Goal: Task Accomplishment & Management: Manage account settings

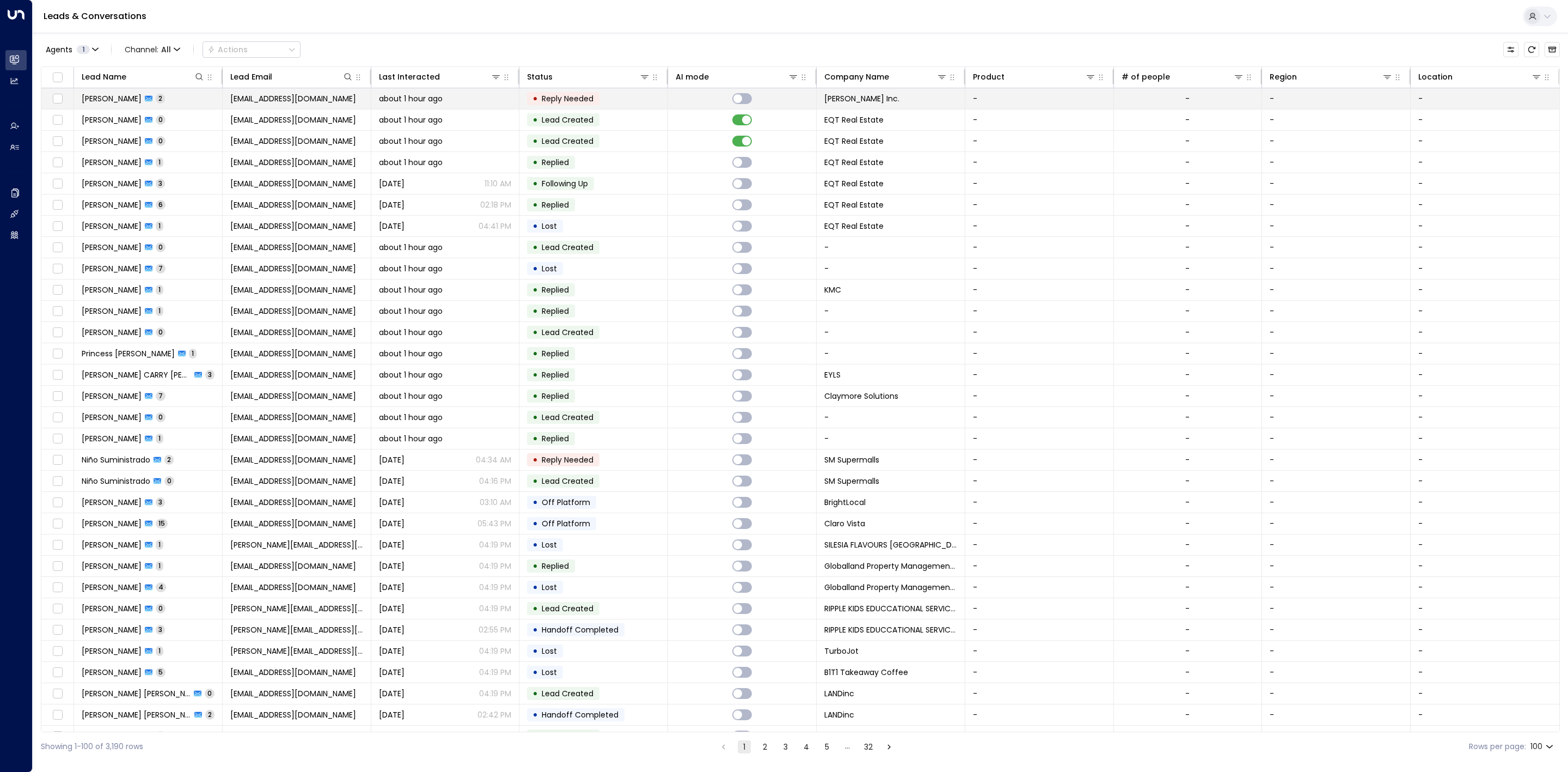
click at [493, 105] on td "about 1 hour ago" at bounding box center [446, 98] width 149 height 20
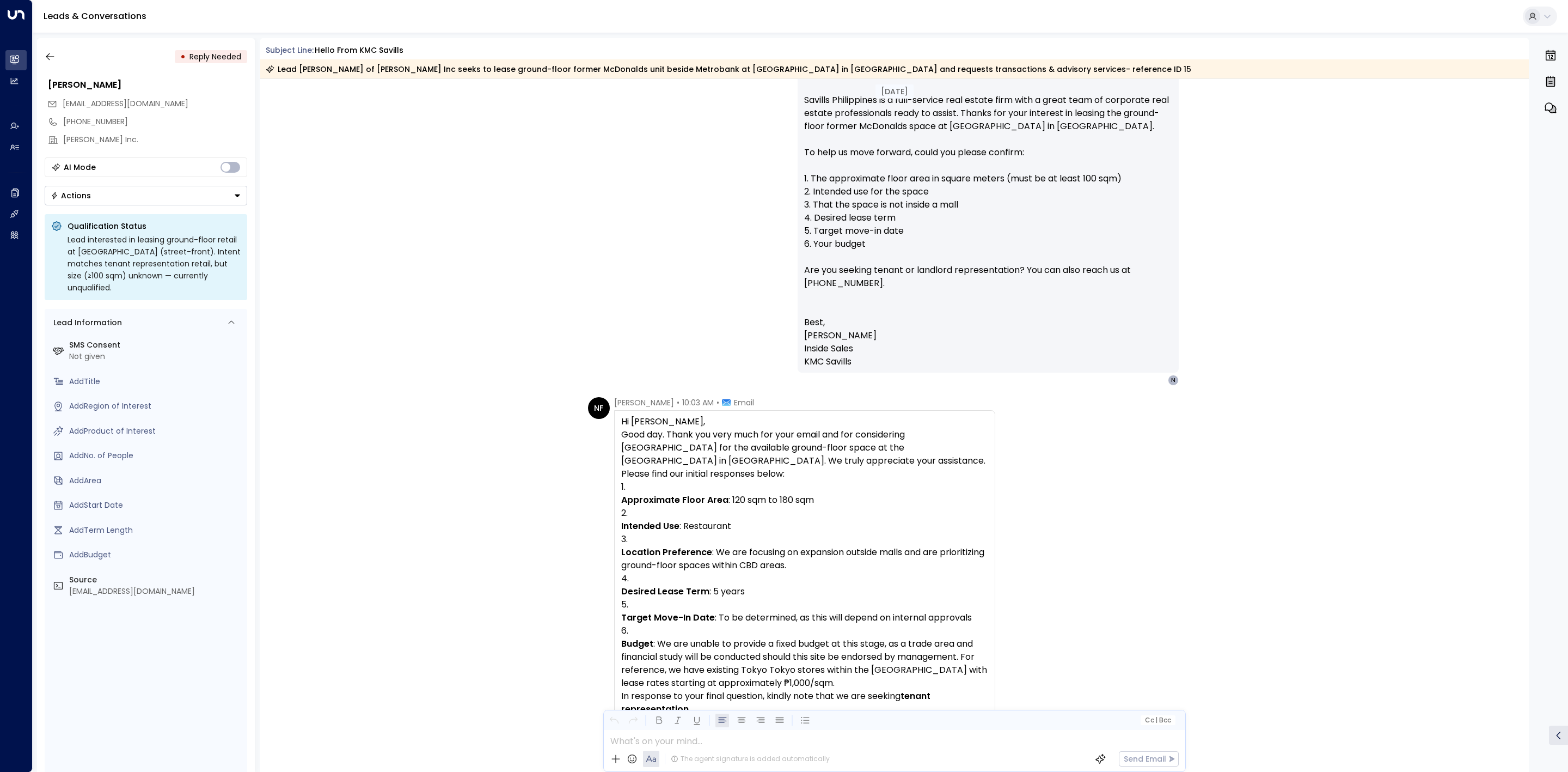
scroll to position [1202, 0]
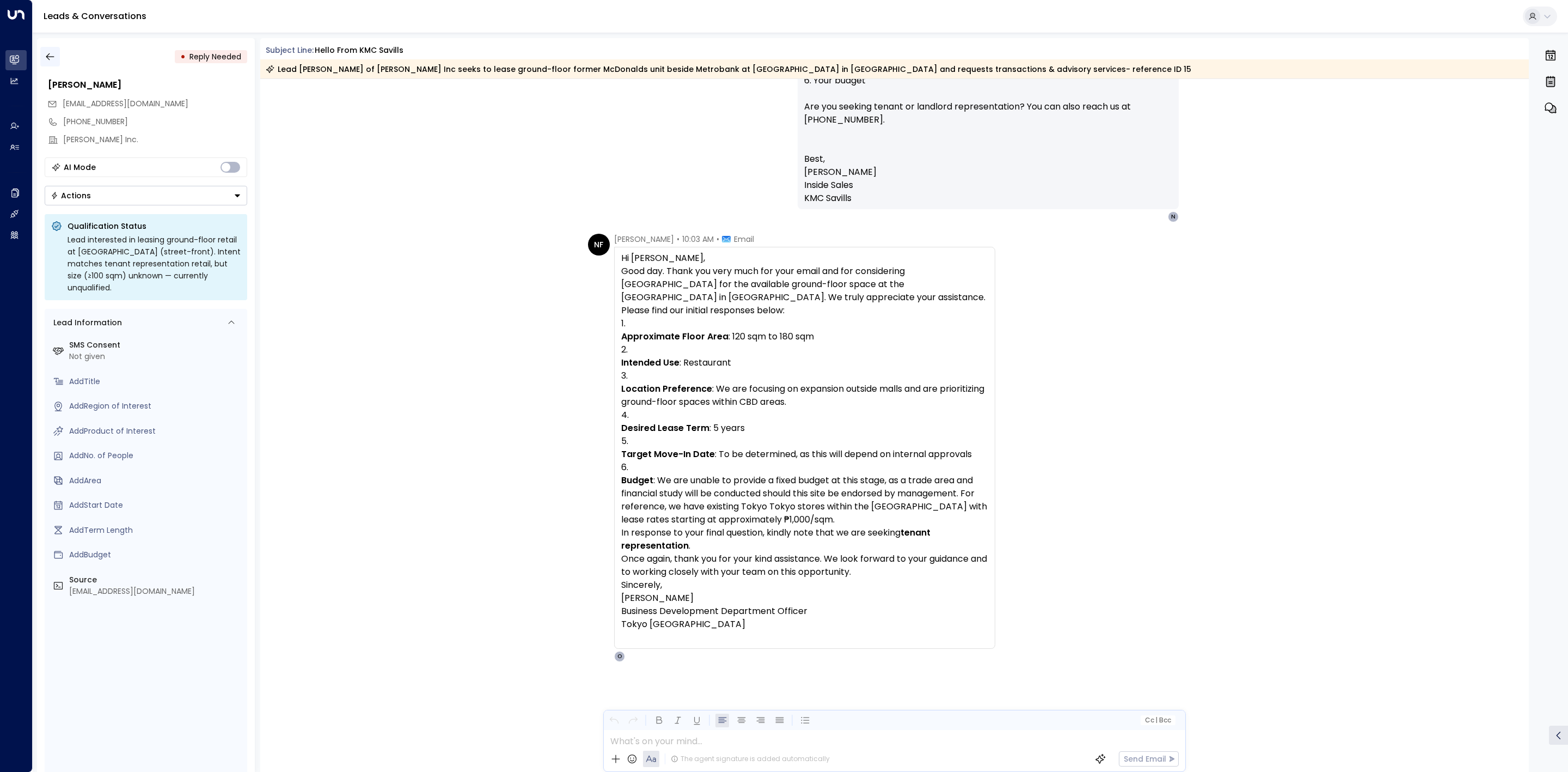
click at [50, 66] on button "button" at bounding box center [50, 57] width 19 height 19
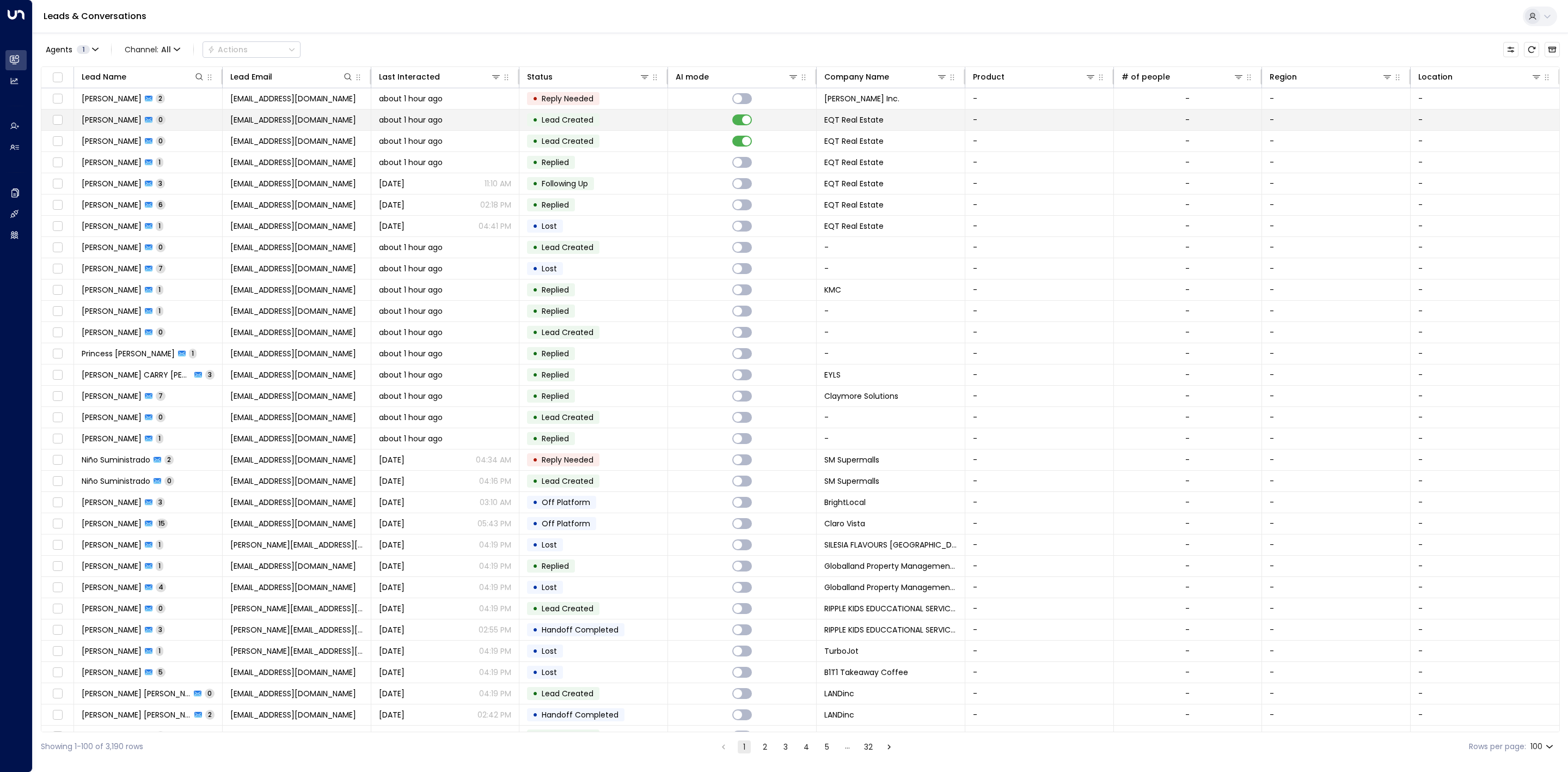
click at [539, 125] on span "Lead Created" at bounding box center [567, 119] width 59 height 11
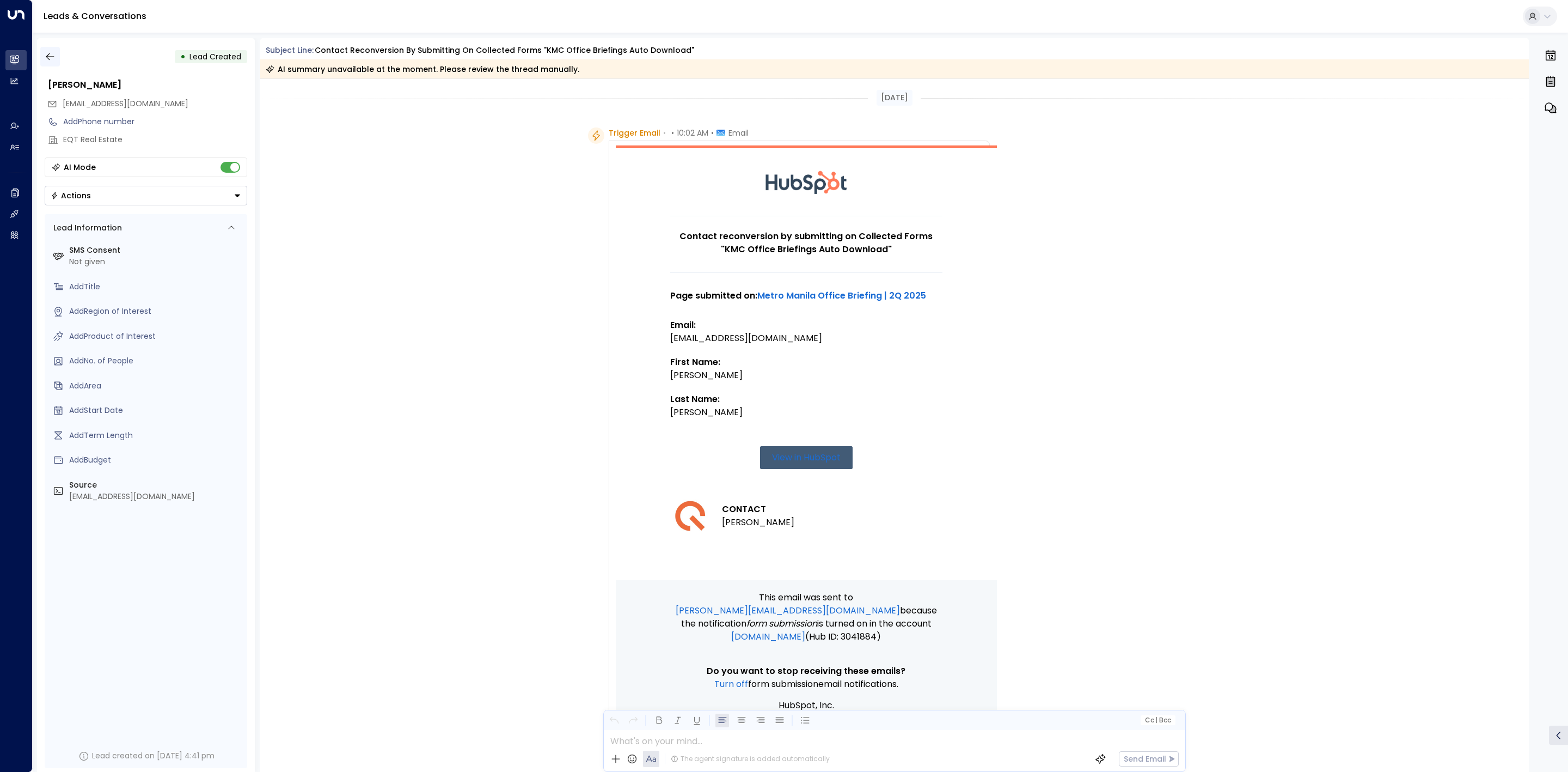
click at [49, 51] on icon "button" at bounding box center [50, 56] width 11 height 11
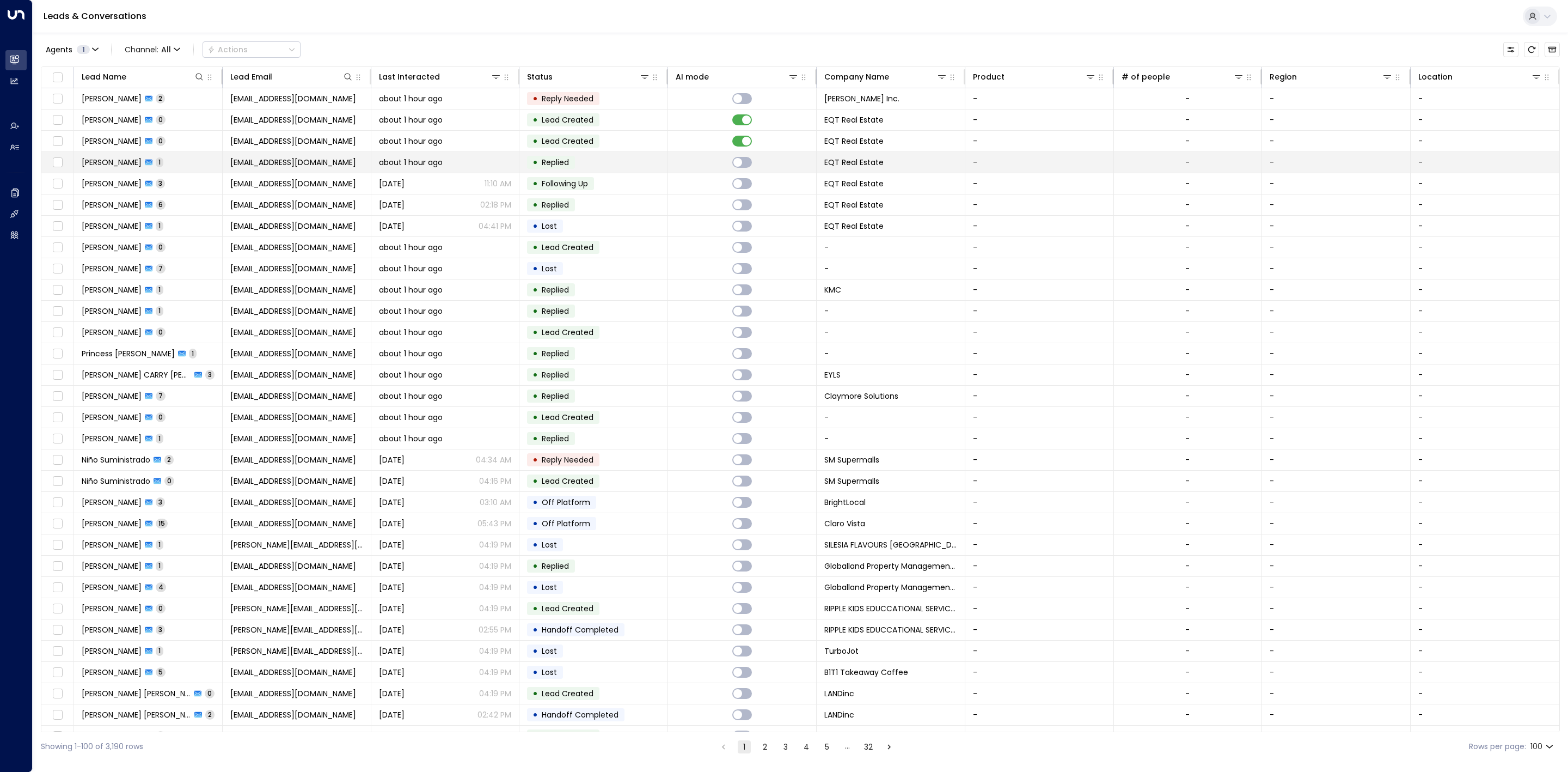
click at [622, 170] on td "• Replied" at bounding box center [593, 162] width 149 height 20
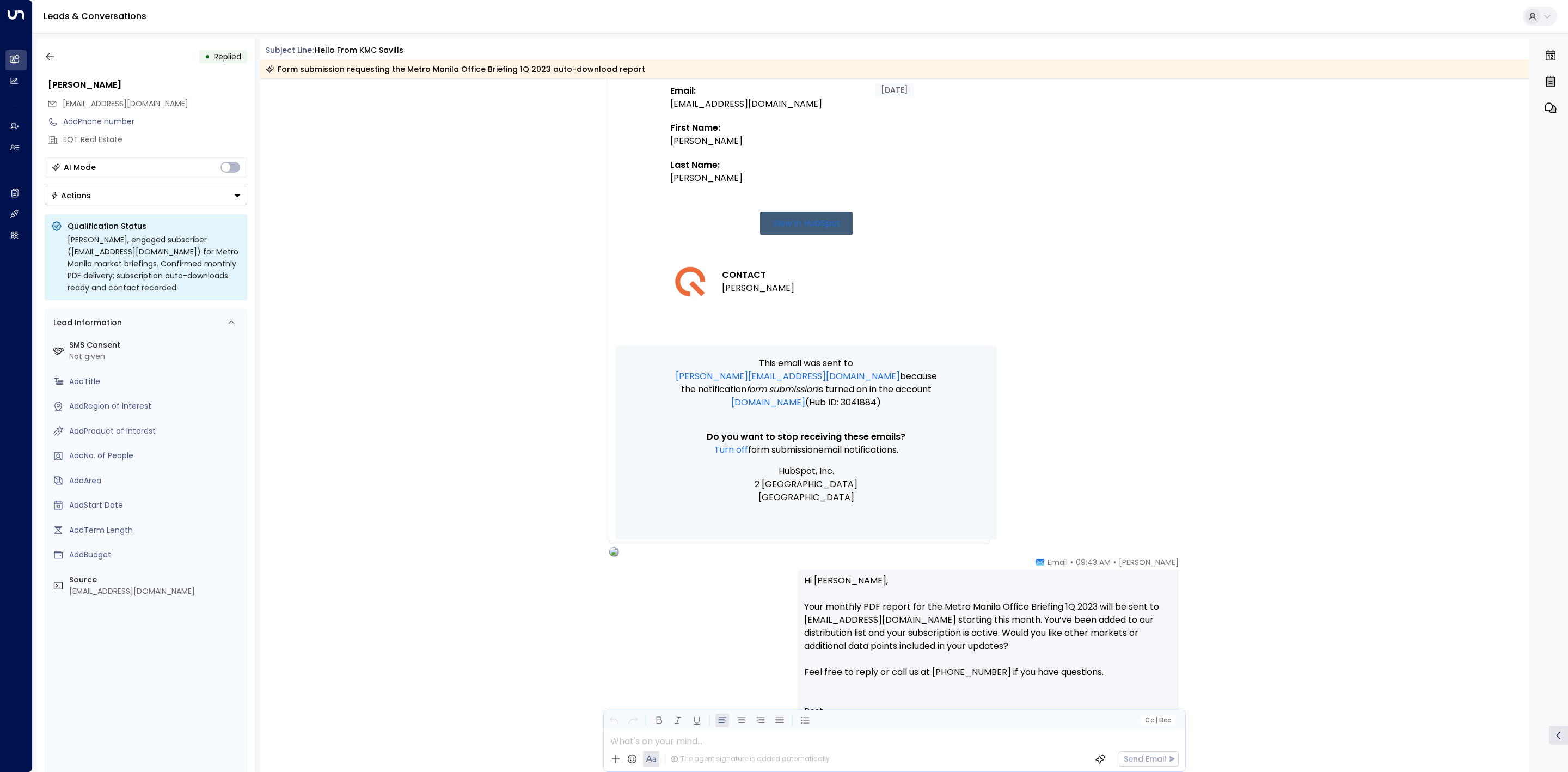
scroll to position [347, 0]
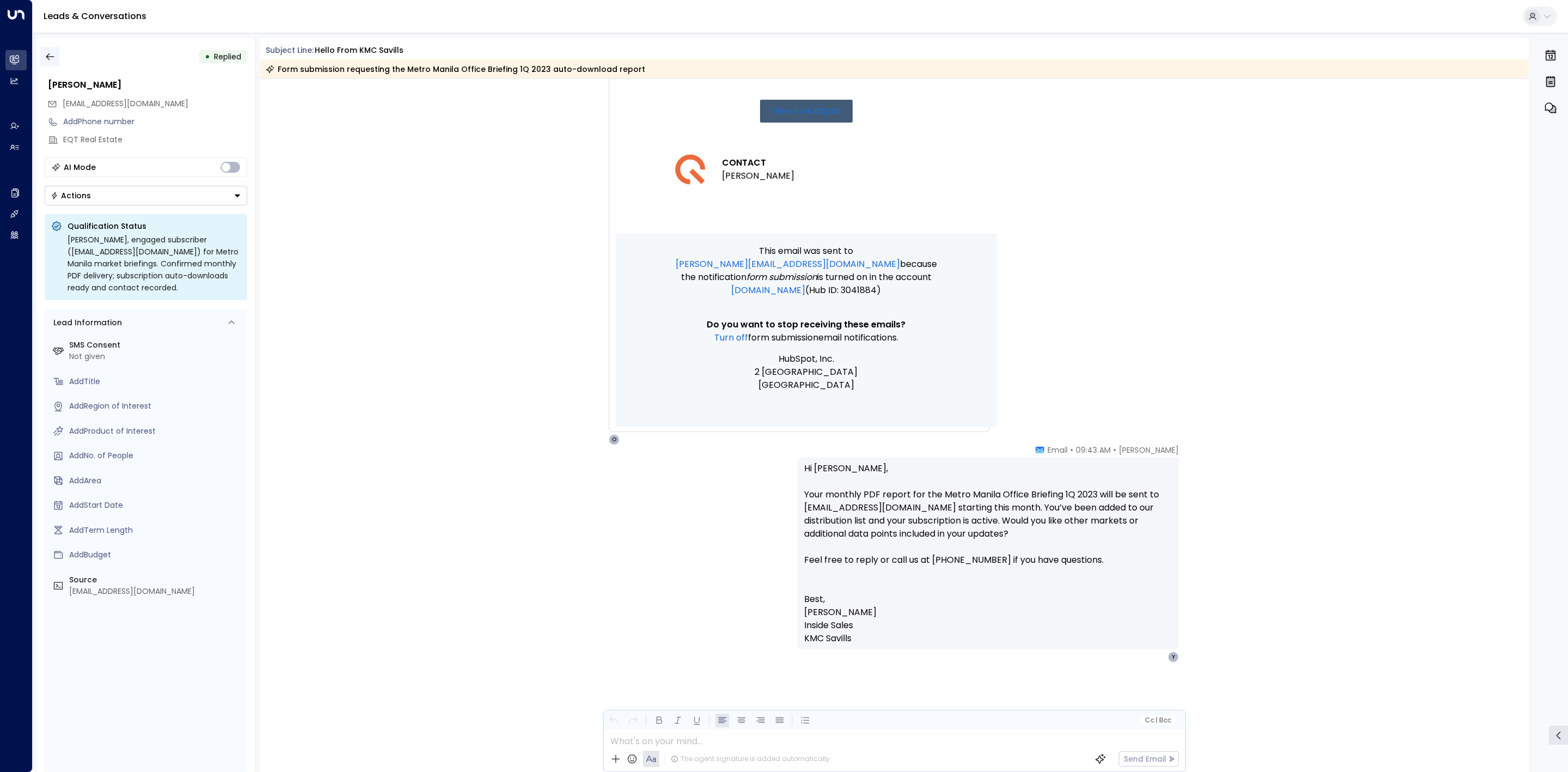
click at [55, 59] on button "button" at bounding box center [50, 57] width 19 height 19
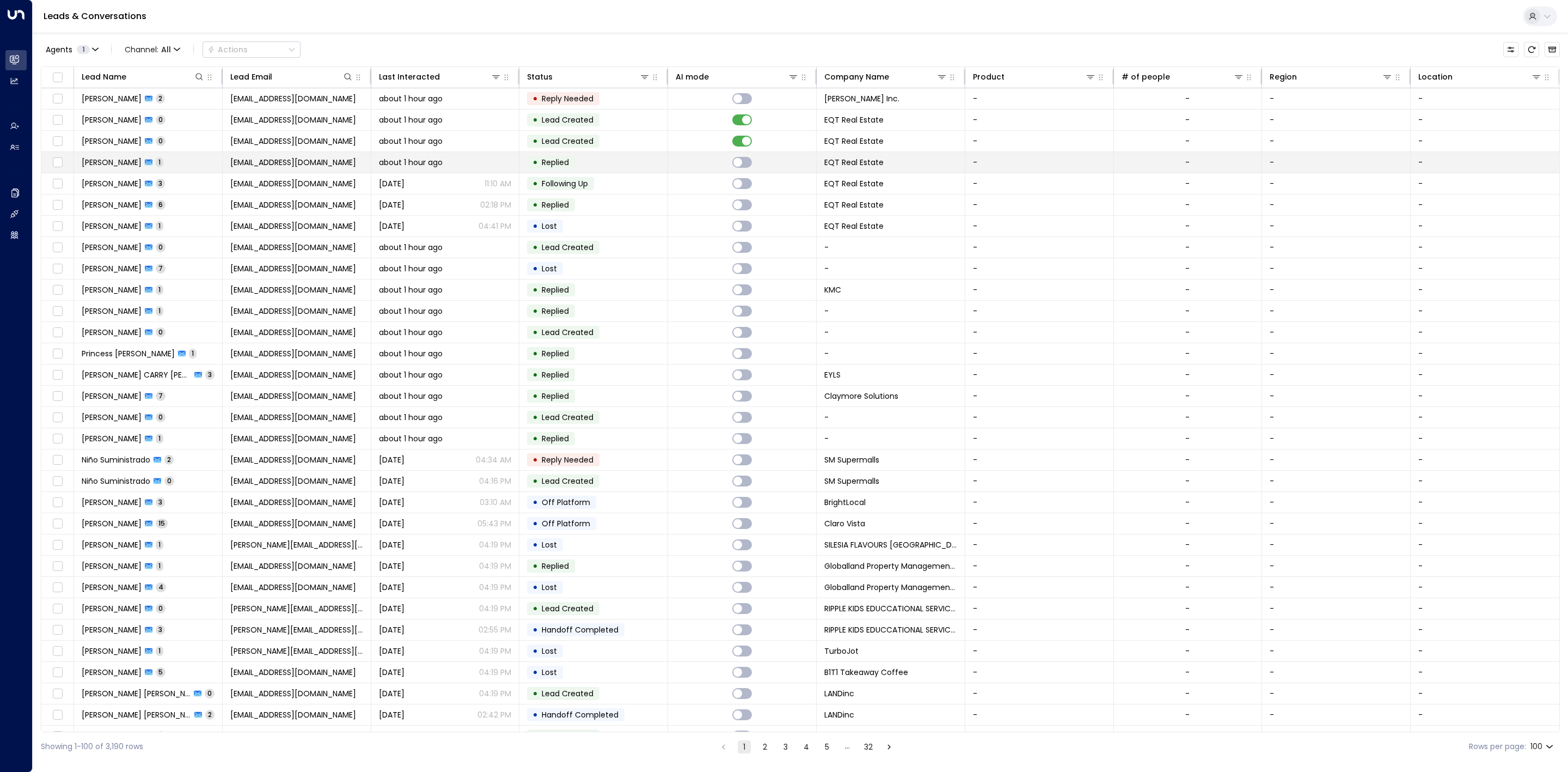
click at [631, 162] on td "• Replied" at bounding box center [593, 162] width 149 height 20
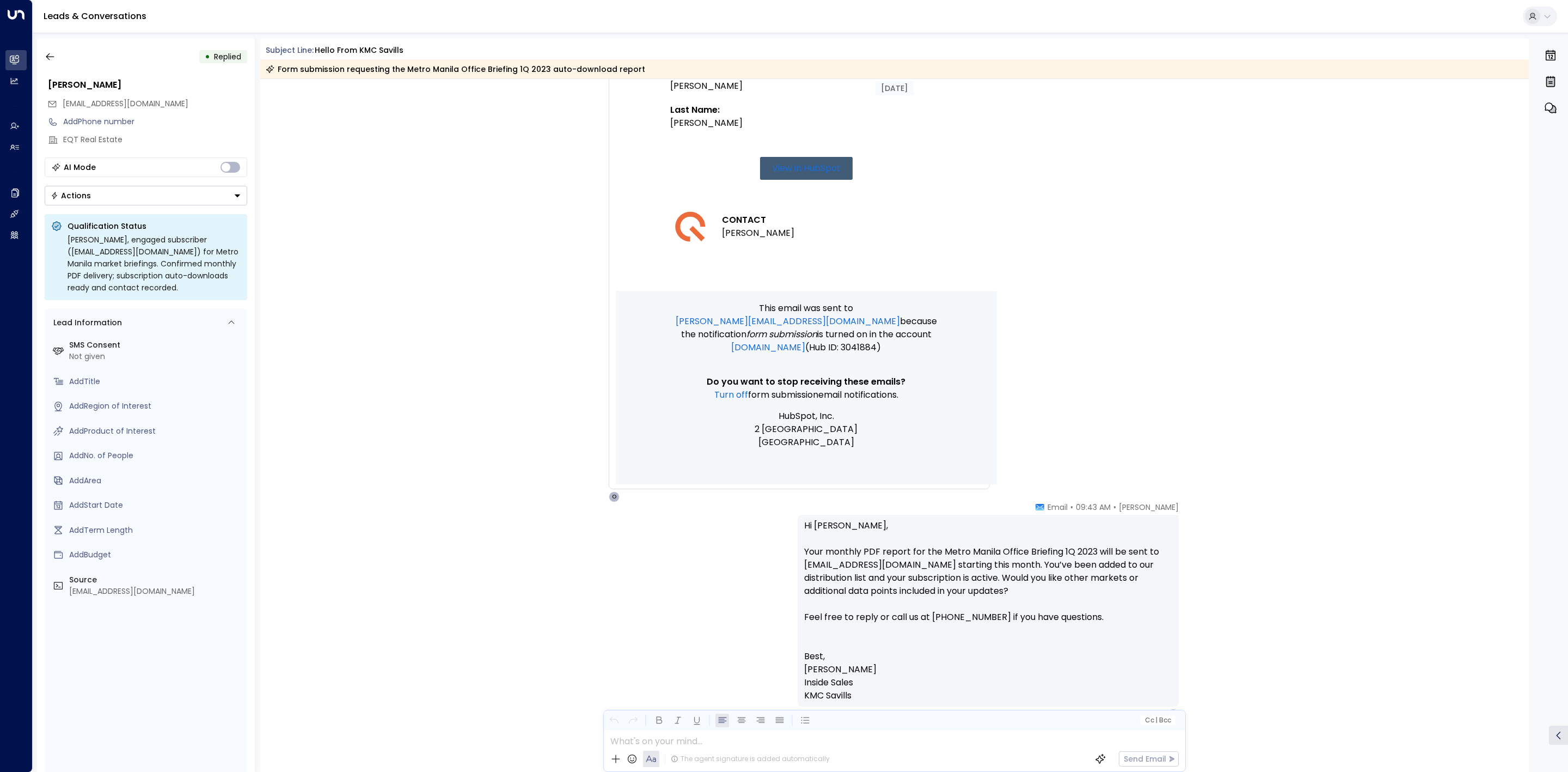
scroll to position [347, 0]
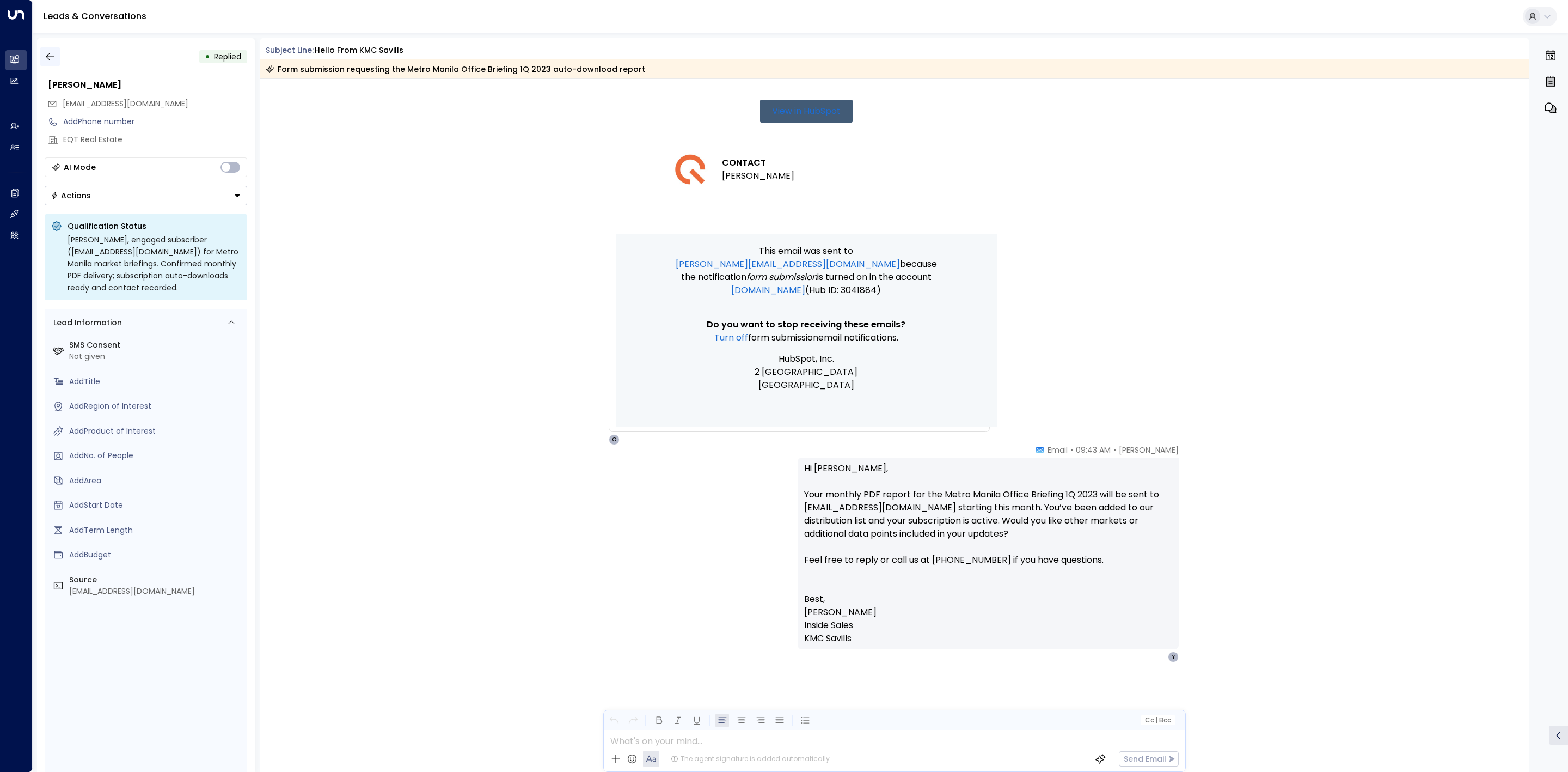
click at [52, 56] on icon "button" at bounding box center [50, 57] width 8 height 7
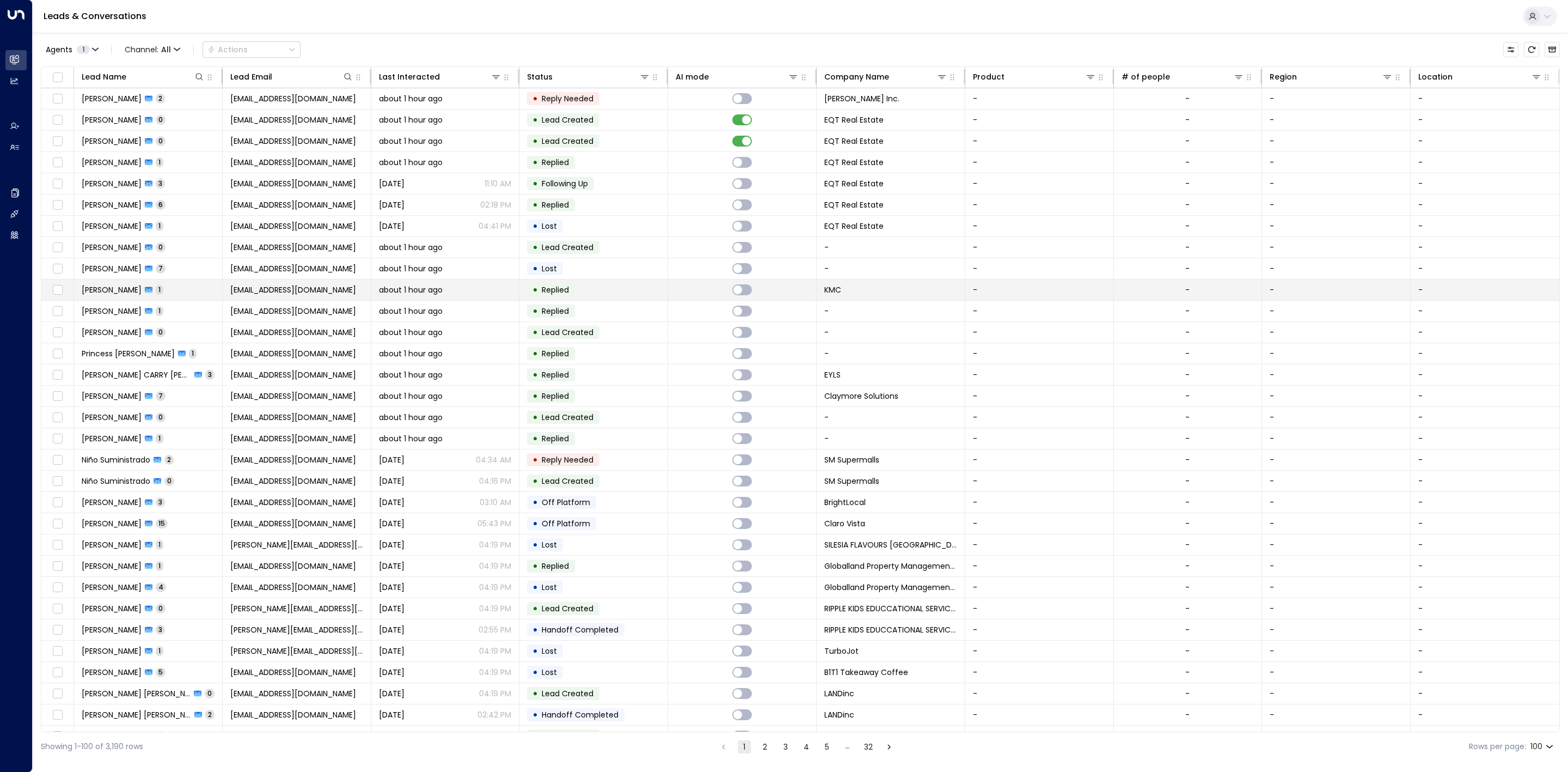
click at [622, 291] on td "• Replied" at bounding box center [593, 289] width 149 height 20
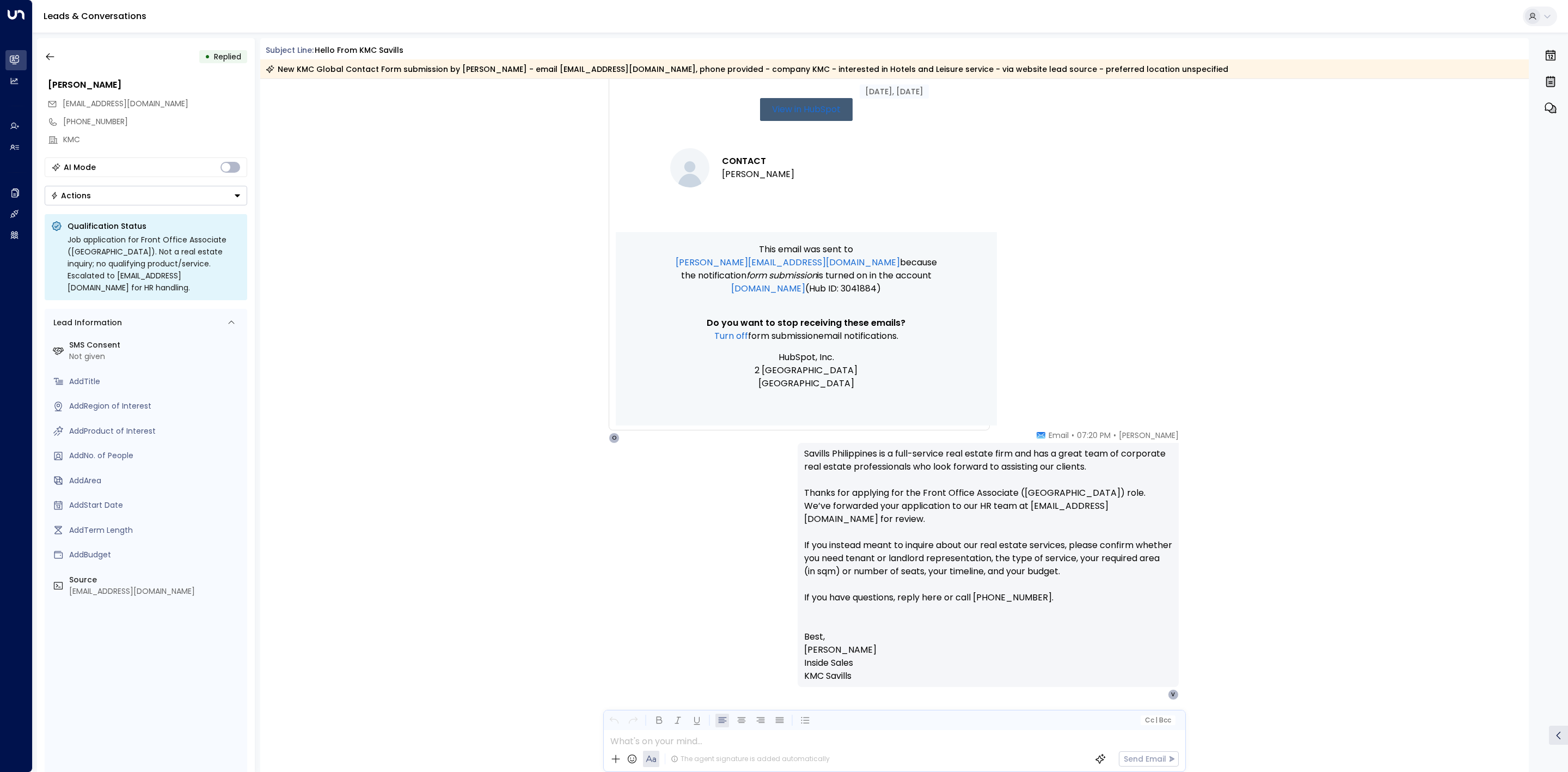
scroll to position [634, 0]
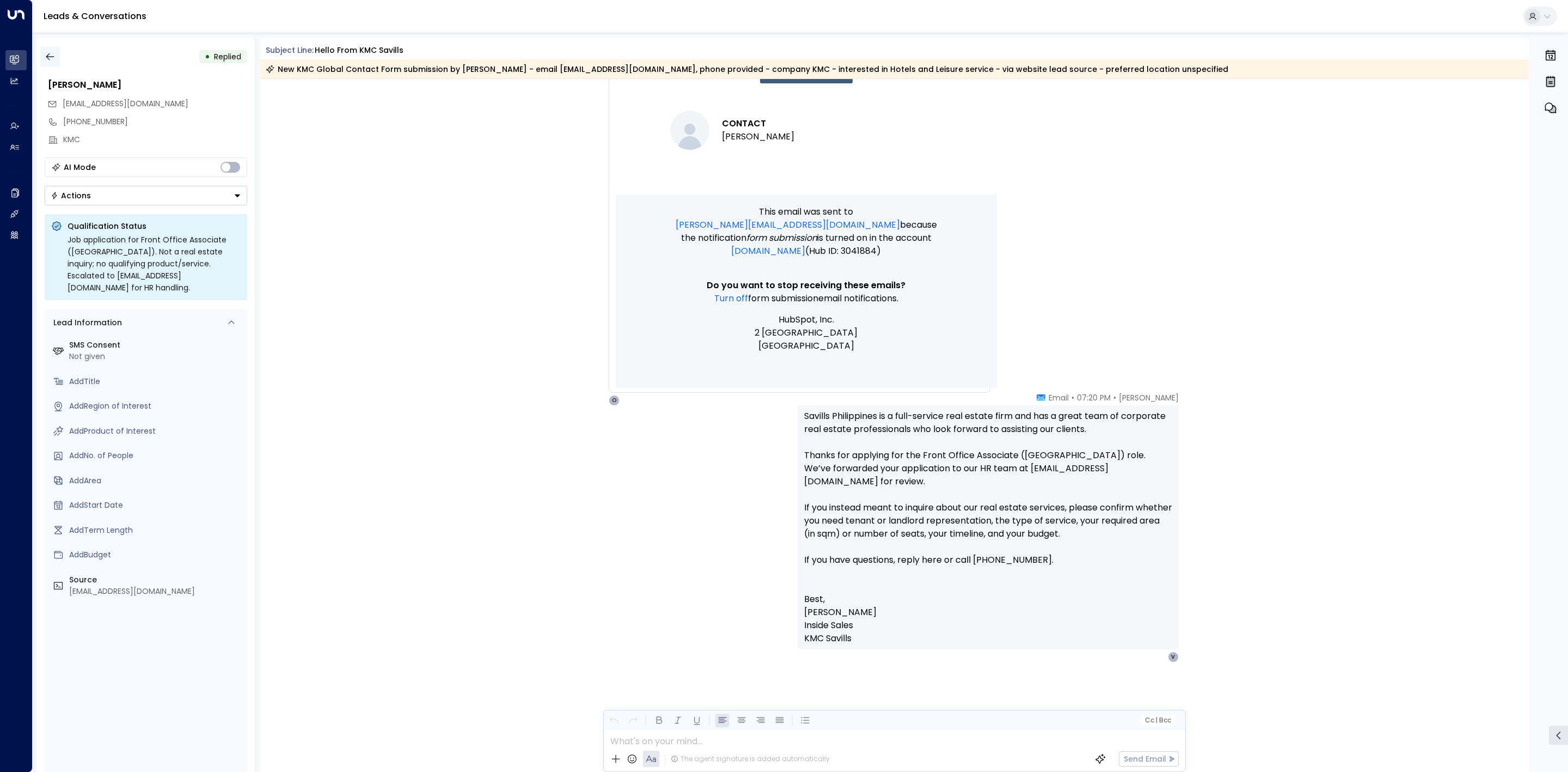
click at [45, 54] on icon "button" at bounding box center [50, 56] width 11 height 11
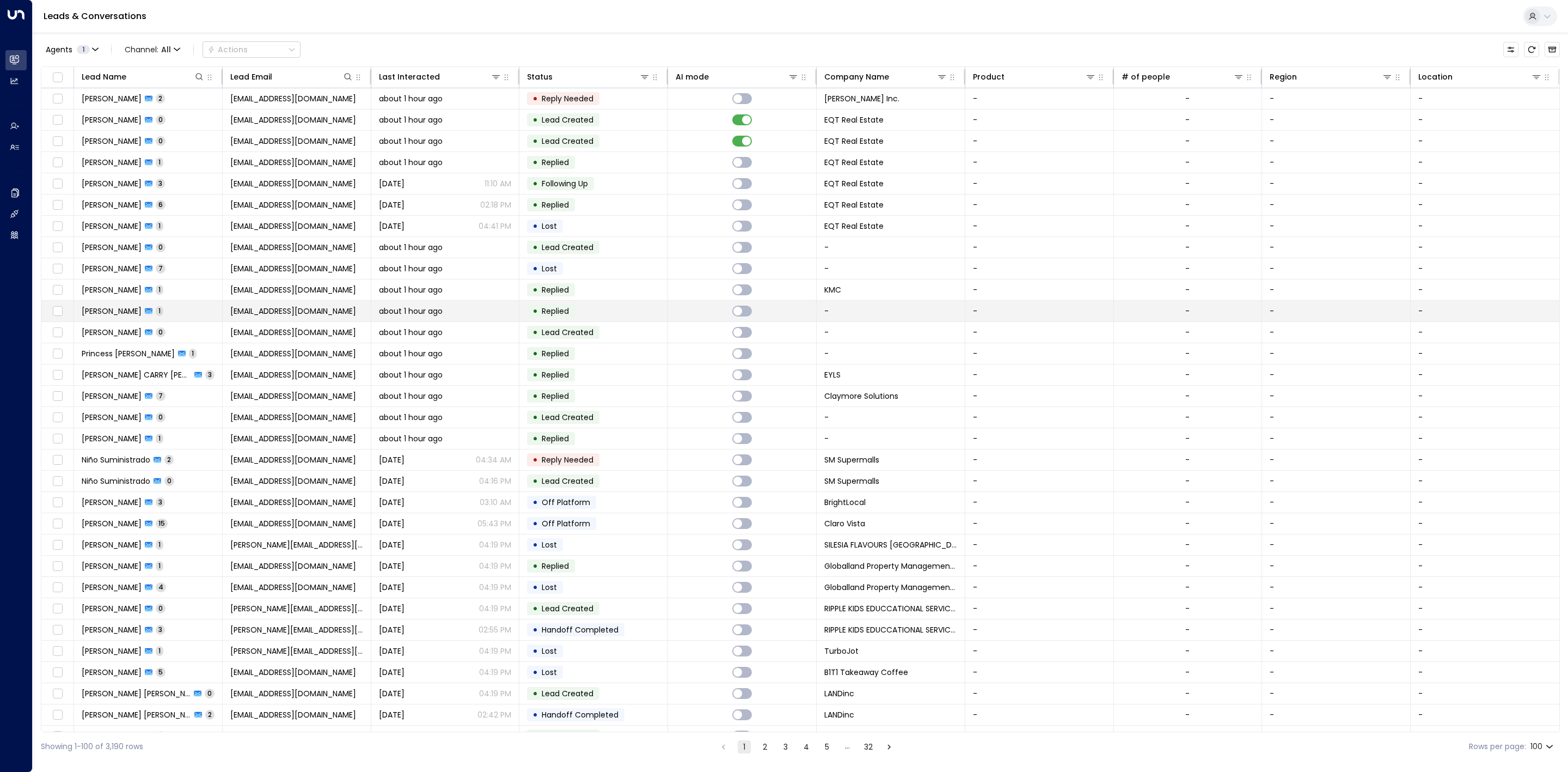
click at [627, 313] on td "• Replied" at bounding box center [593, 310] width 149 height 20
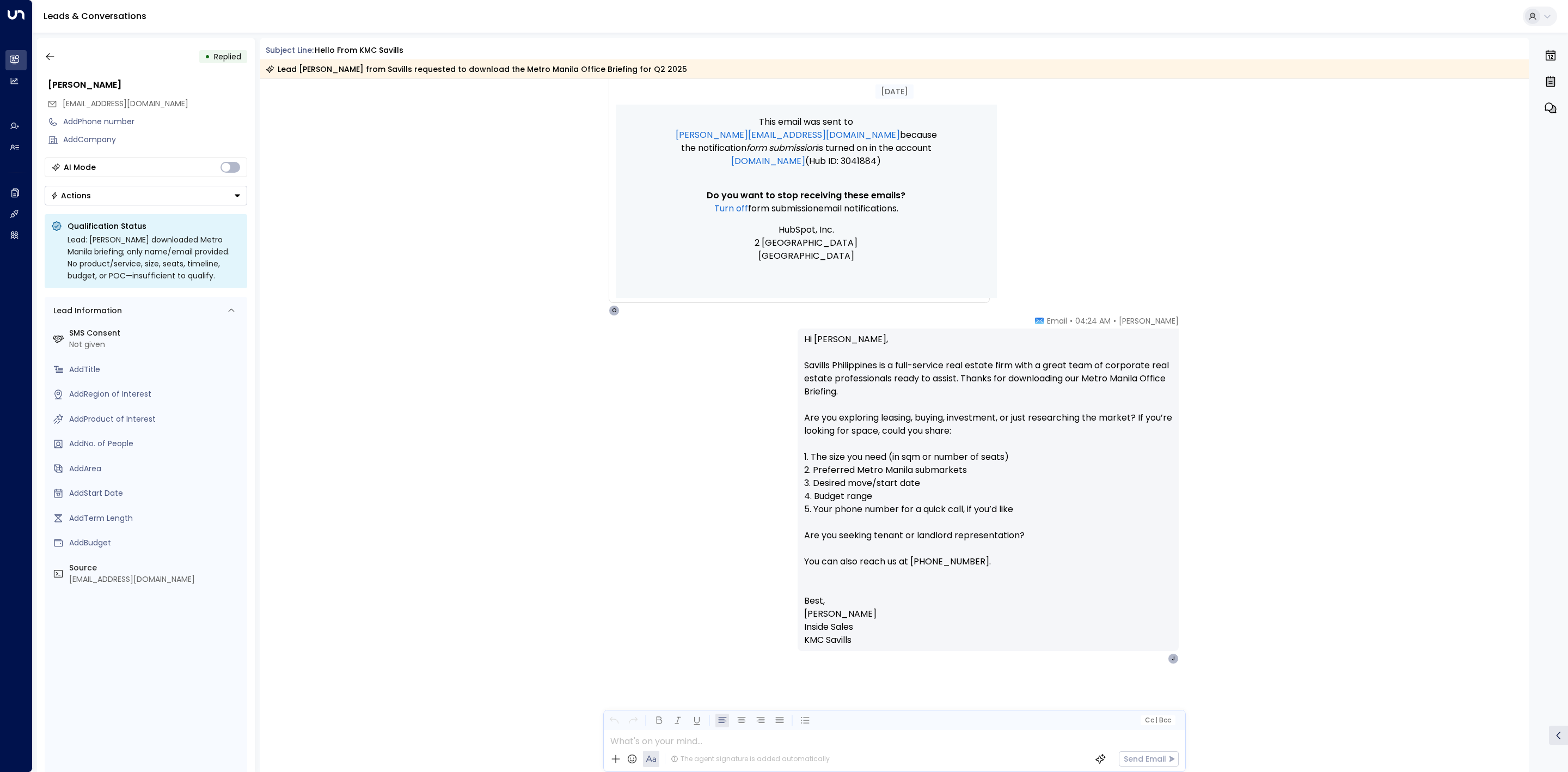
scroll to position [477, 0]
click at [51, 64] on div "• Replied [PERSON_NAME] [EMAIL_ADDRESS][DOMAIN_NAME] Add Phone number Add Compa…" at bounding box center [146, 405] width 218 height 734
click at [50, 63] on button "button" at bounding box center [50, 57] width 19 height 19
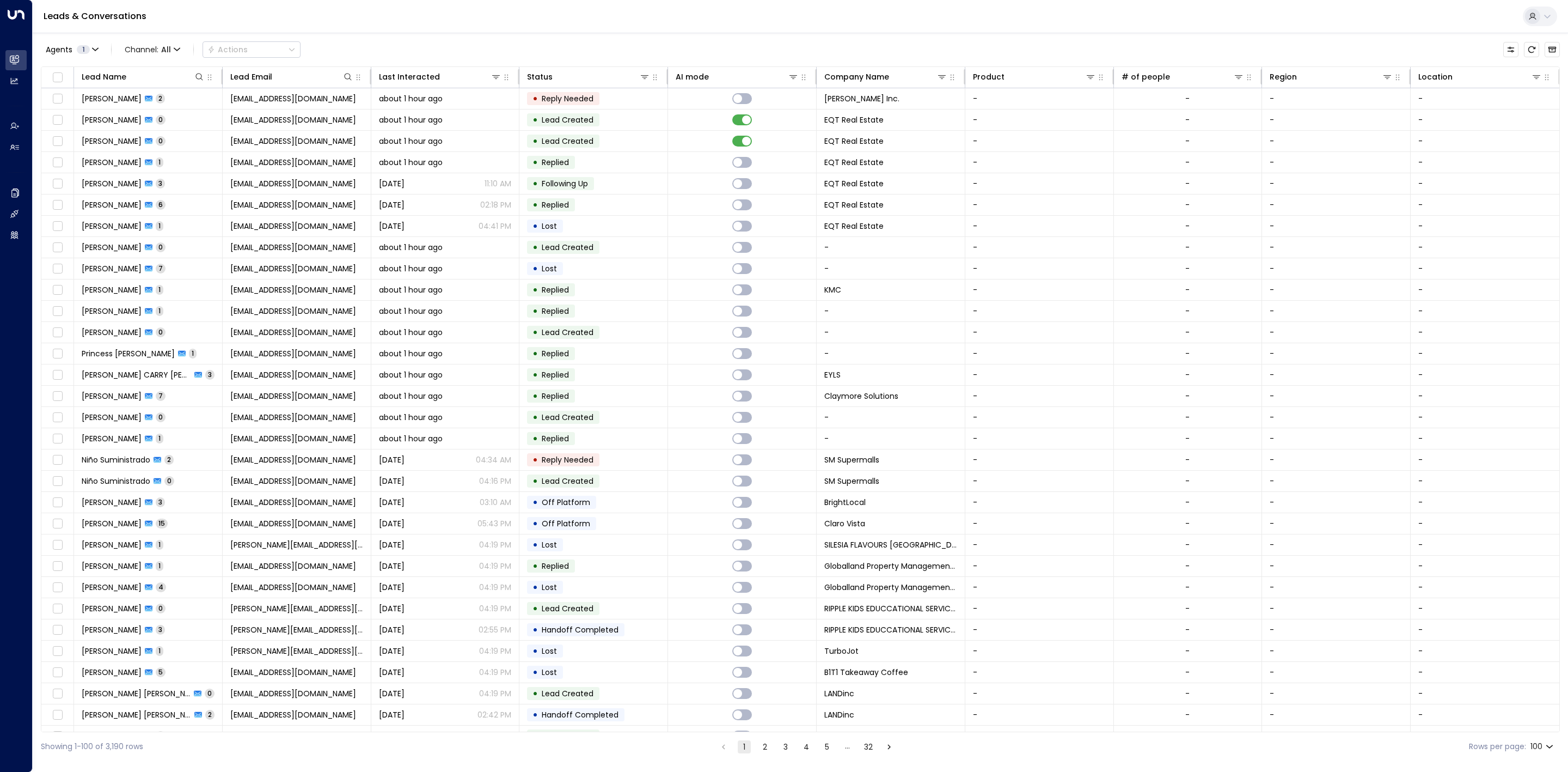
scroll to position [490, 0]
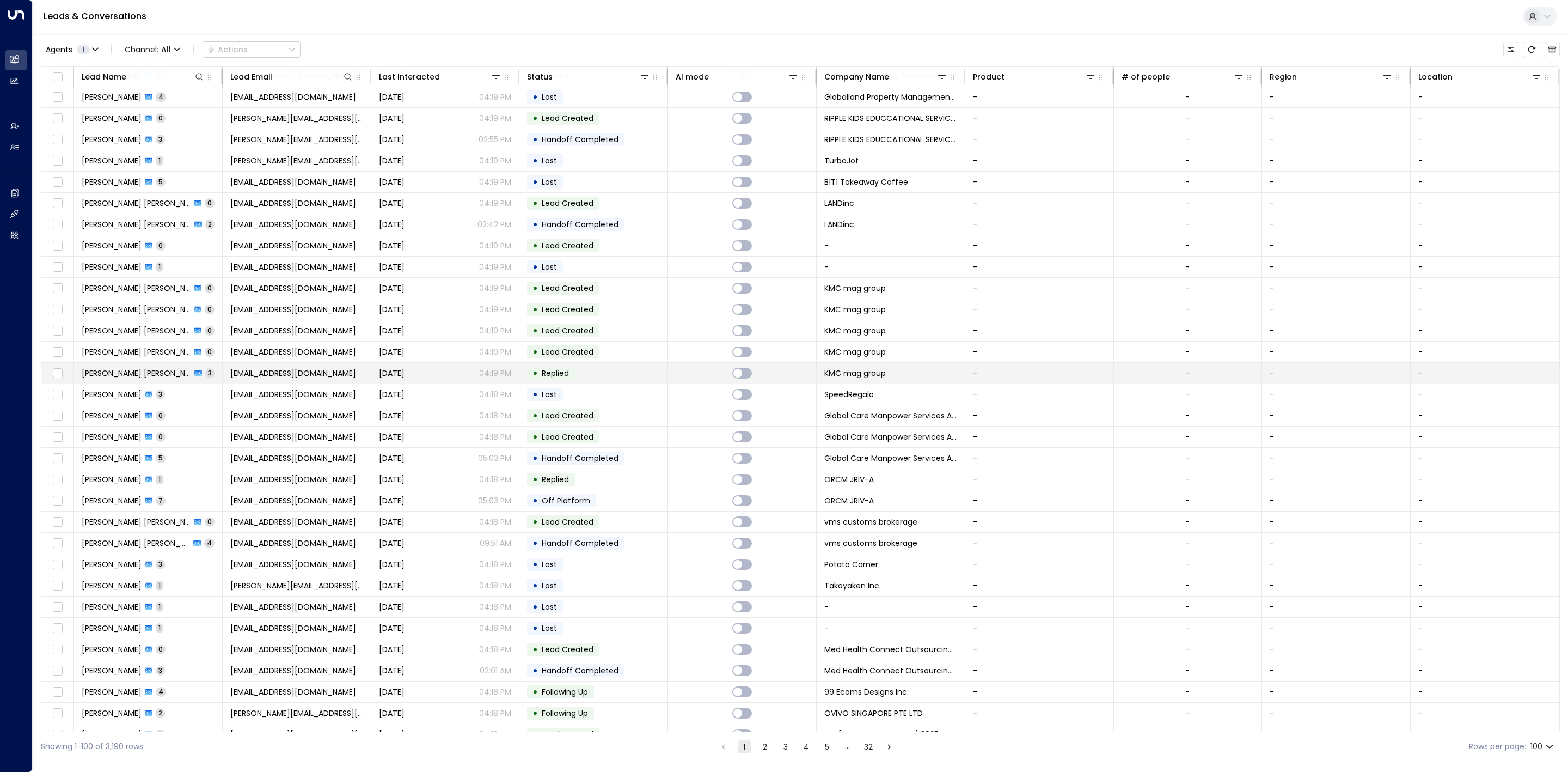
click at [643, 377] on td "• Replied" at bounding box center [593, 373] width 149 height 20
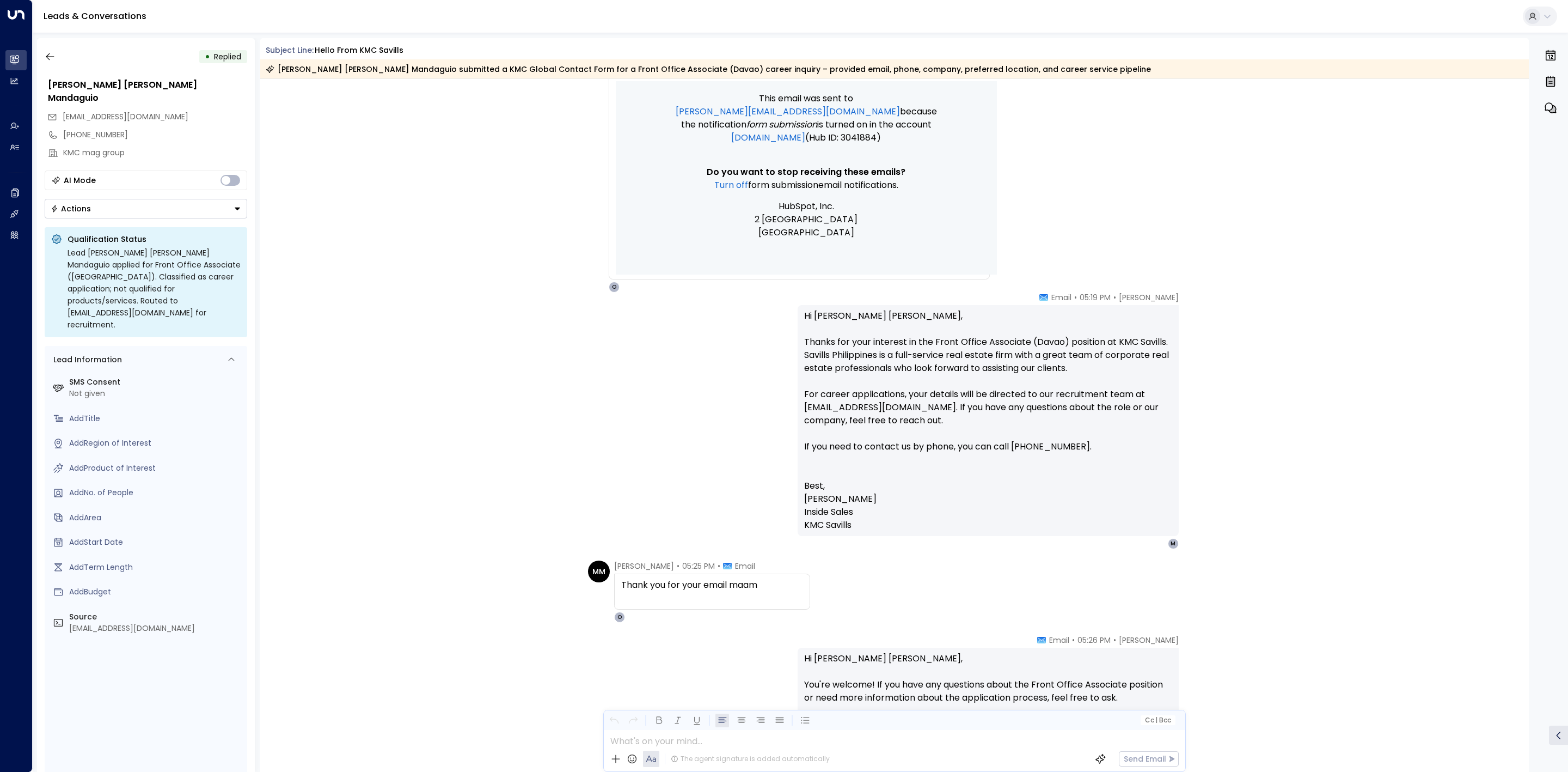
scroll to position [911, 0]
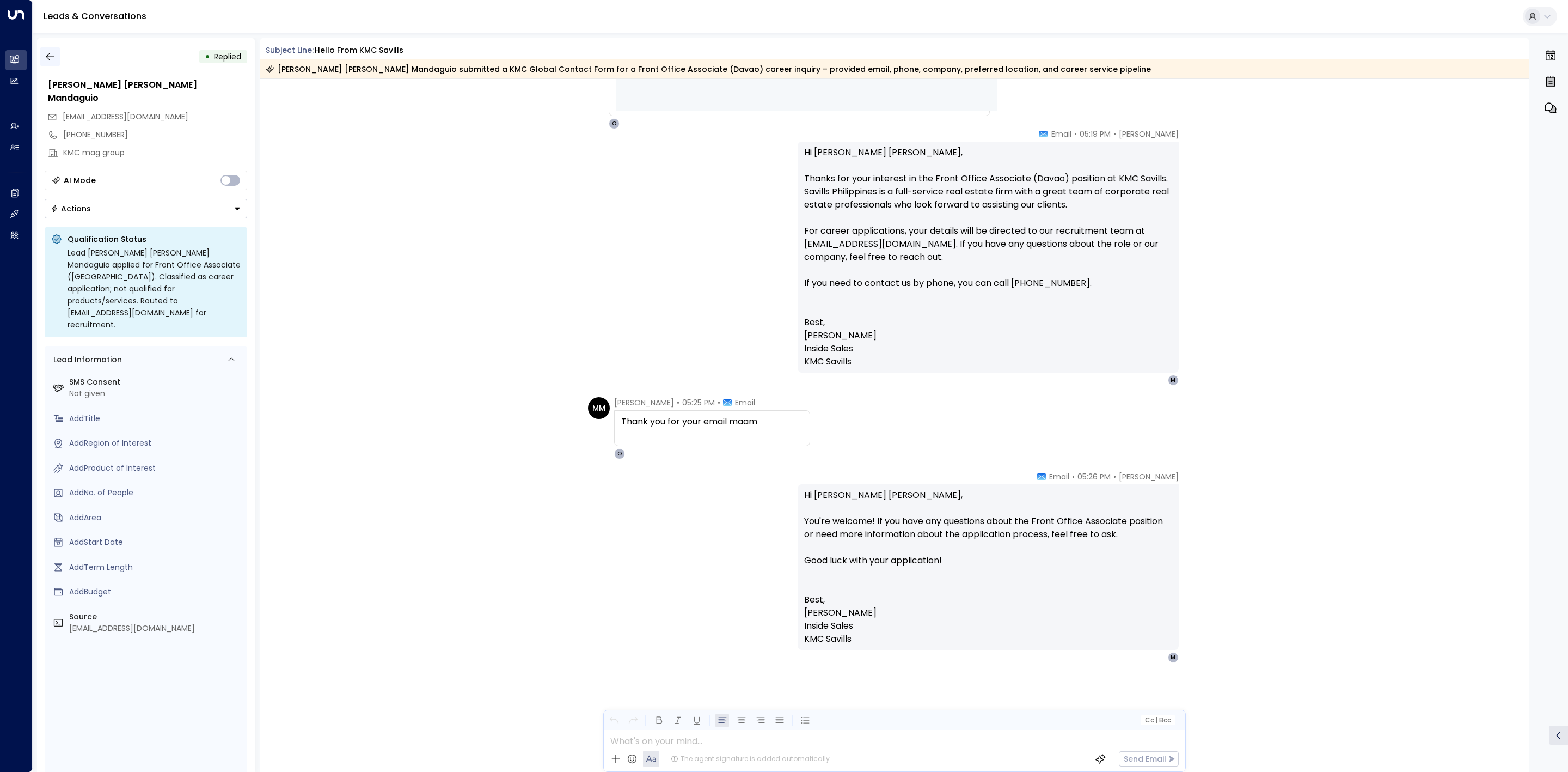
click at [51, 62] on button "button" at bounding box center [50, 57] width 19 height 19
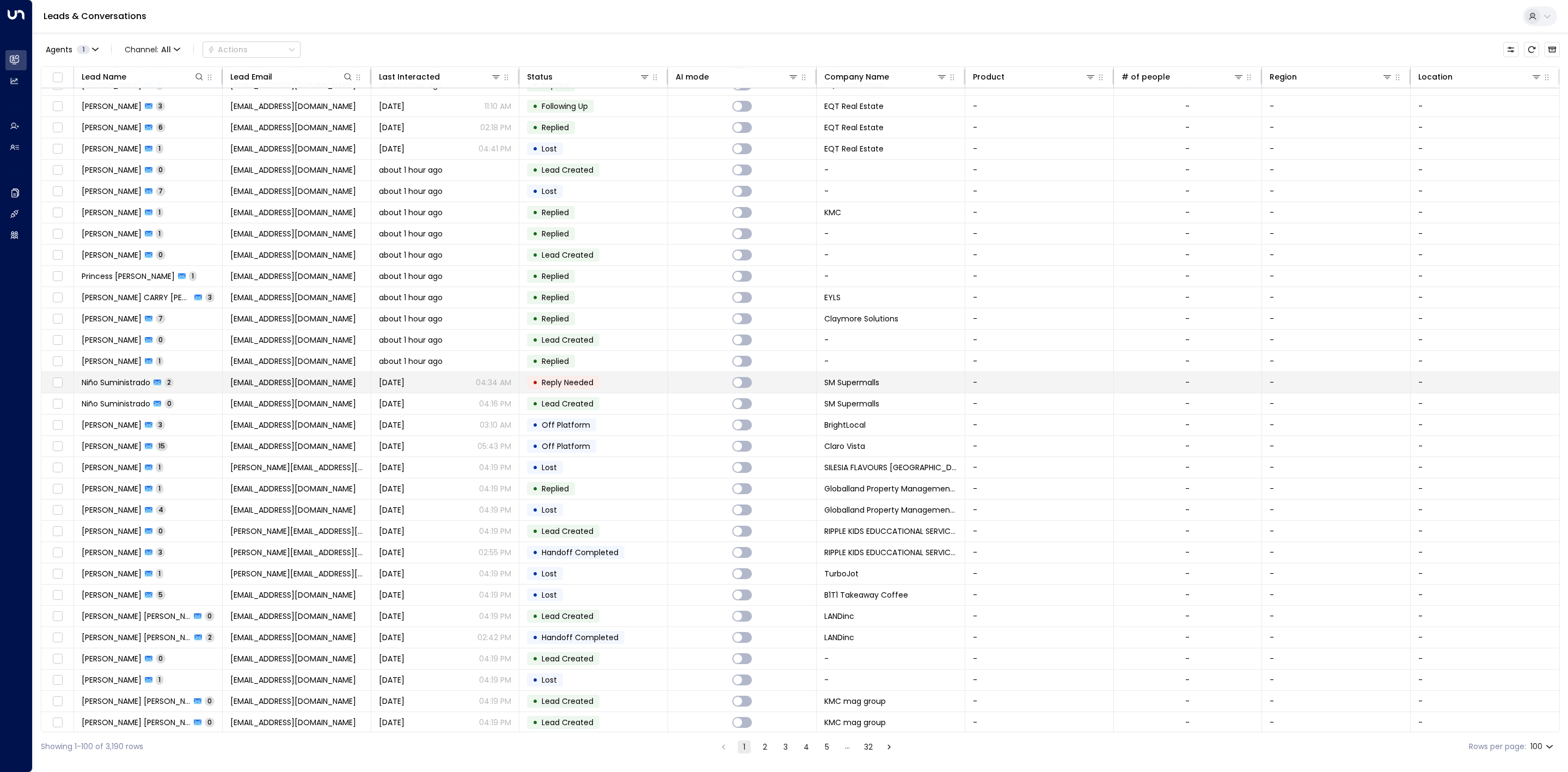
scroll to position [82, 0]
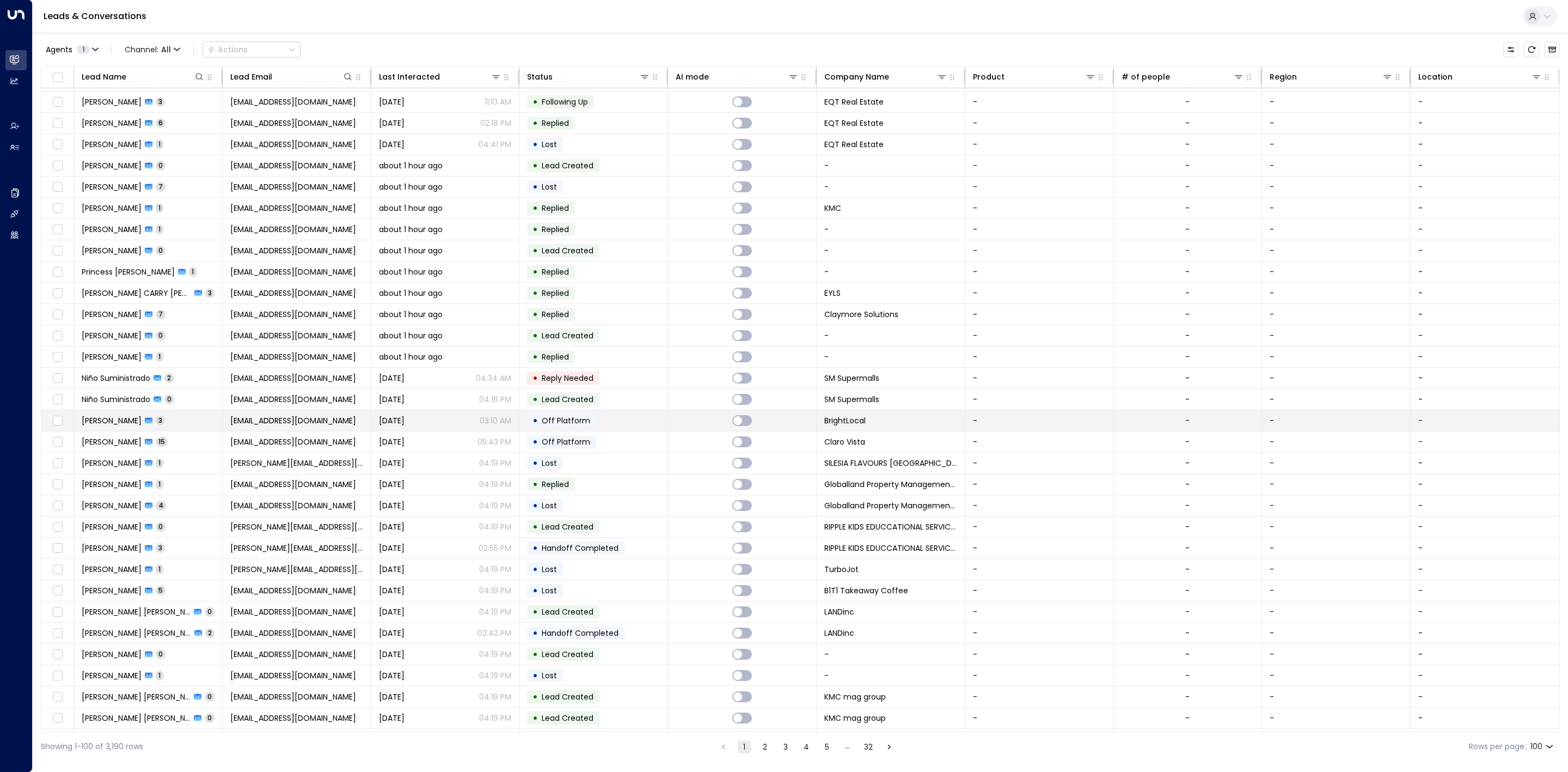
click at [692, 430] on td at bounding box center [742, 420] width 149 height 20
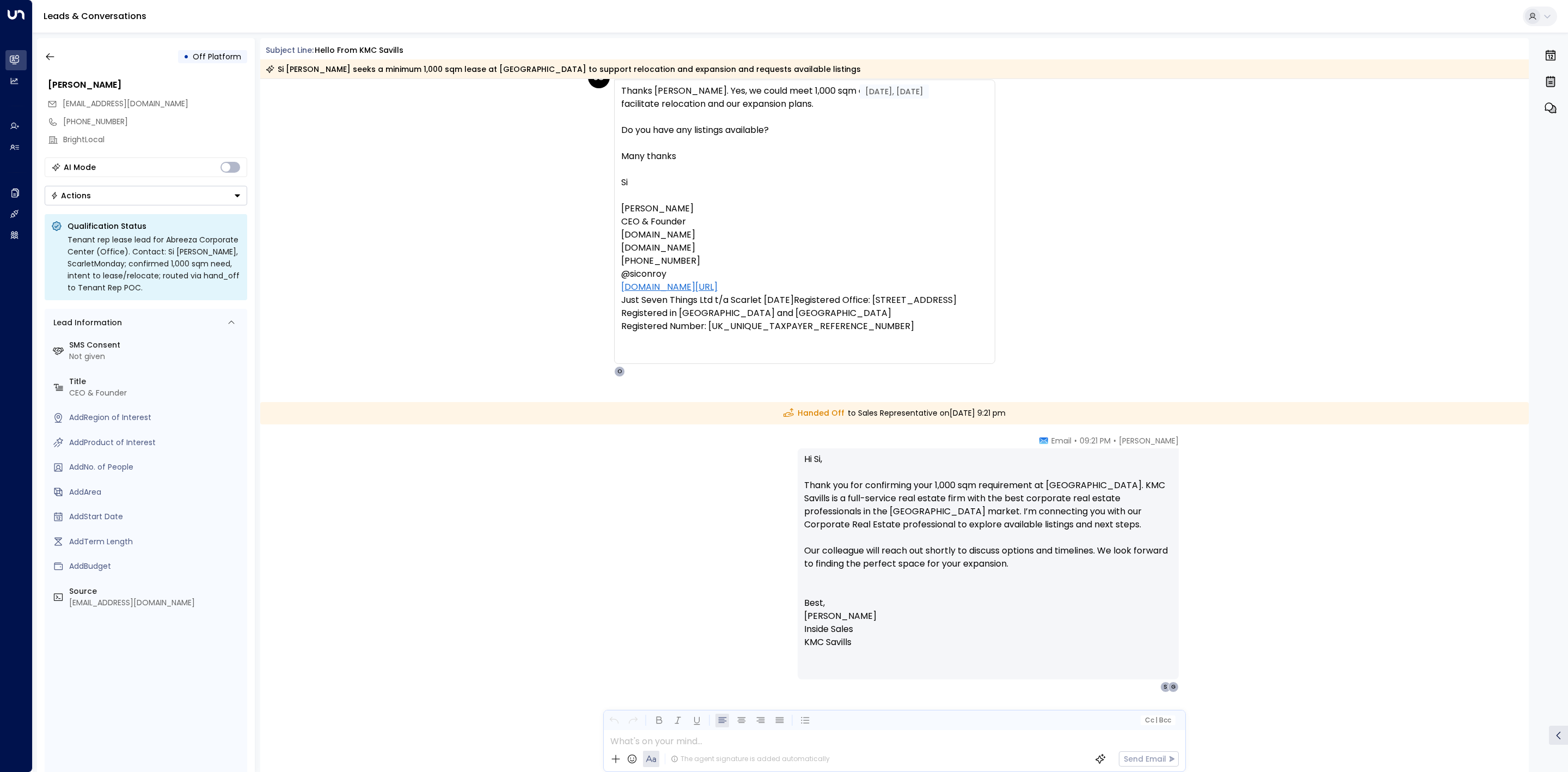
scroll to position [1229, 0]
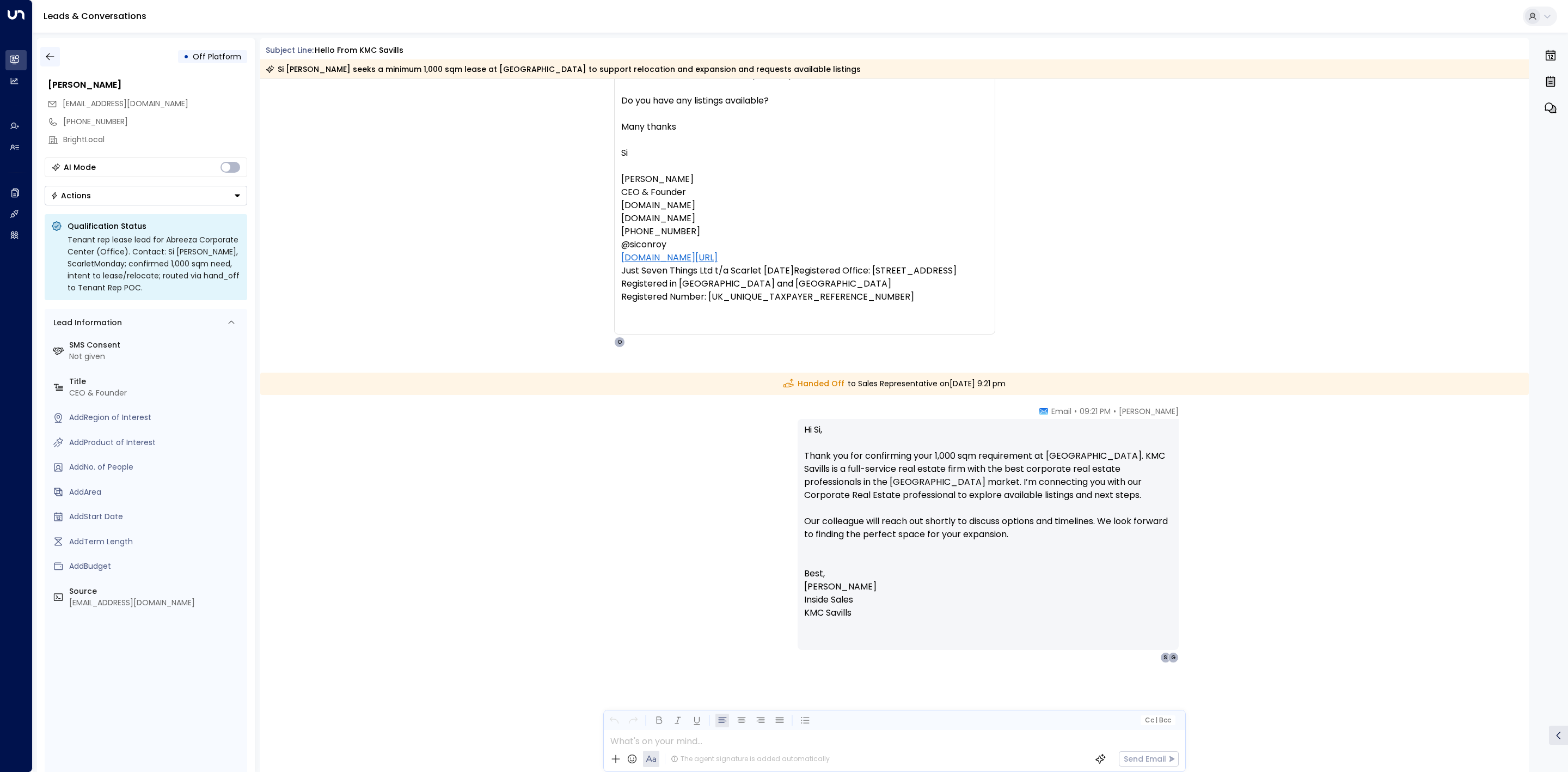
click at [54, 54] on icon "button" at bounding box center [50, 56] width 11 height 11
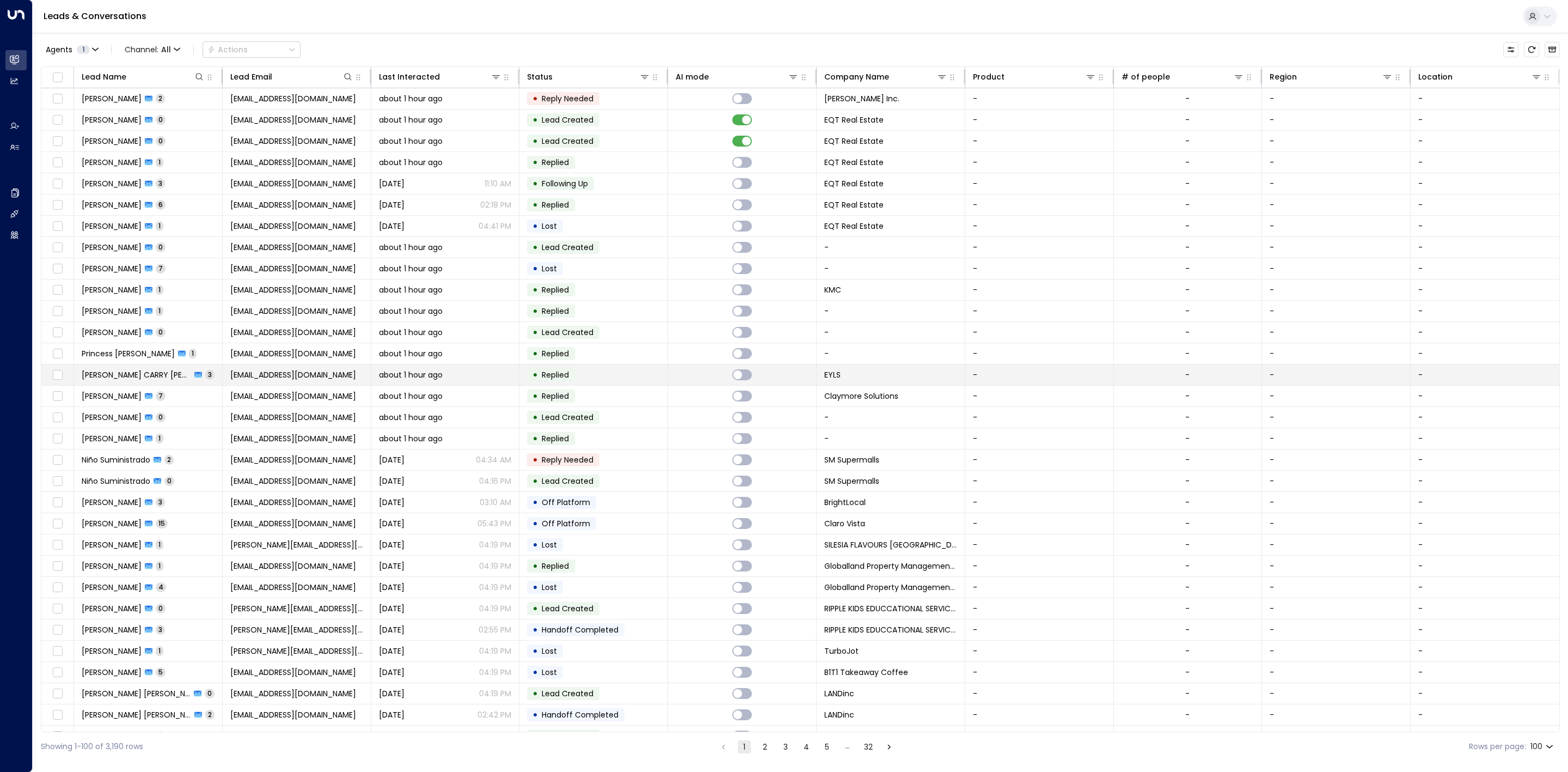
click at [605, 377] on td "• Replied" at bounding box center [593, 374] width 149 height 20
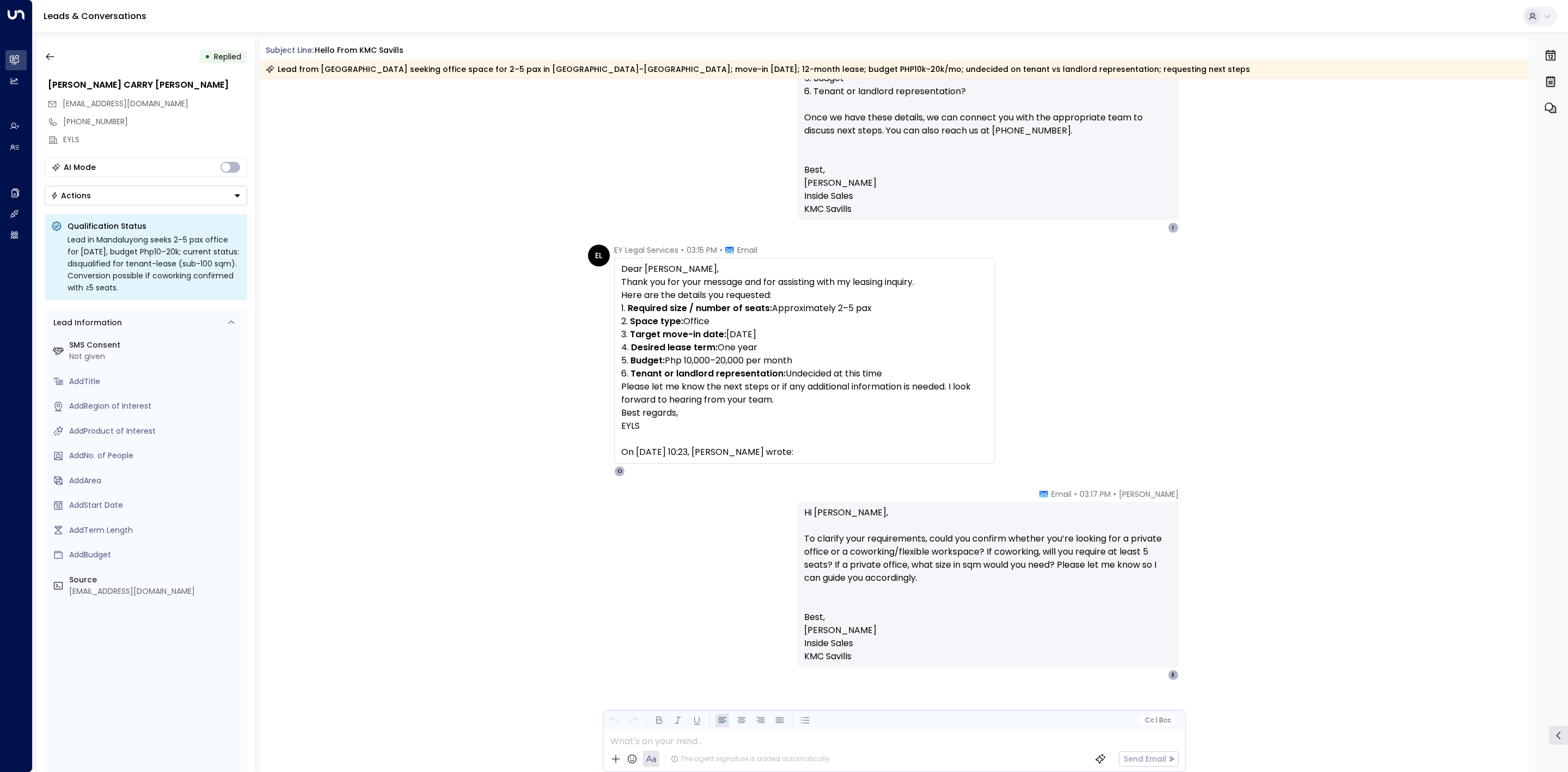
scroll to position [1158, 0]
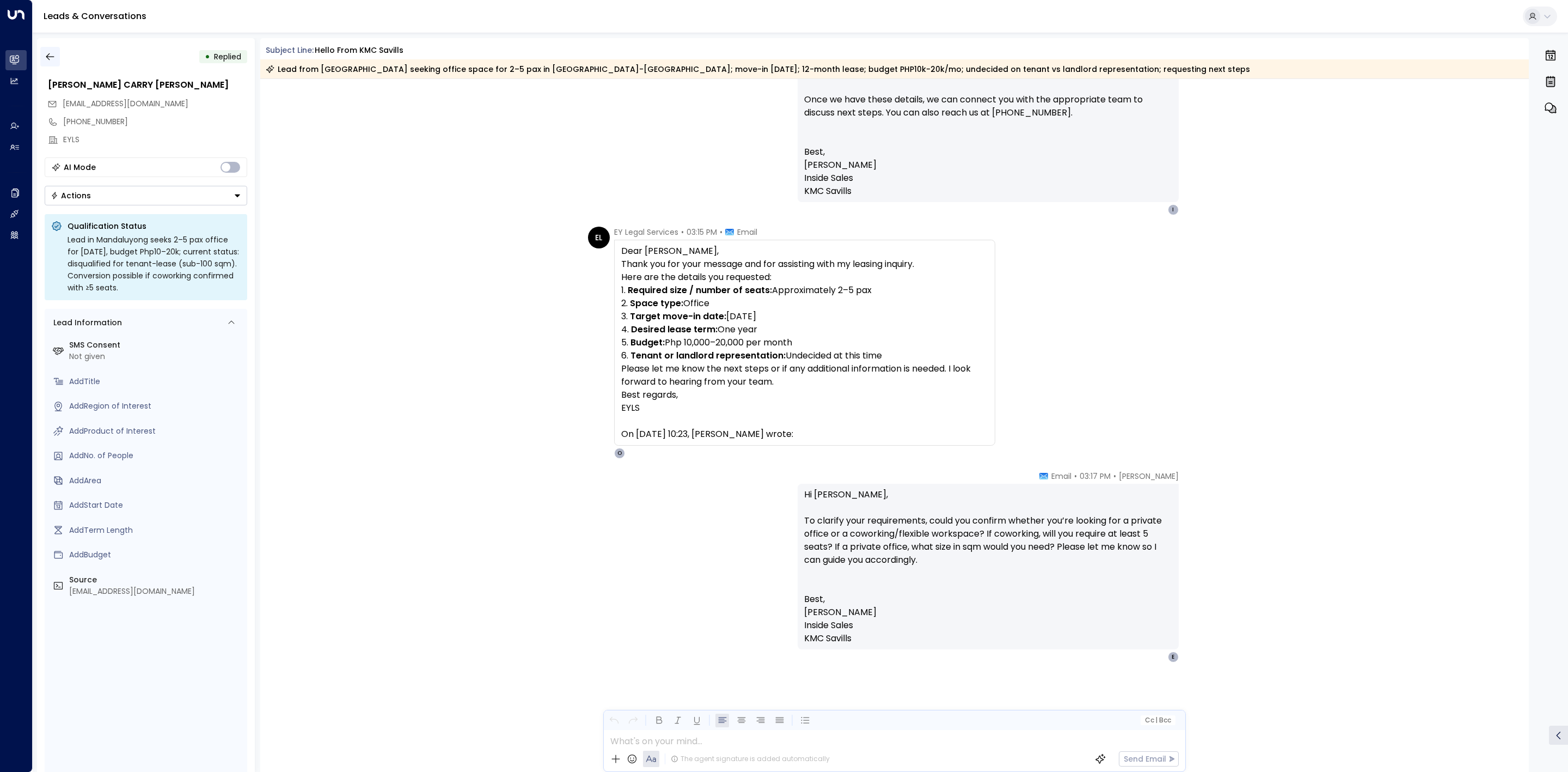
click at [46, 52] on icon "button" at bounding box center [50, 56] width 11 height 11
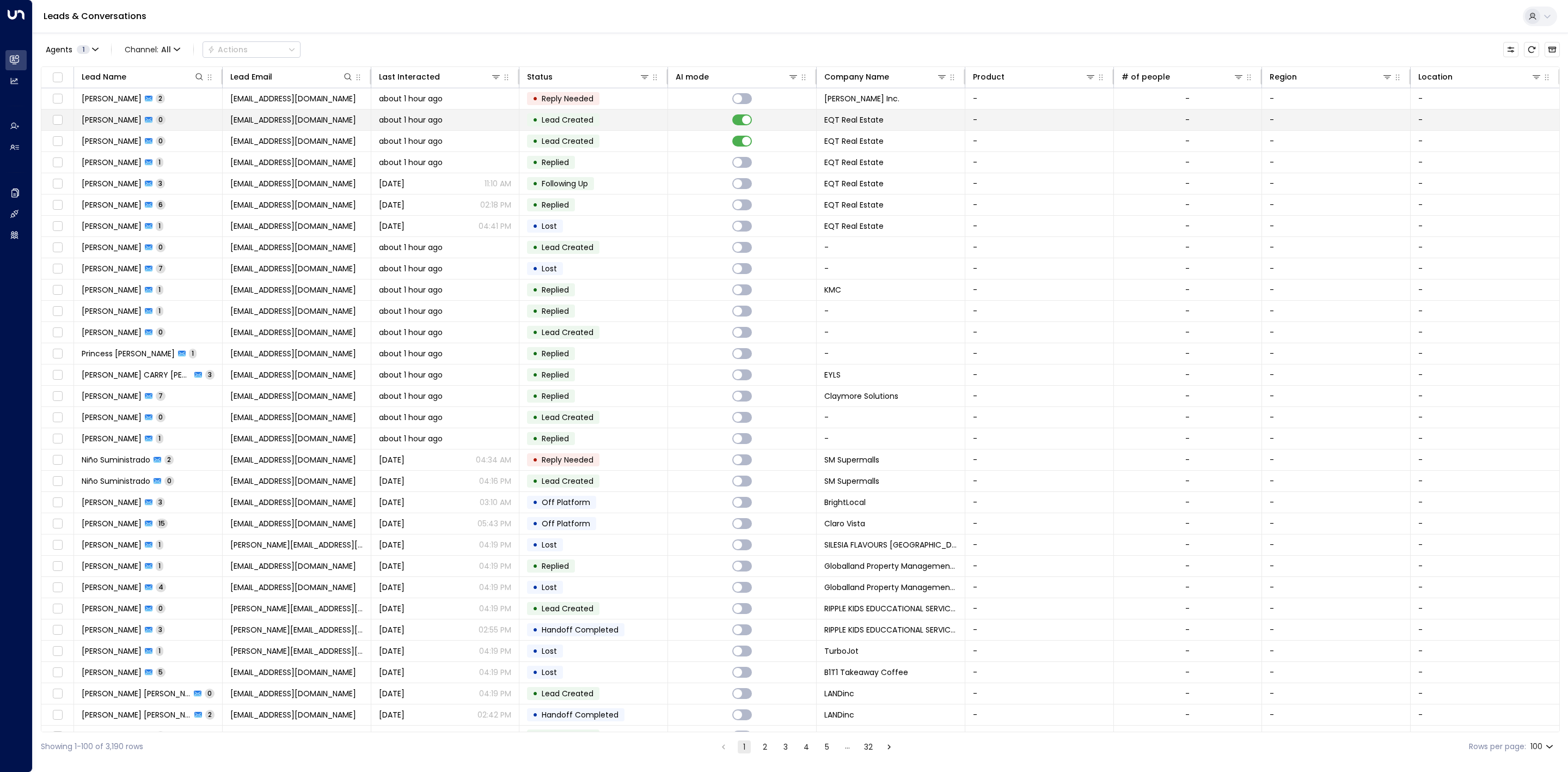
click at [638, 120] on td "• Lead Created" at bounding box center [593, 119] width 149 height 20
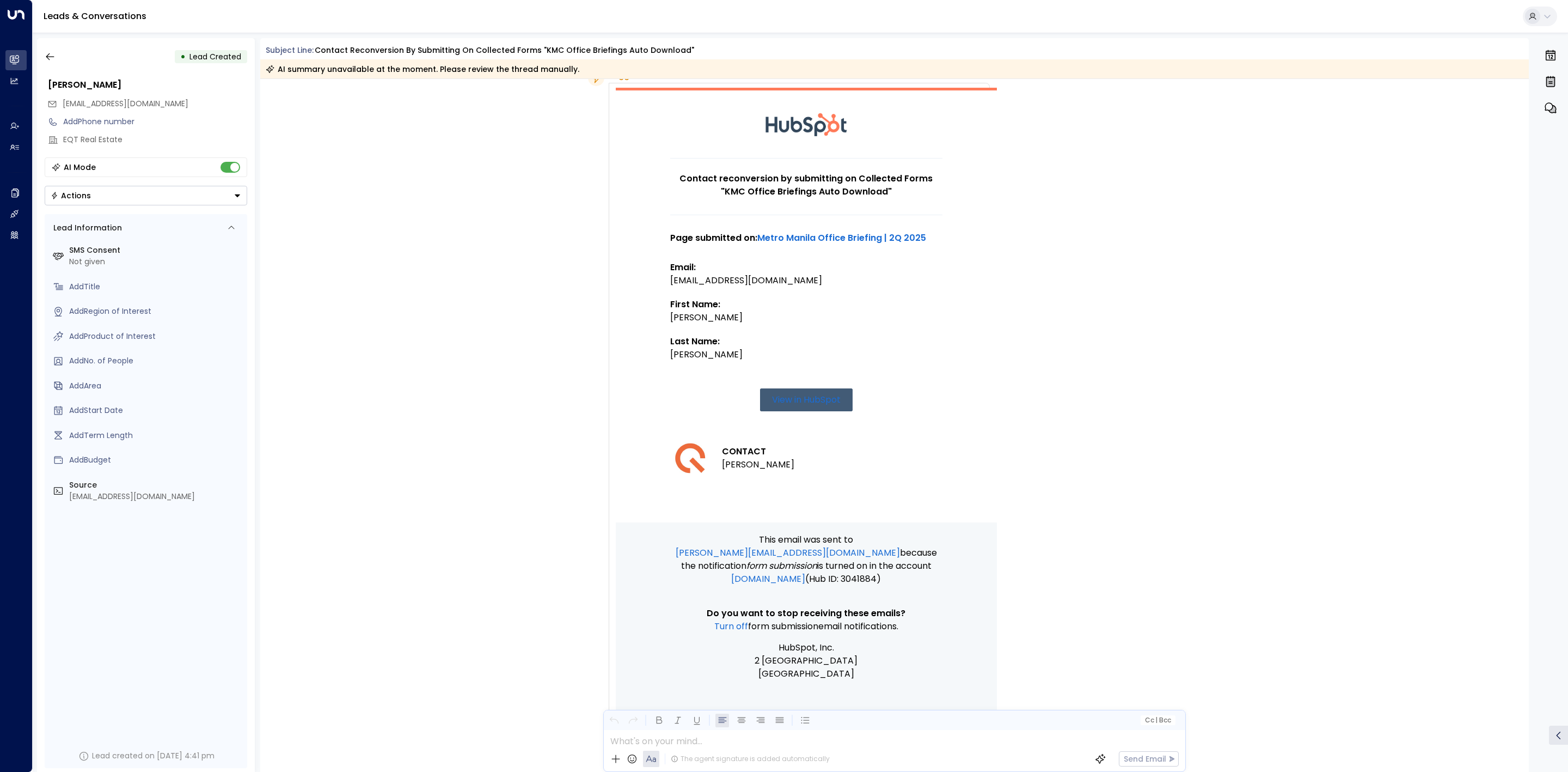
scroll to position [117, 0]
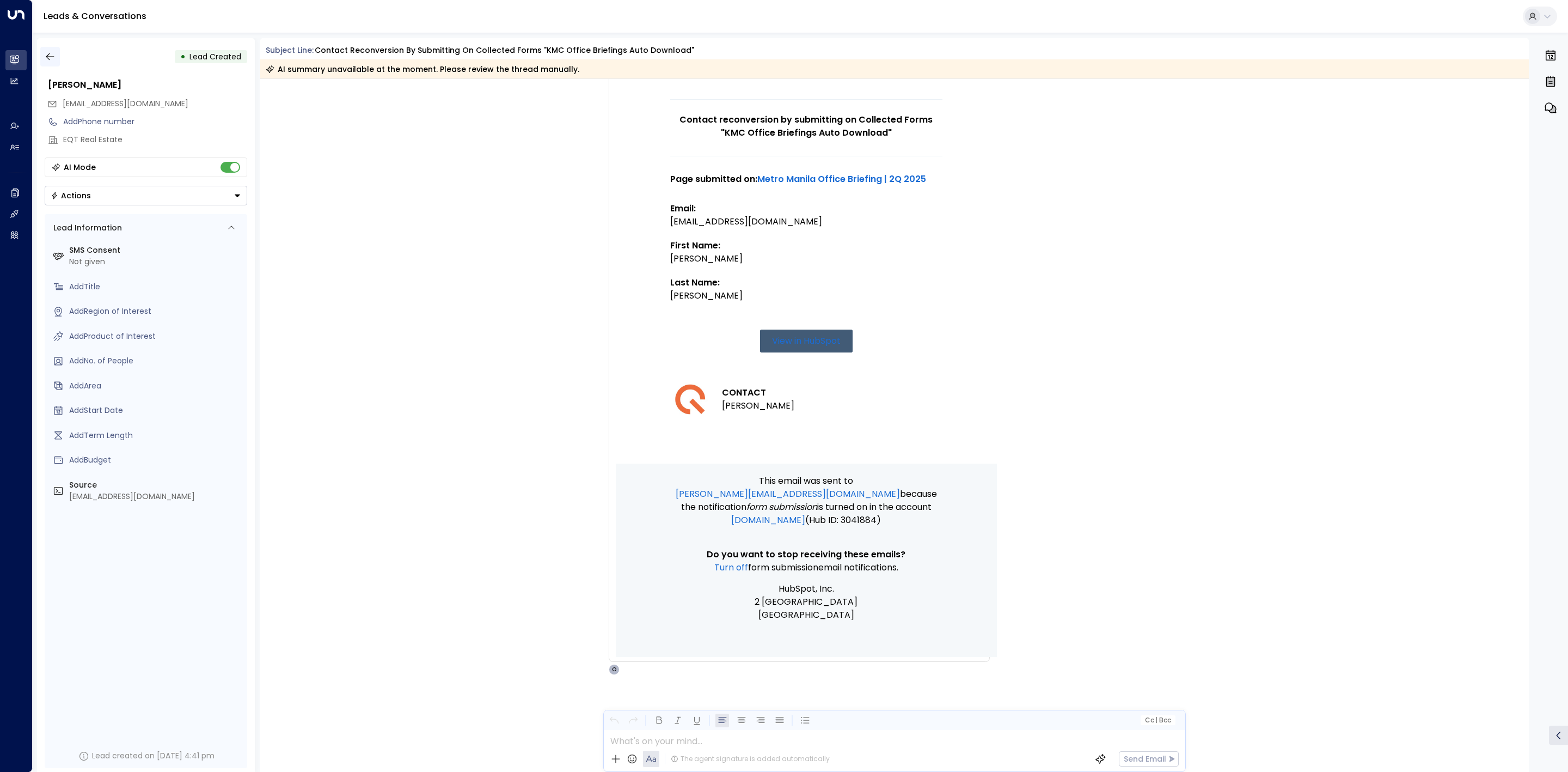
click at [48, 55] on icon "button" at bounding box center [50, 56] width 11 height 11
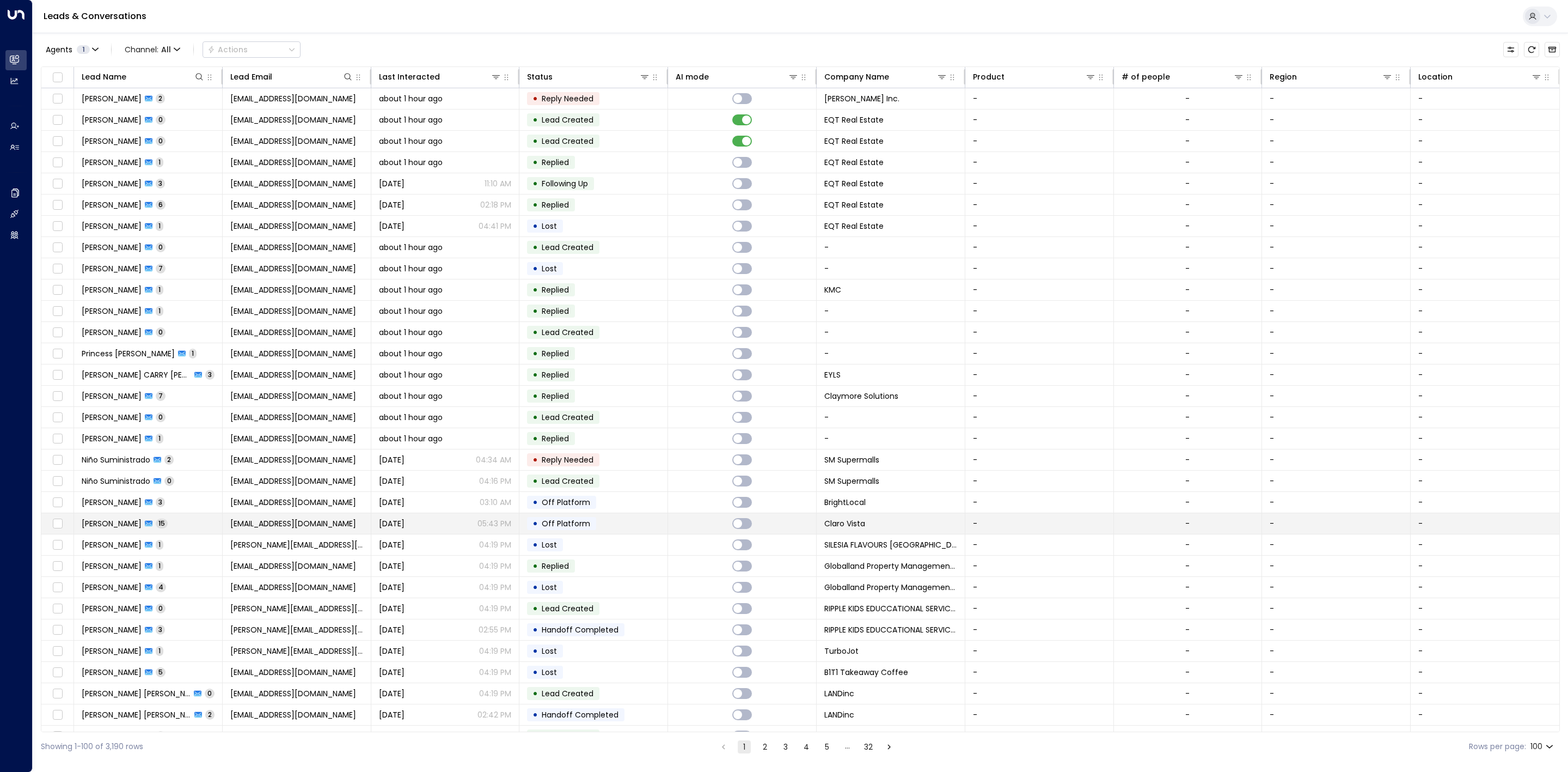
scroll to position [163, 0]
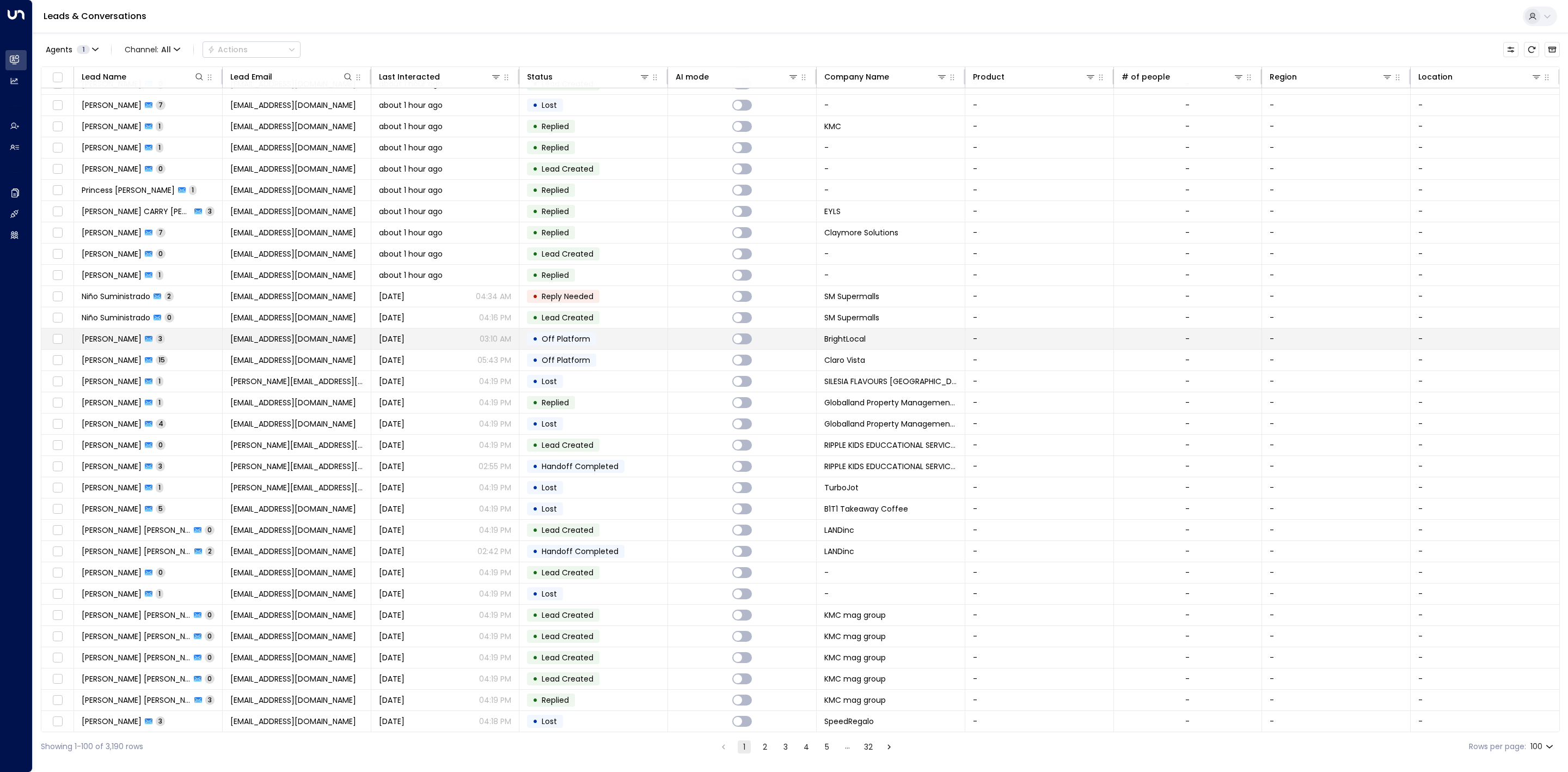
click at [608, 345] on td "• Off Platform" at bounding box center [593, 339] width 149 height 20
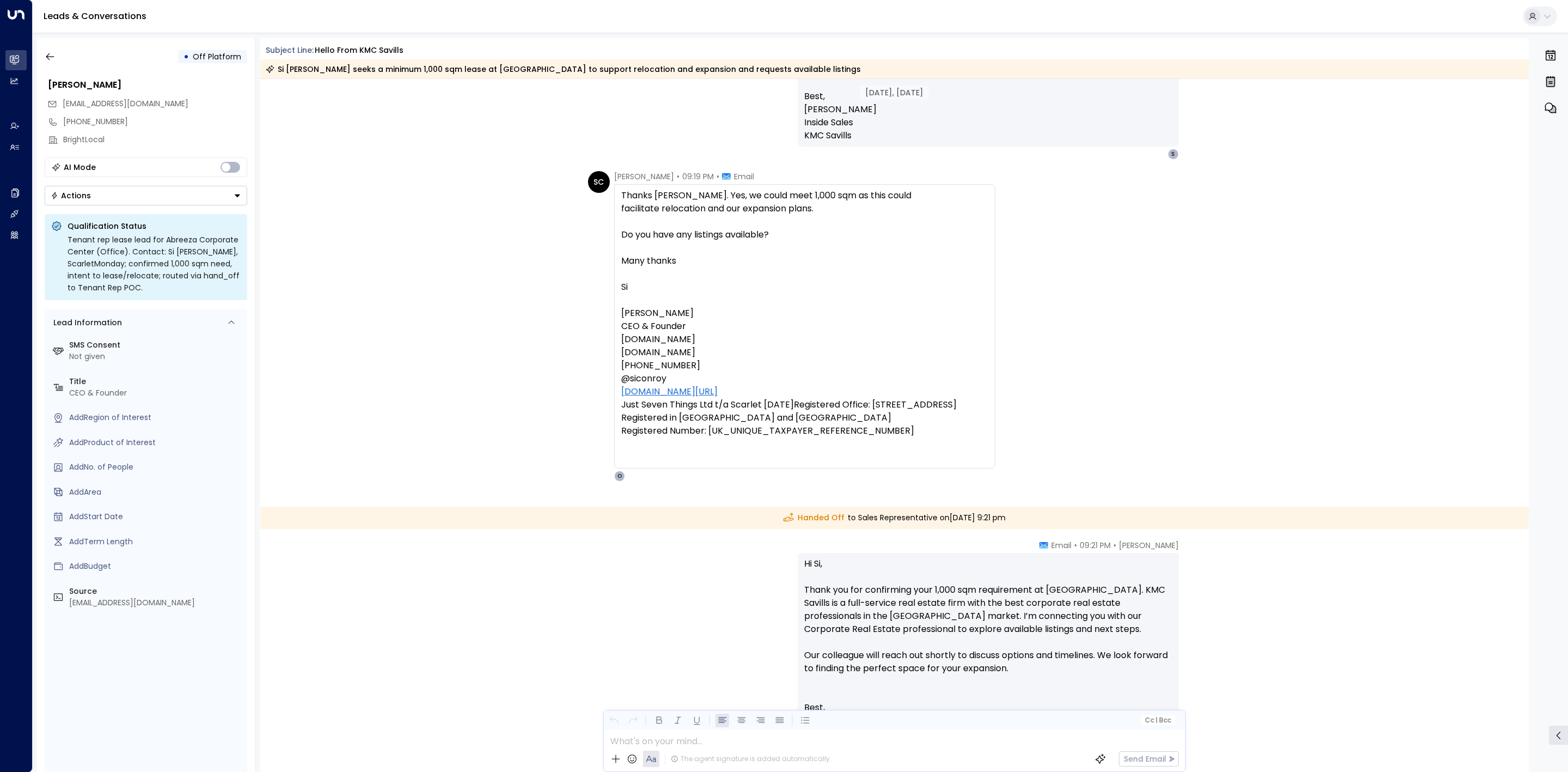
scroll to position [1229, 0]
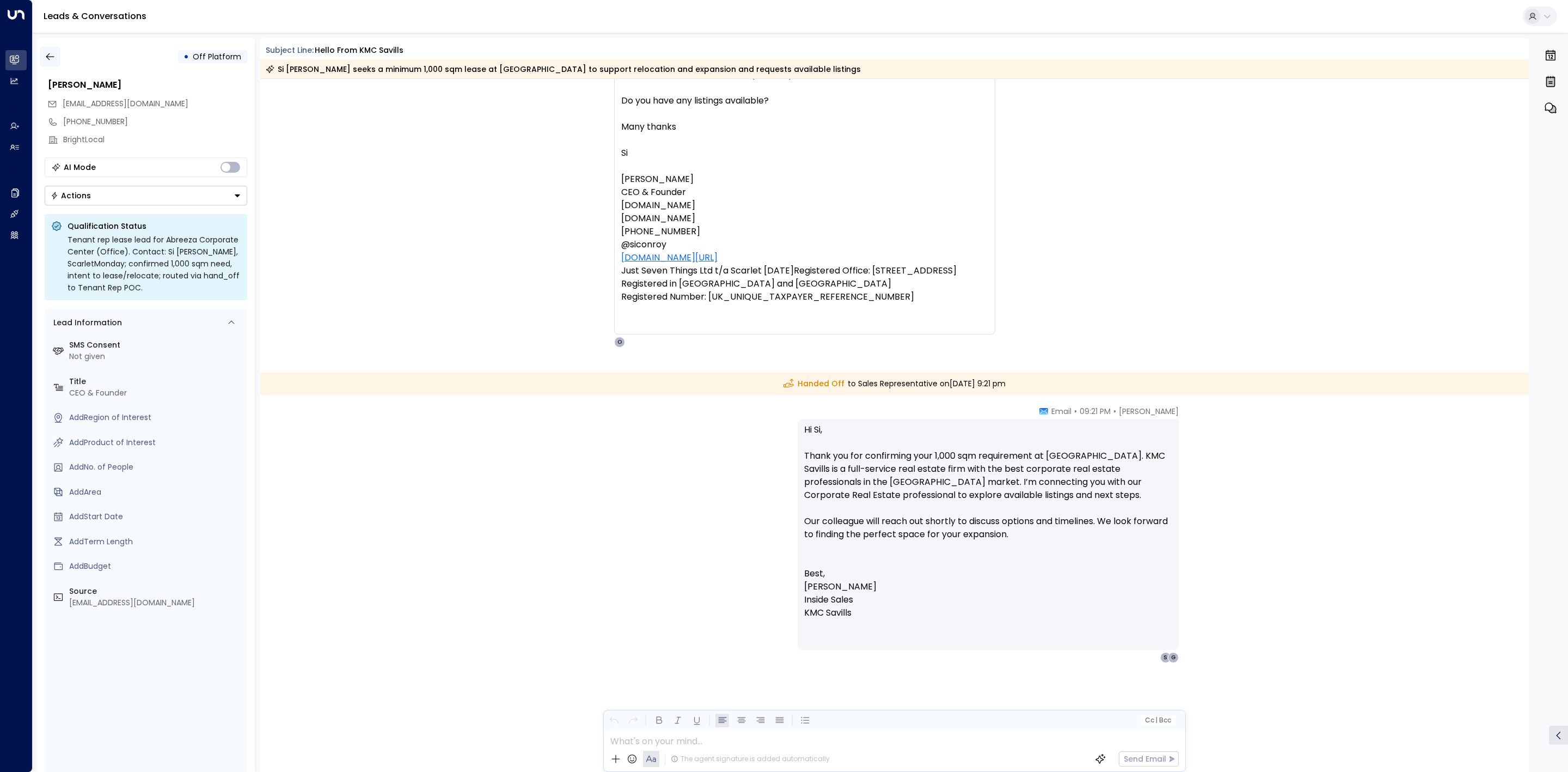
click at [56, 48] on button "button" at bounding box center [50, 57] width 19 height 19
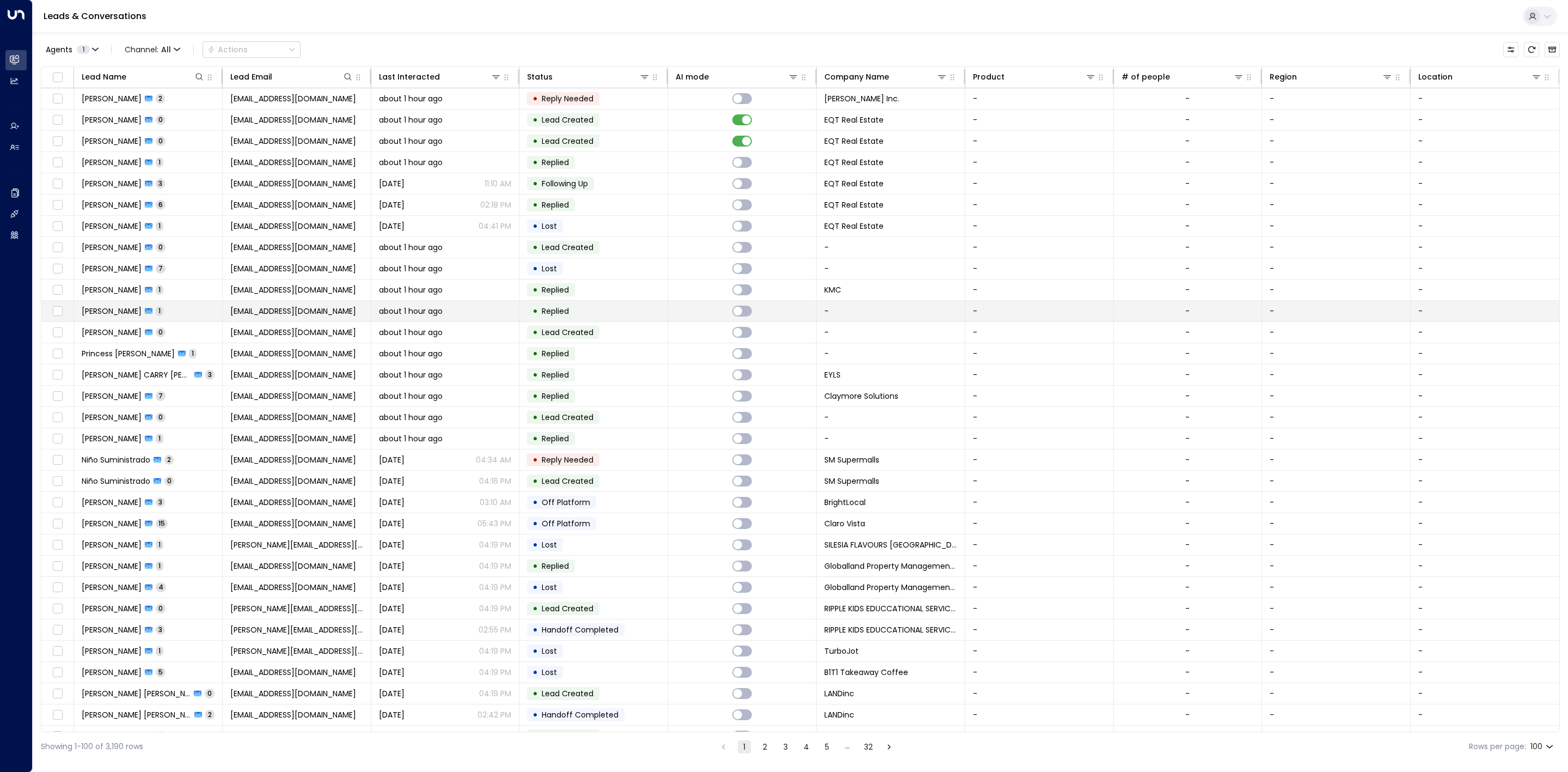
click at [648, 318] on td "• Replied" at bounding box center [593, 310] width 149 height 20
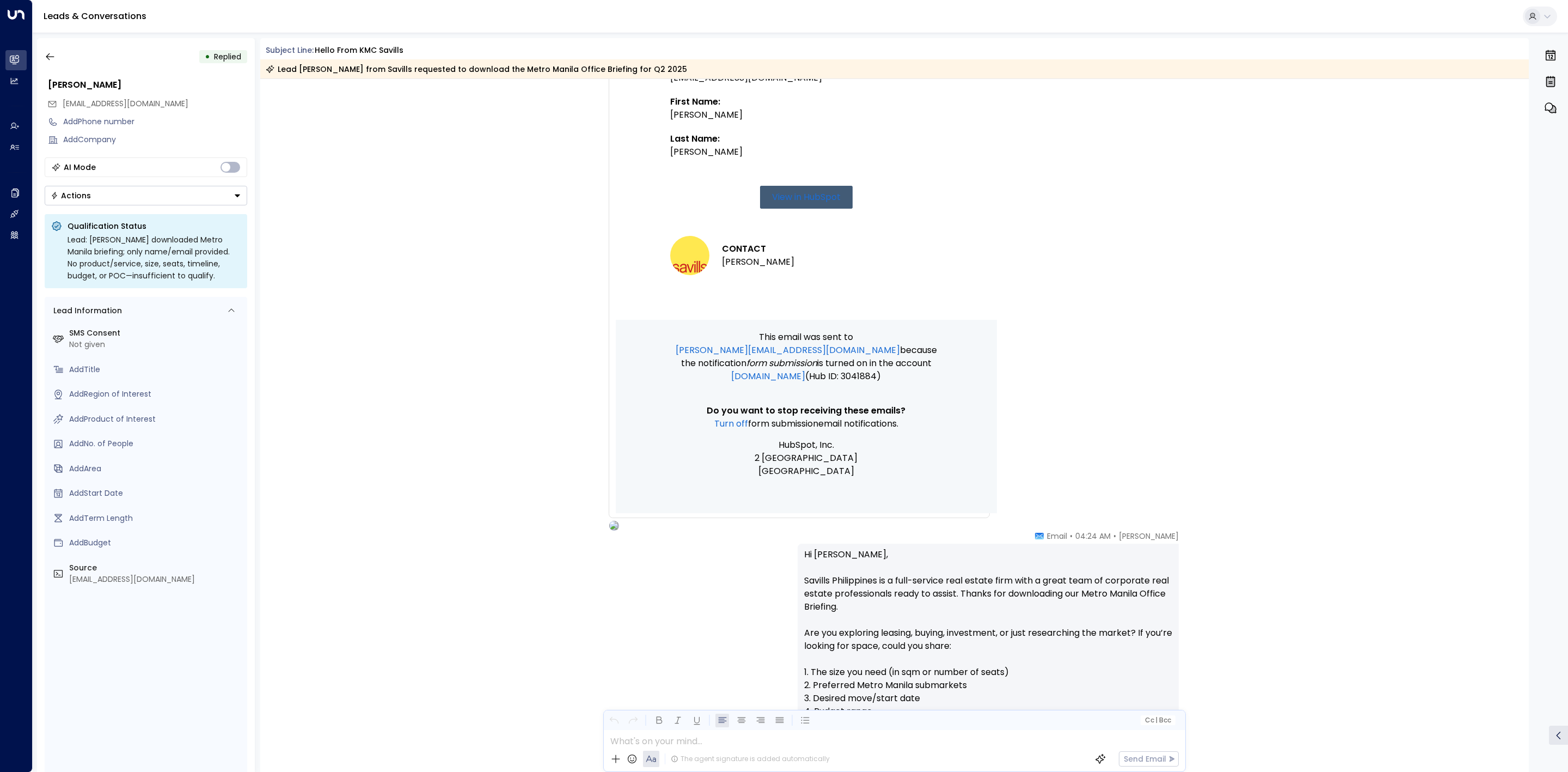
scroll to position [477, 0]
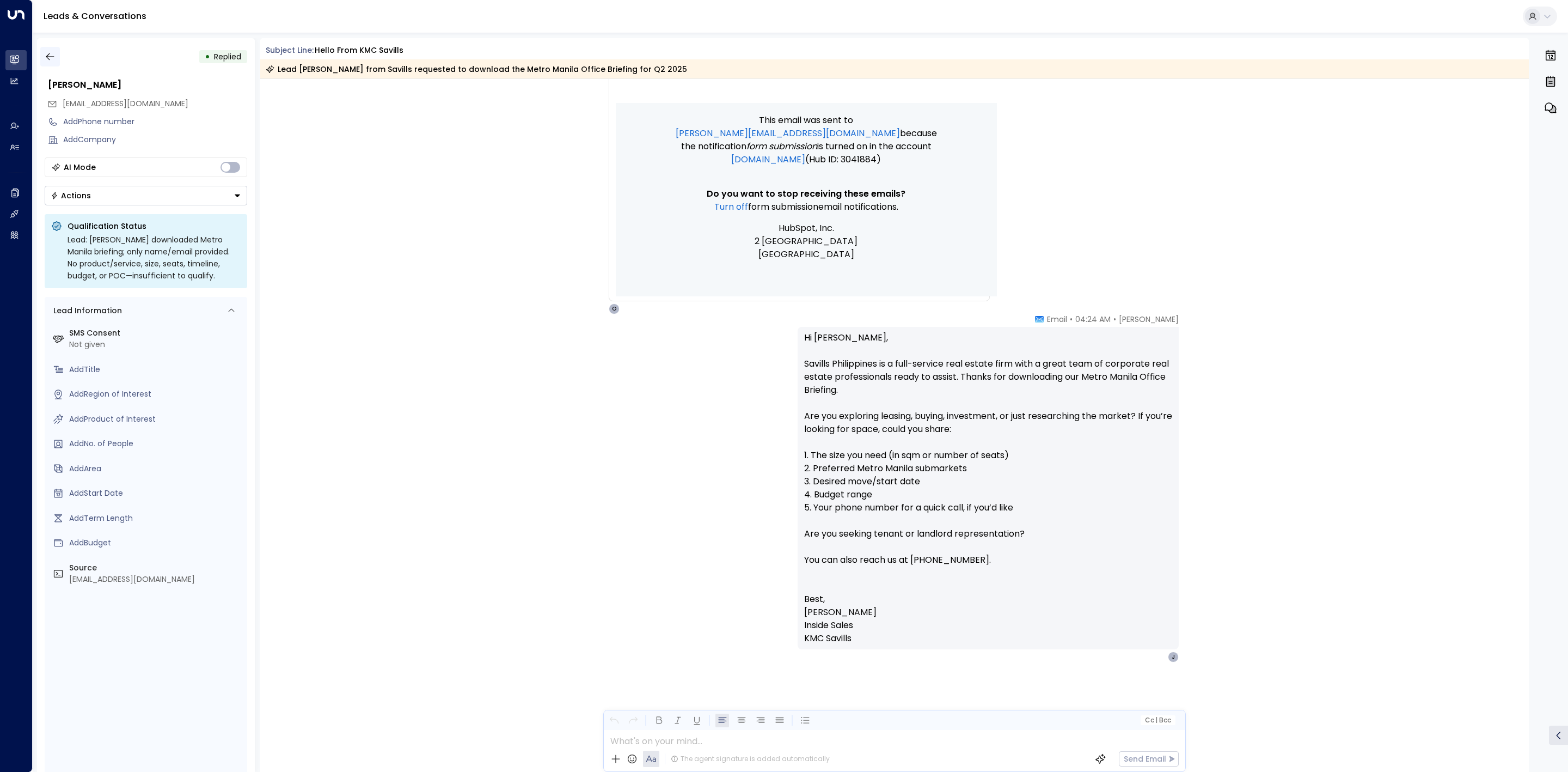
click at [47, 58] on icon "button" at bounding box center [50, 56] width 11 height 11
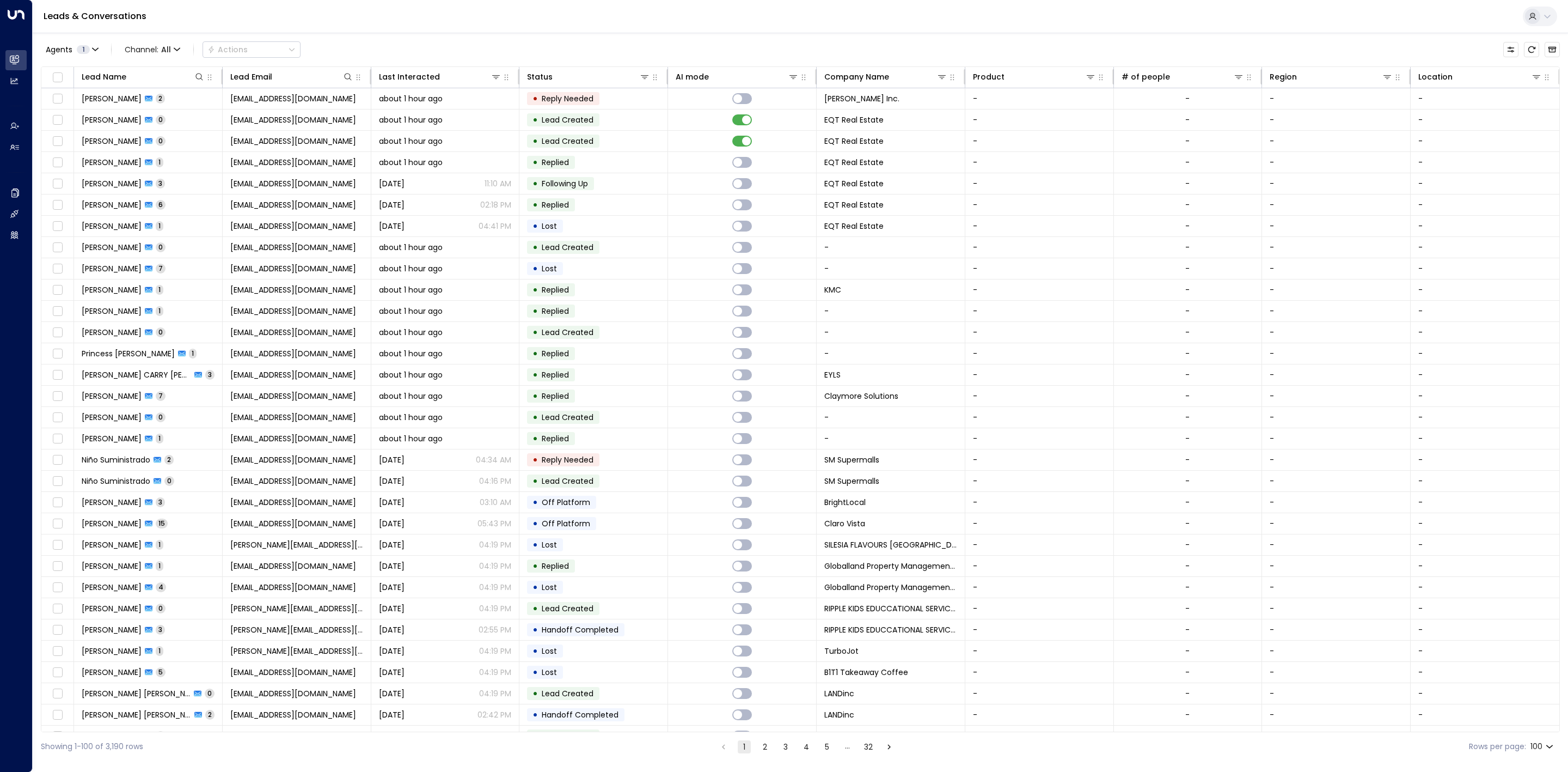
scroll to position [163, 0]
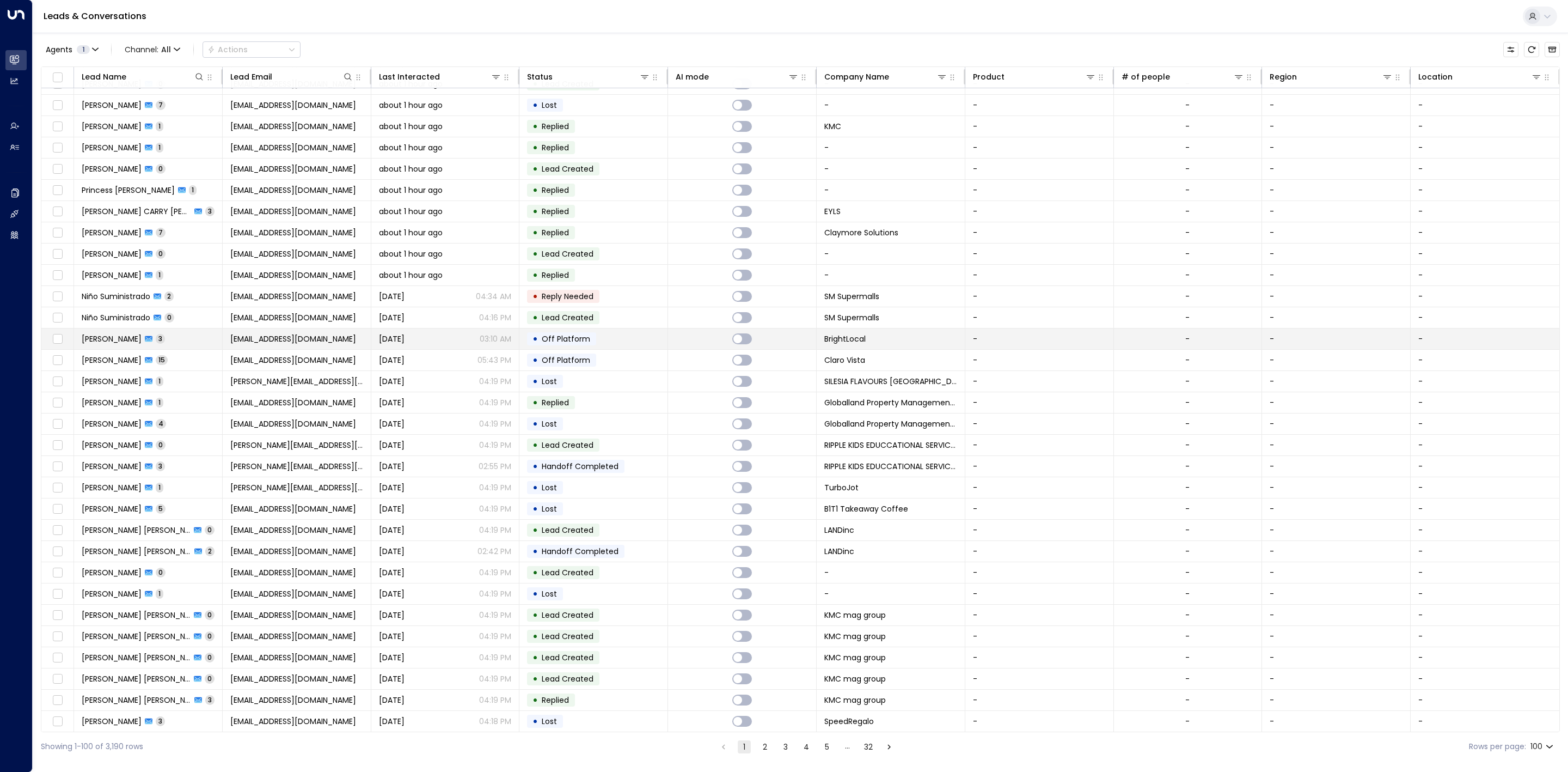
click at [563, 342] on span "Off Platform" at bounding box center [566, 339] width 49 height 11
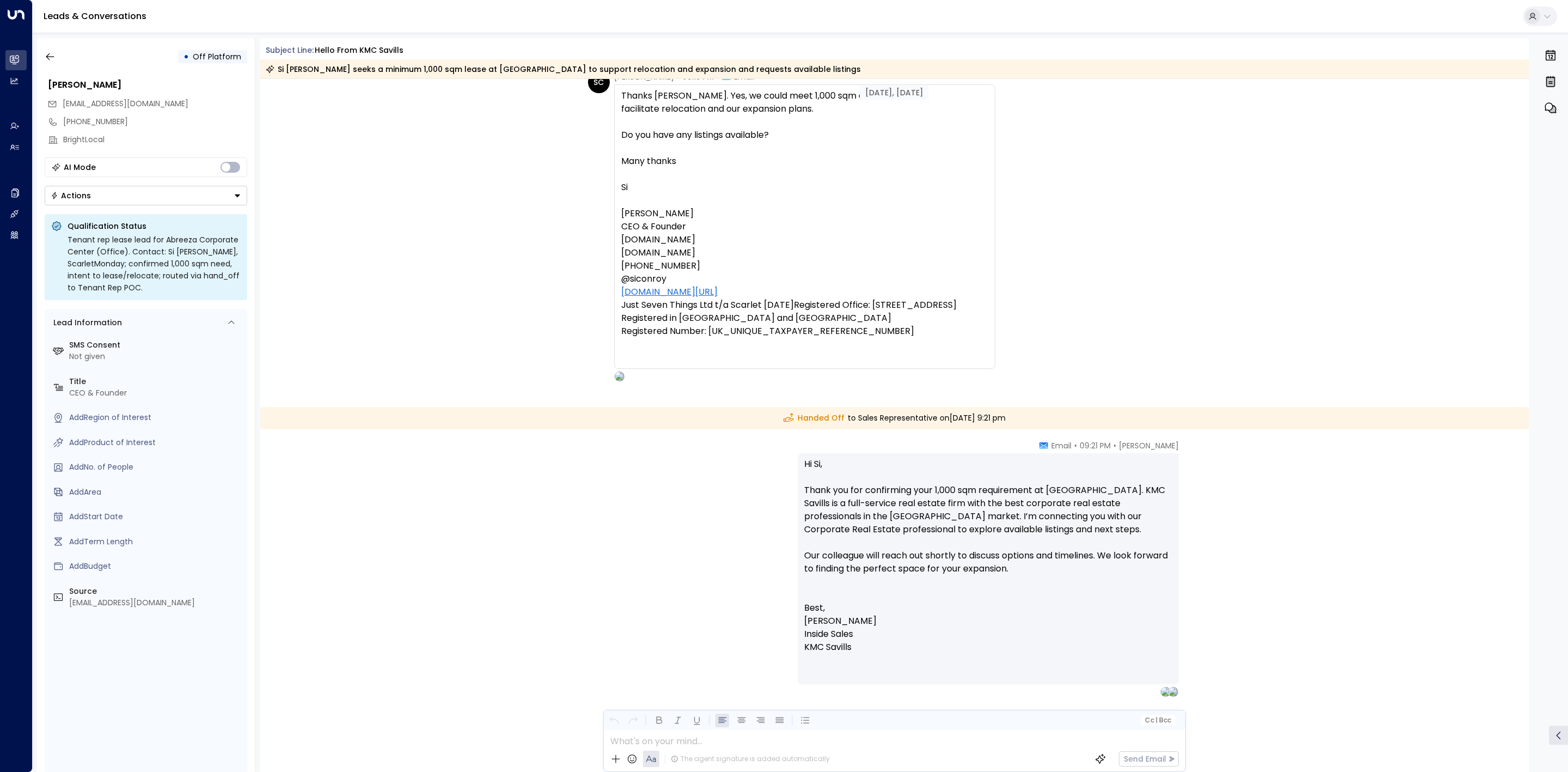
scroll to position [1205, 0]
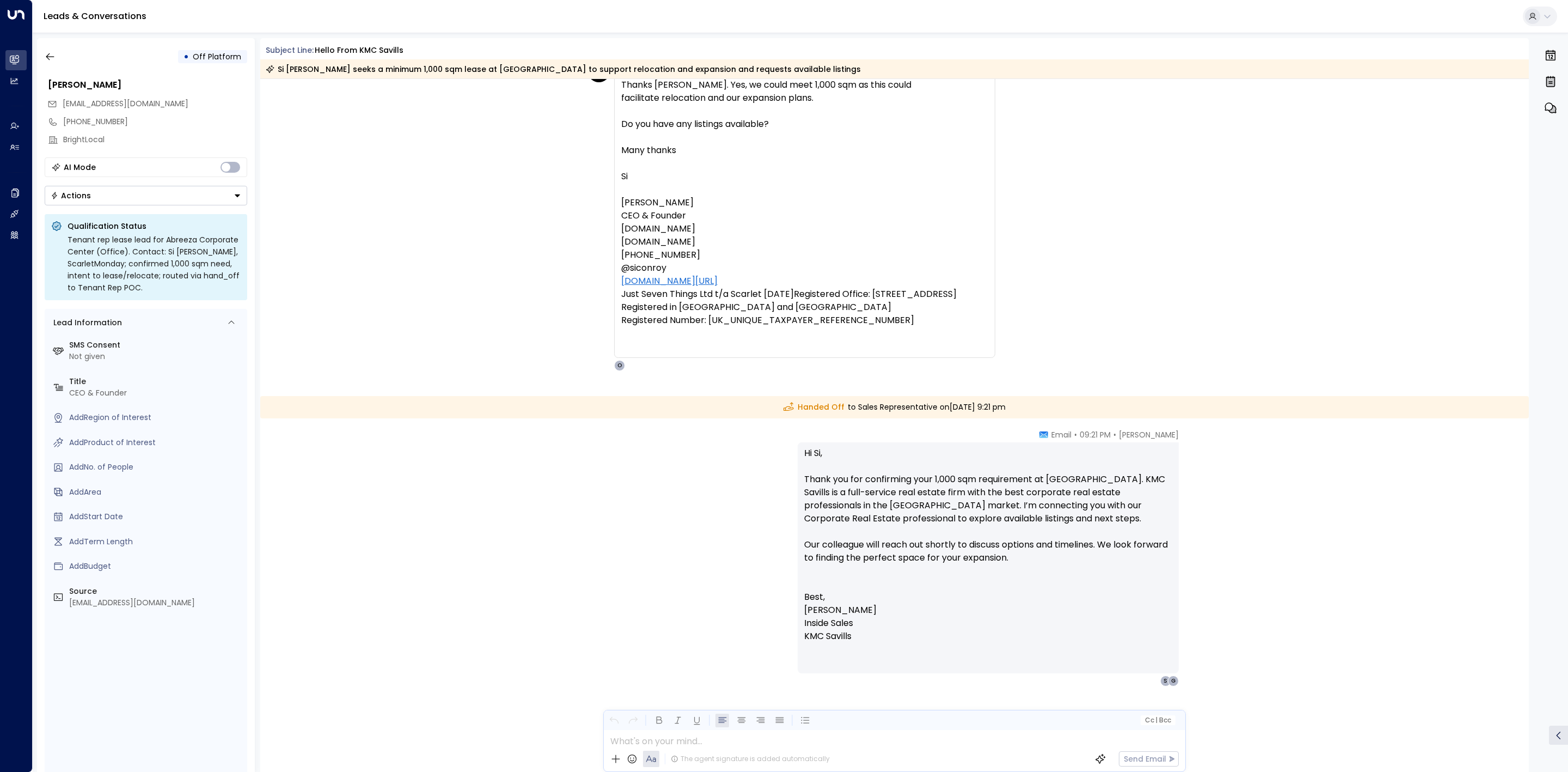
click at [60, 58] on div "• Off Platform" at bounding box center [146, 57] width 203 height 19
click at [53, 58] on icon "button" at bounding box center [50, 56] width 11 height 11
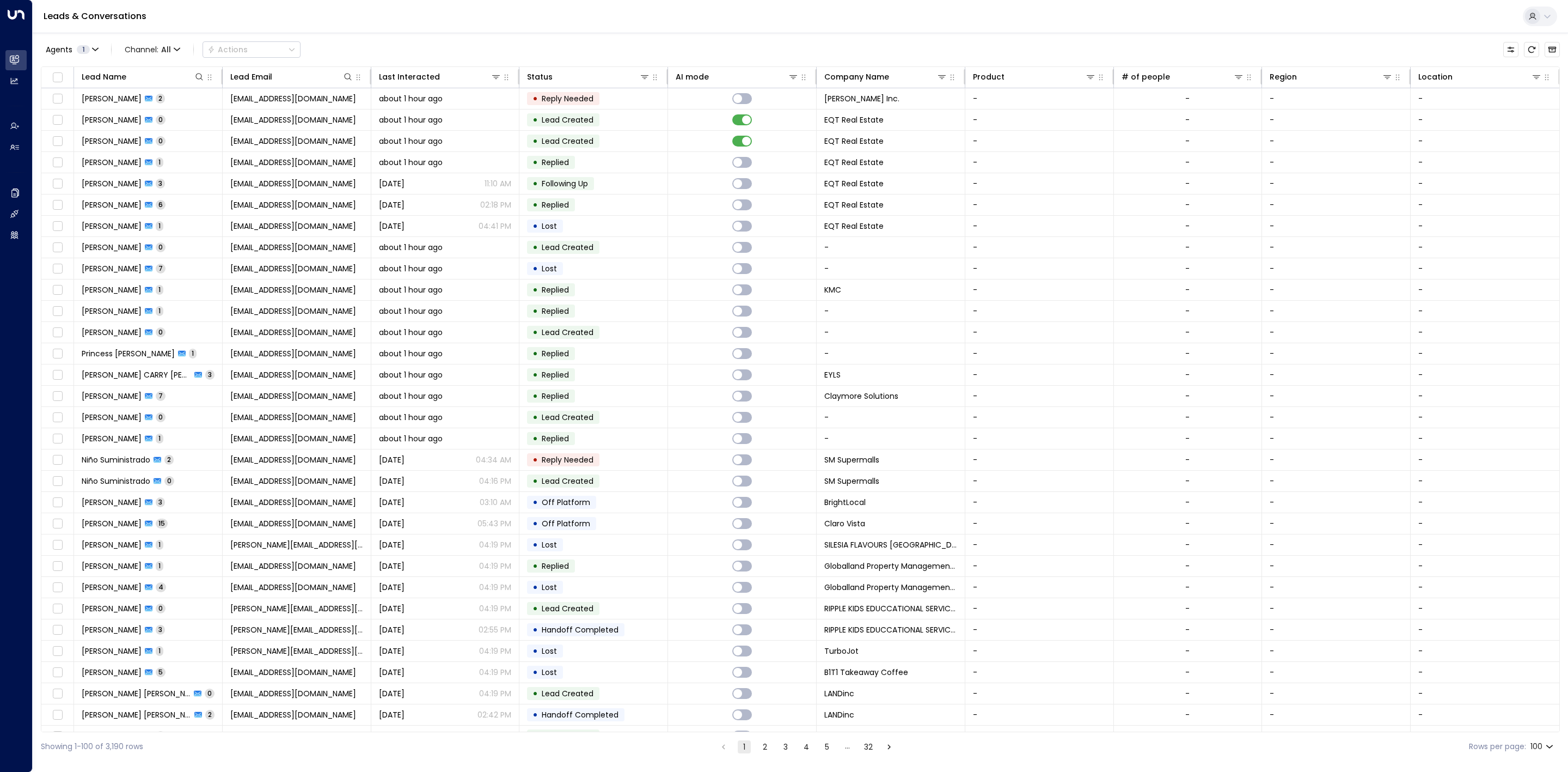
click at [925, 26] on div "Leads & Conversations" at bounding box center [800, 16] width 1536 height 33
click at [638, 124] on td "• Lead Created" at bounding box center [593, 119] width 149 height 20
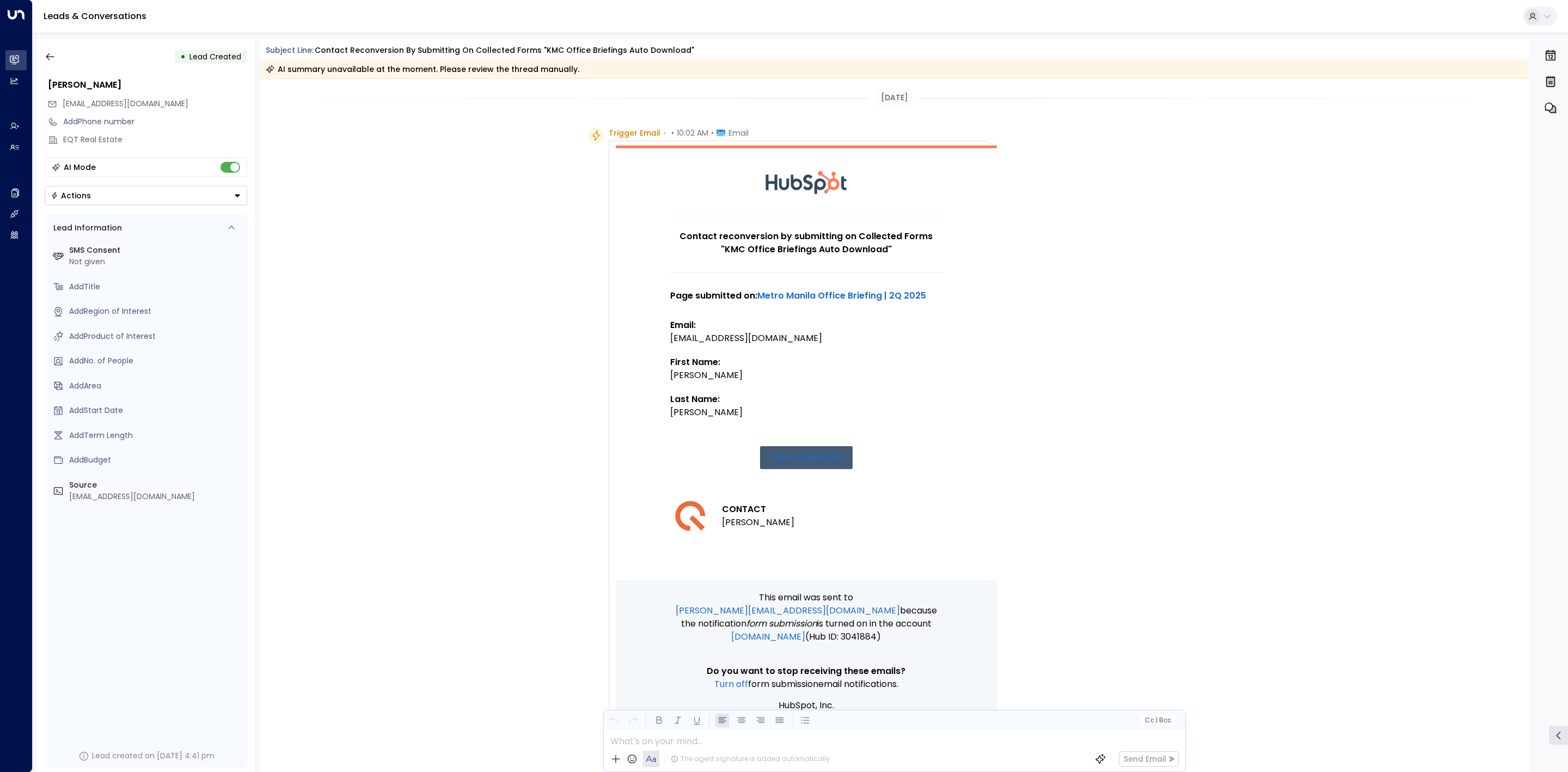
scroll to position [117, 0]
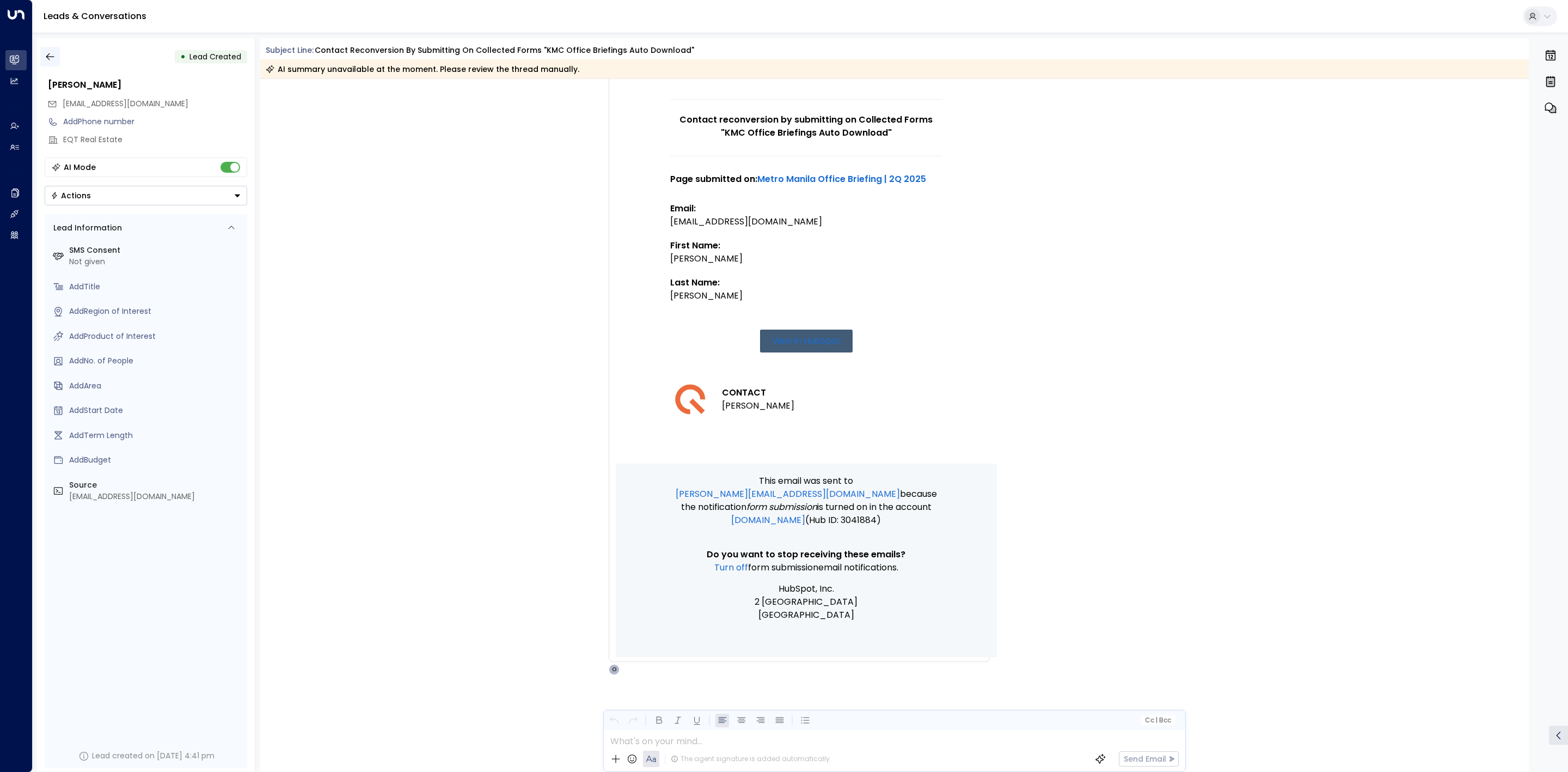
click at [53, 63] on button "button" at bounding box center [50, 57] width 19 height 19
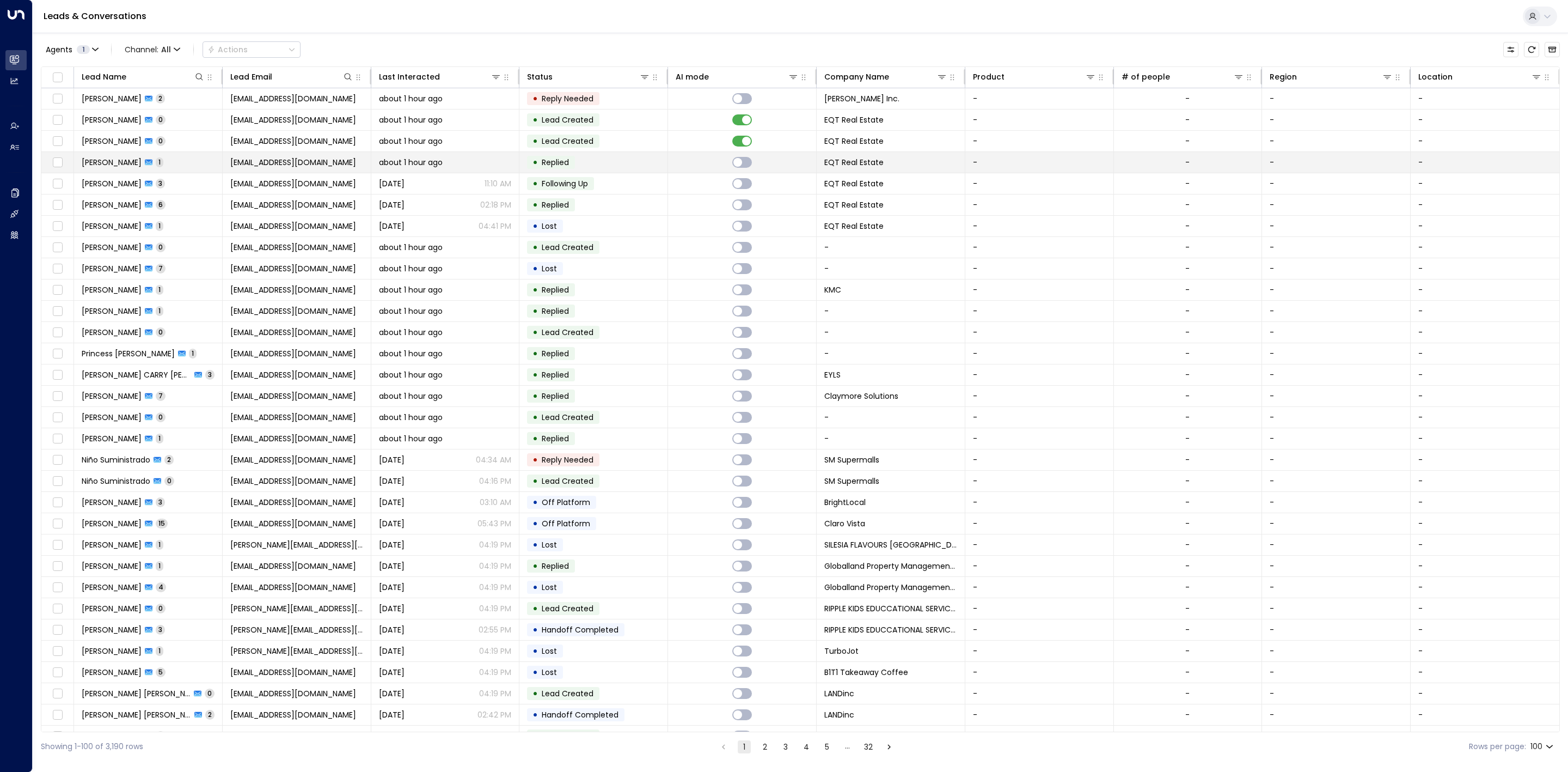
click at [636, 164] on td "• Replied" at bounding box center [593, 162] width 149 height 20
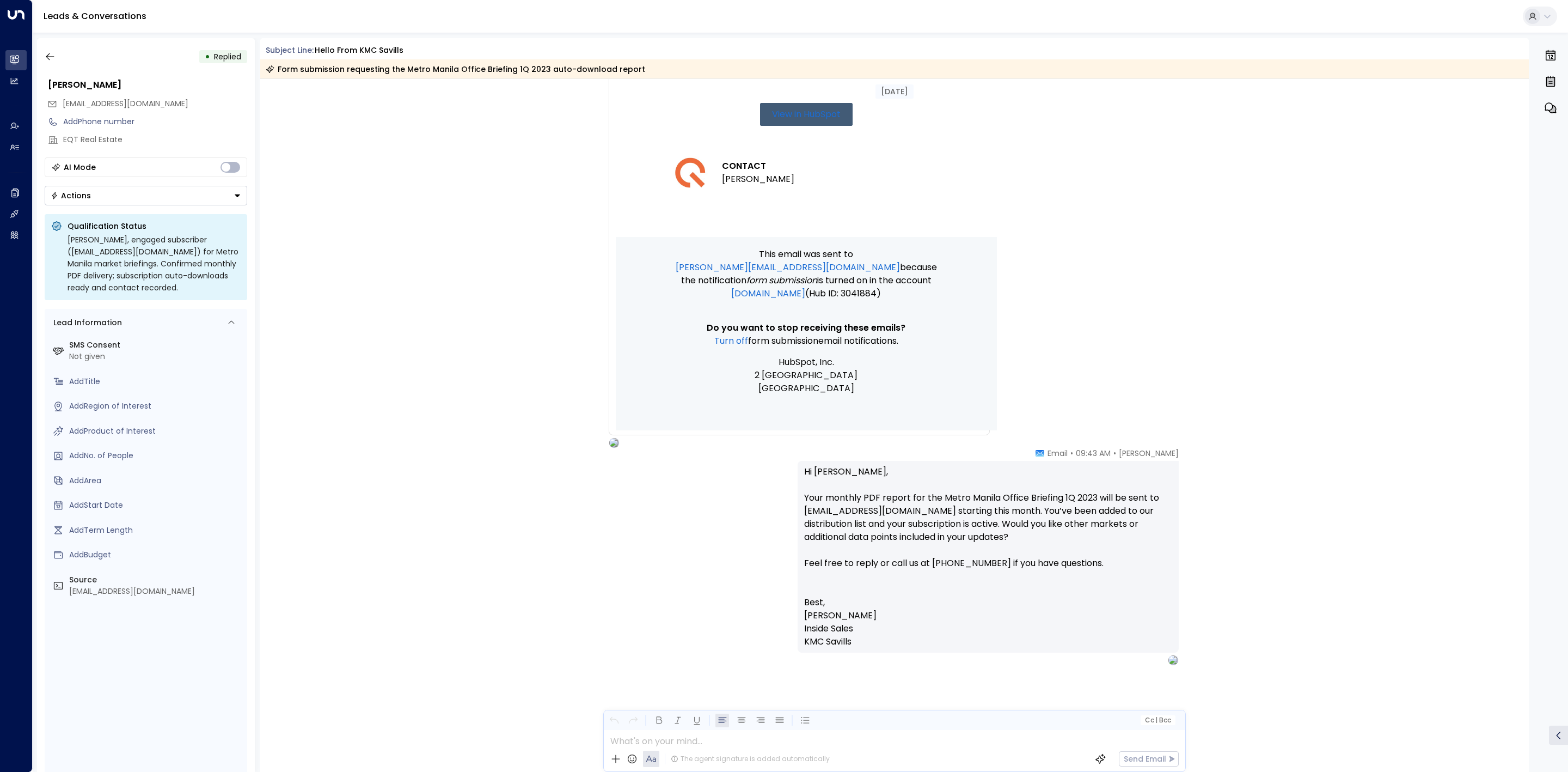
scroll to position [347, 0]
click at [46, 57] on icon "button" at bounding box center [50, 57] width 8 height 7
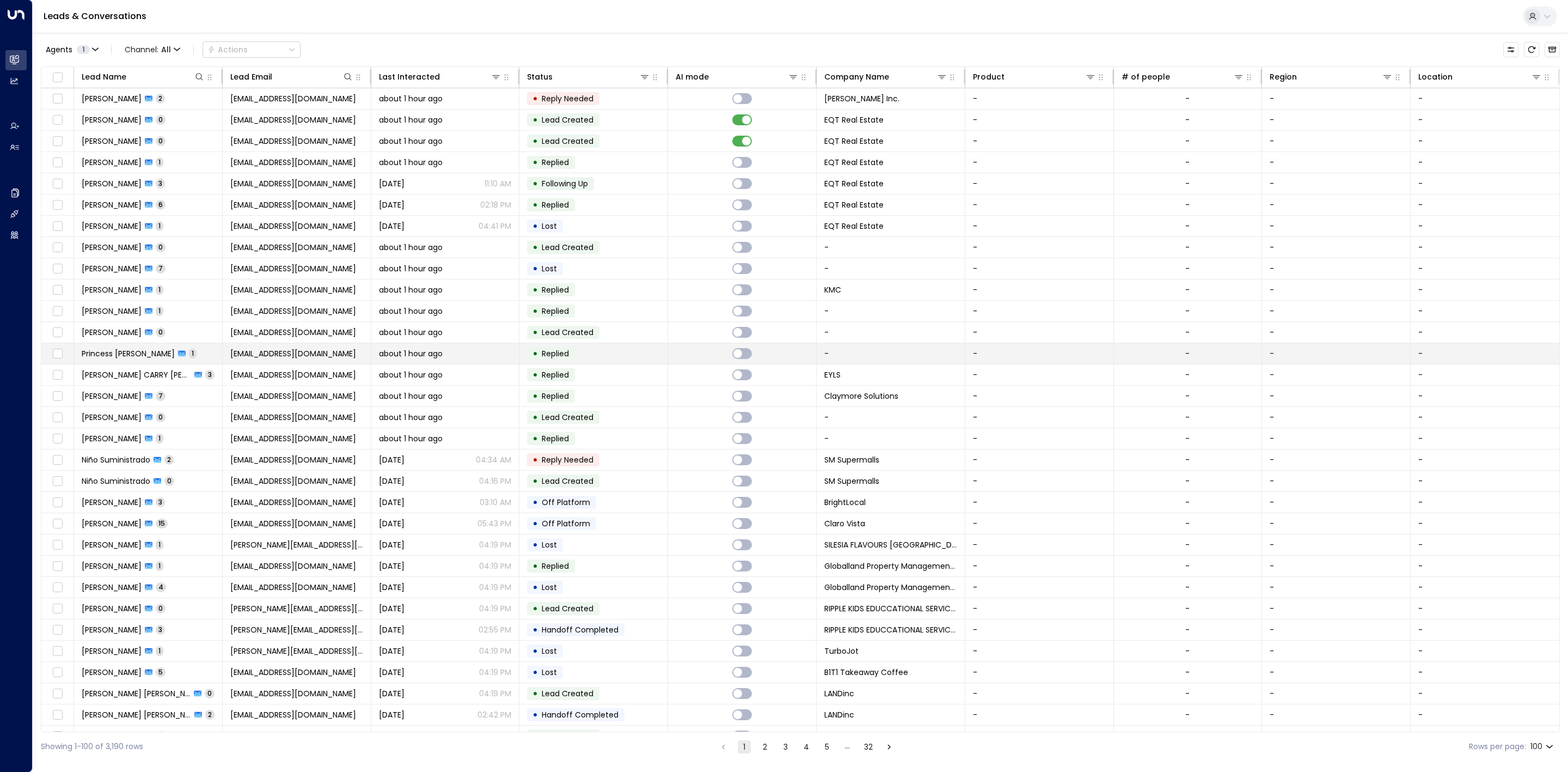
click at [592, 353] on td "• Replied" at bounding box center [593, 353] width 149 height 20
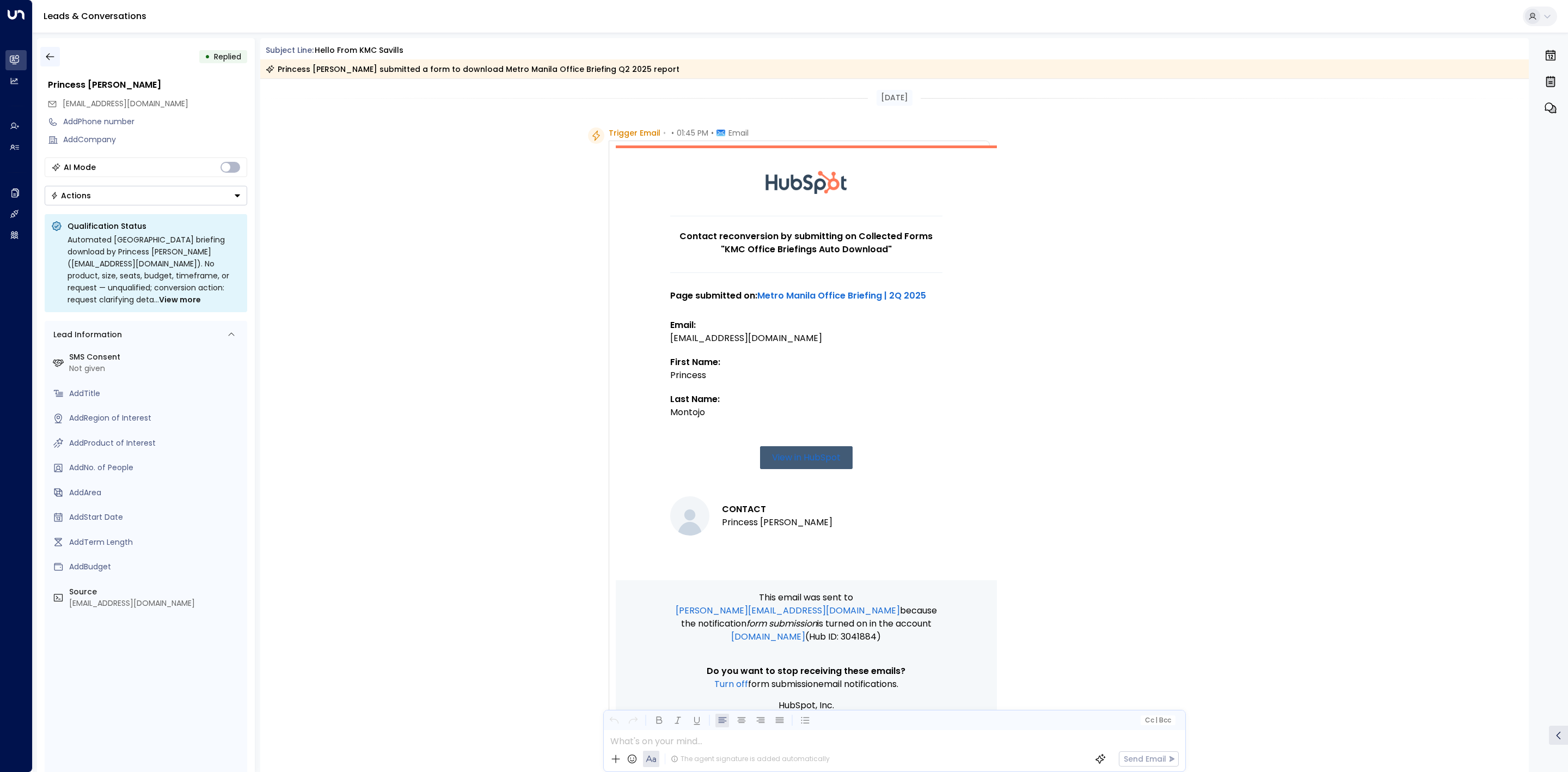
click at [52, 54] on icon "button" at bounding box center [50, 56] width 11 height 11
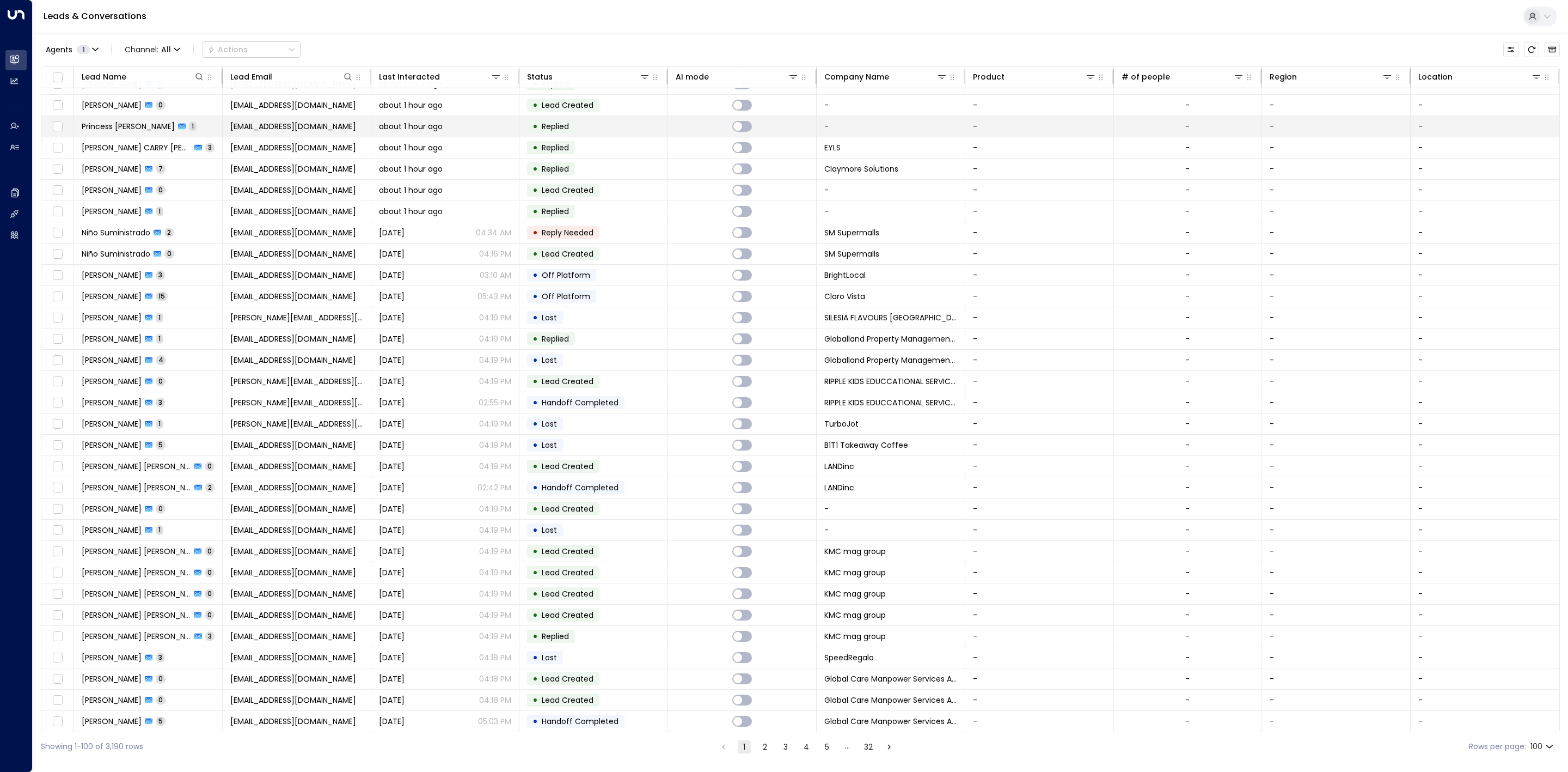
scroll to position [245, 0]
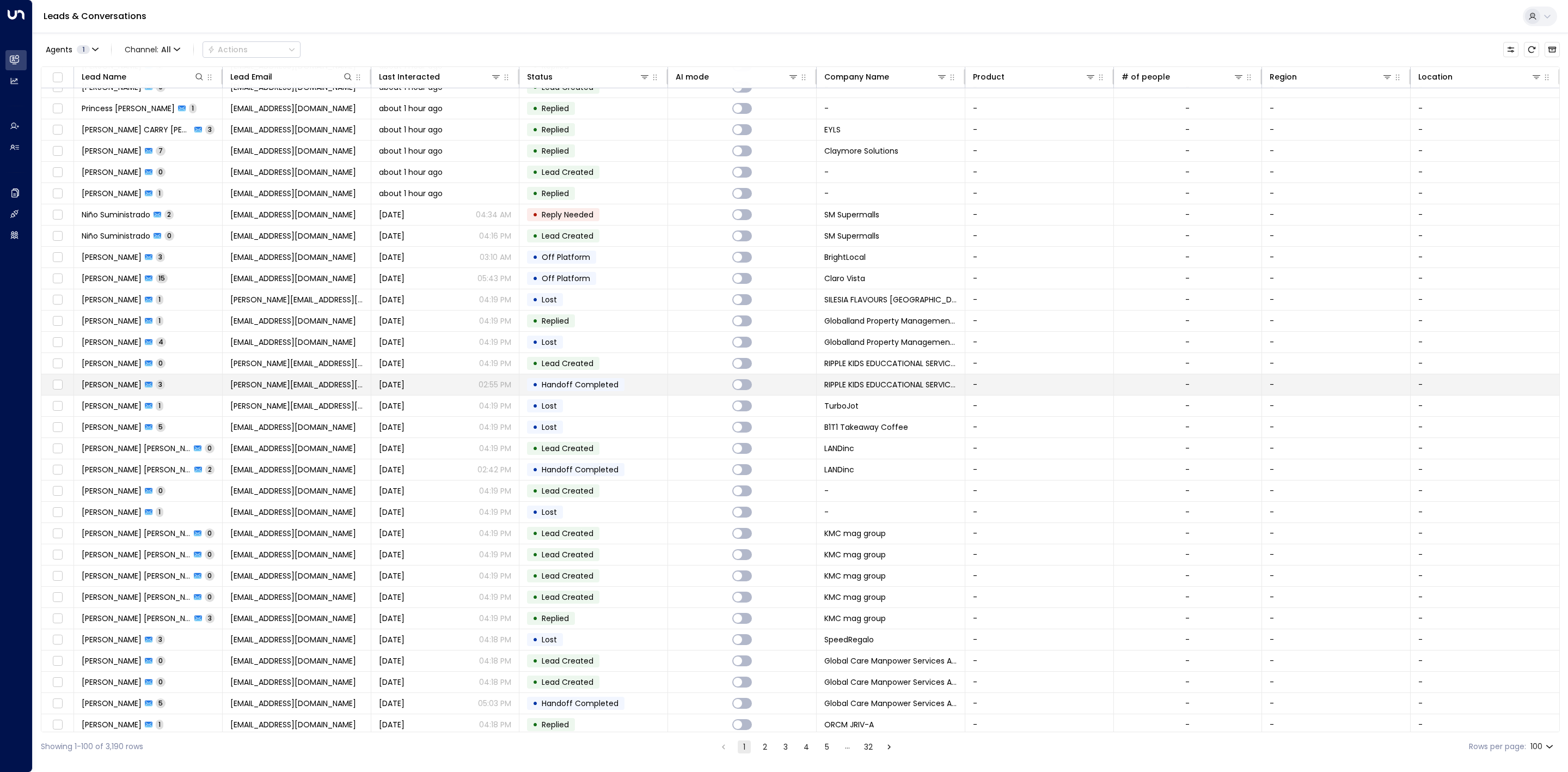
click at [592, 390] on span "Handoff Completed" at bounding box center [579, 384] width 77 height 11
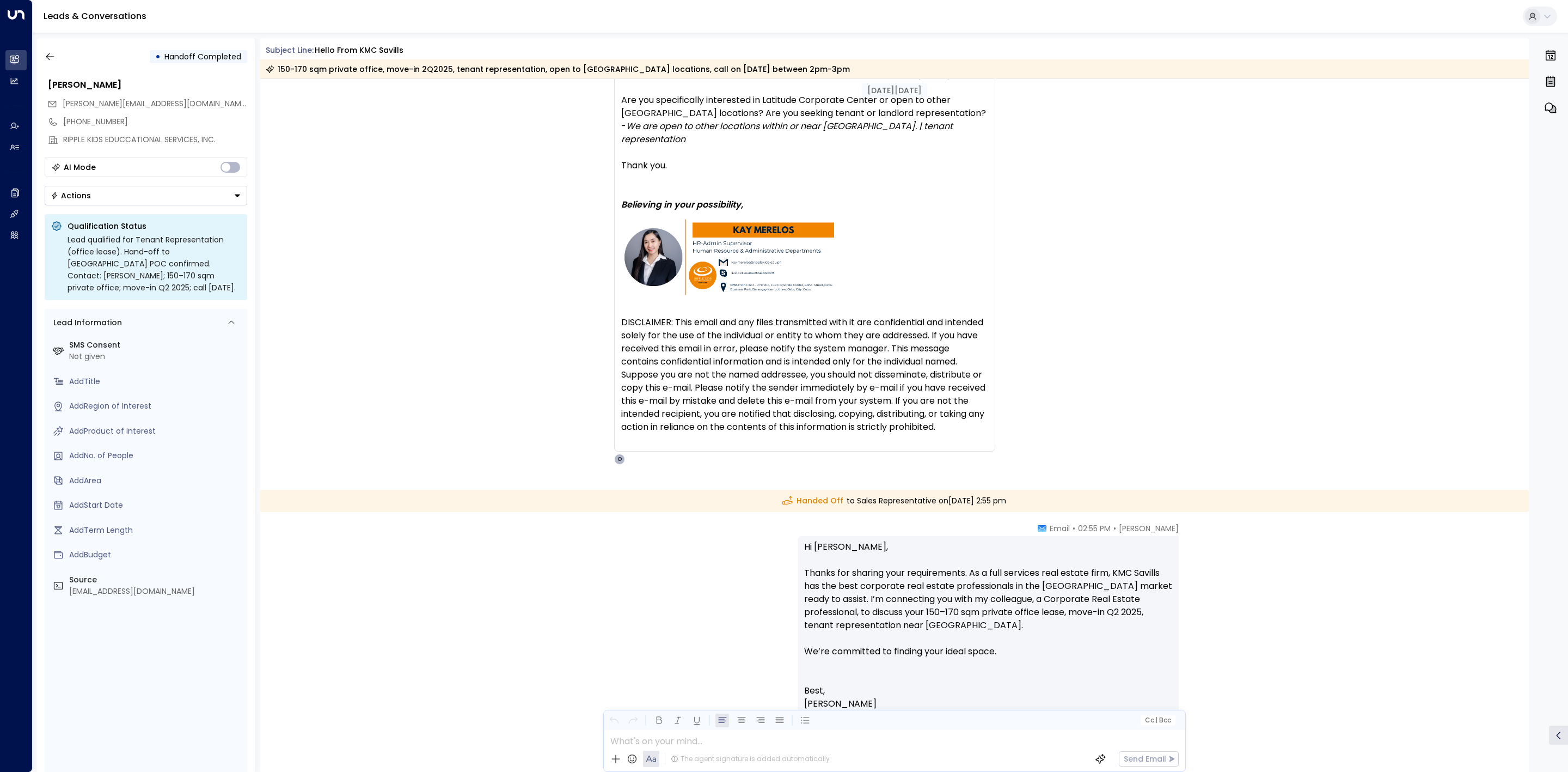
scroll to position [1657, 0]
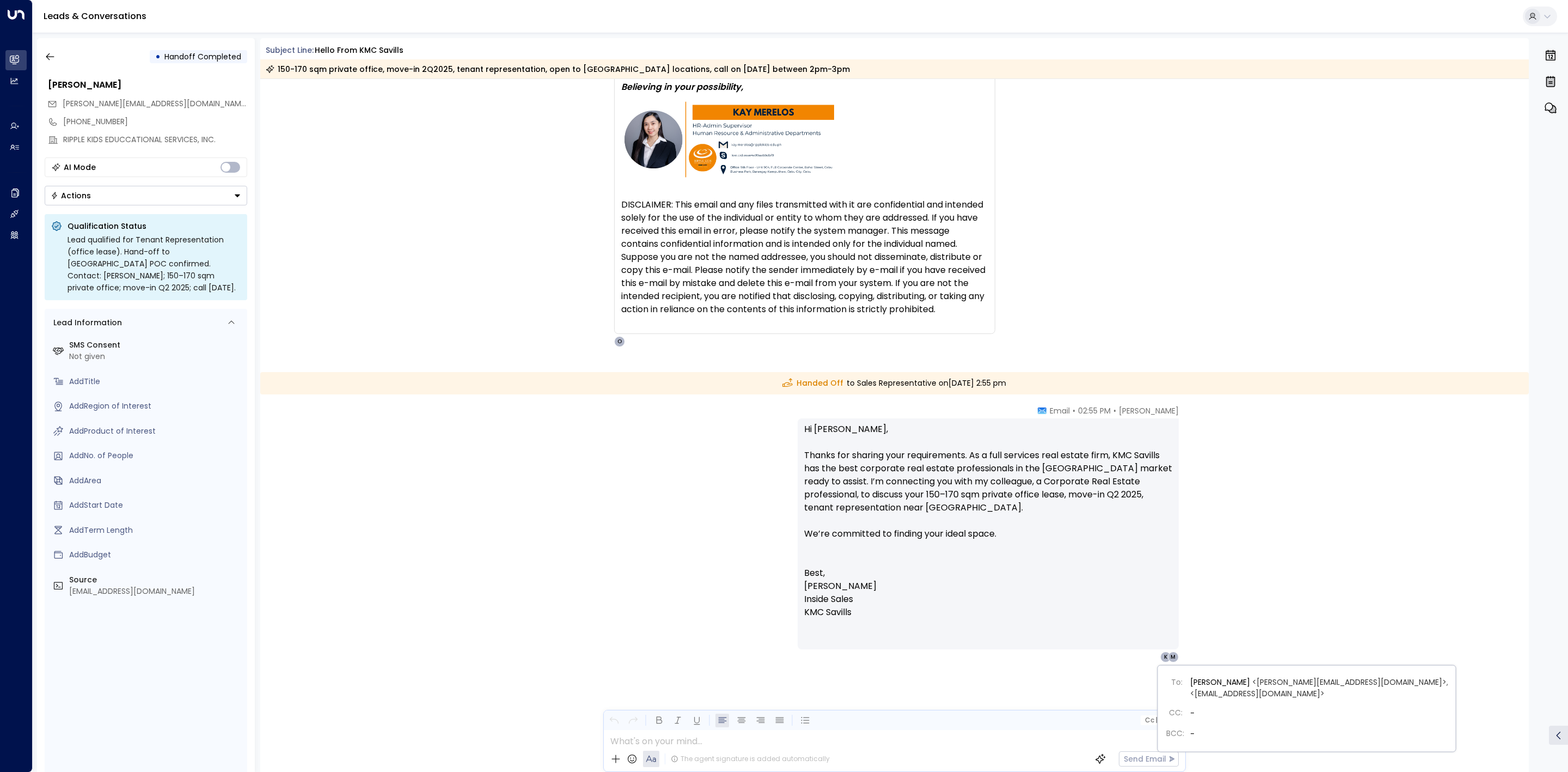
click at [1176, 655] on div "M" at bounding box center [1173, 656] width 11 height 11
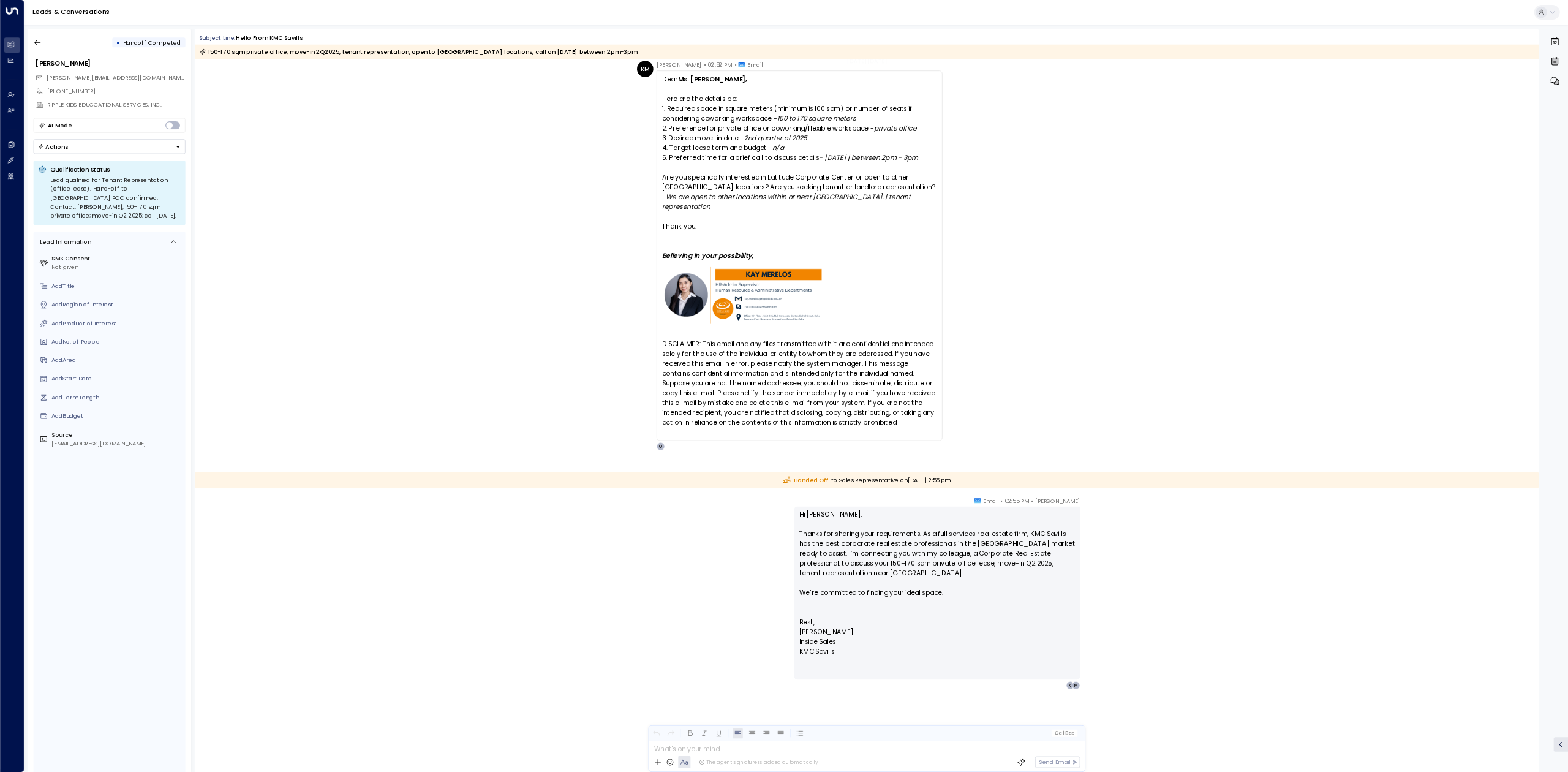
scroll to position [1582, 0]
drag, startPoint x: 57, startPoint y: 60, endPoint x: 1784, endPoint y: 1151, distance: 2042.7
click at [57, 60] on icon "button" at bounding box center [56, 63] width 12 height 12
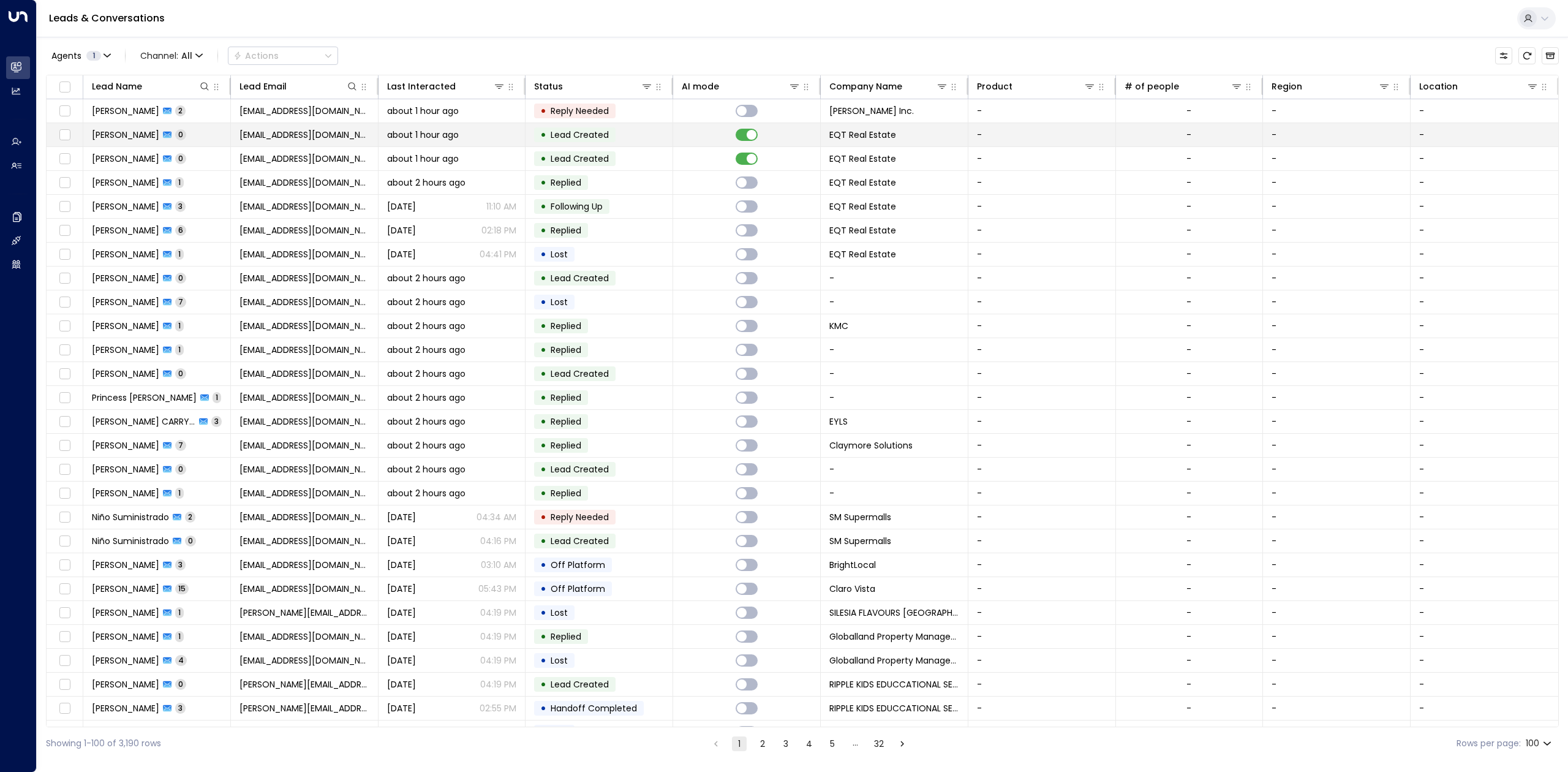
click at [650, 141] on td "• Lead Created" at bounding box center [600, 134] width 148 height 23
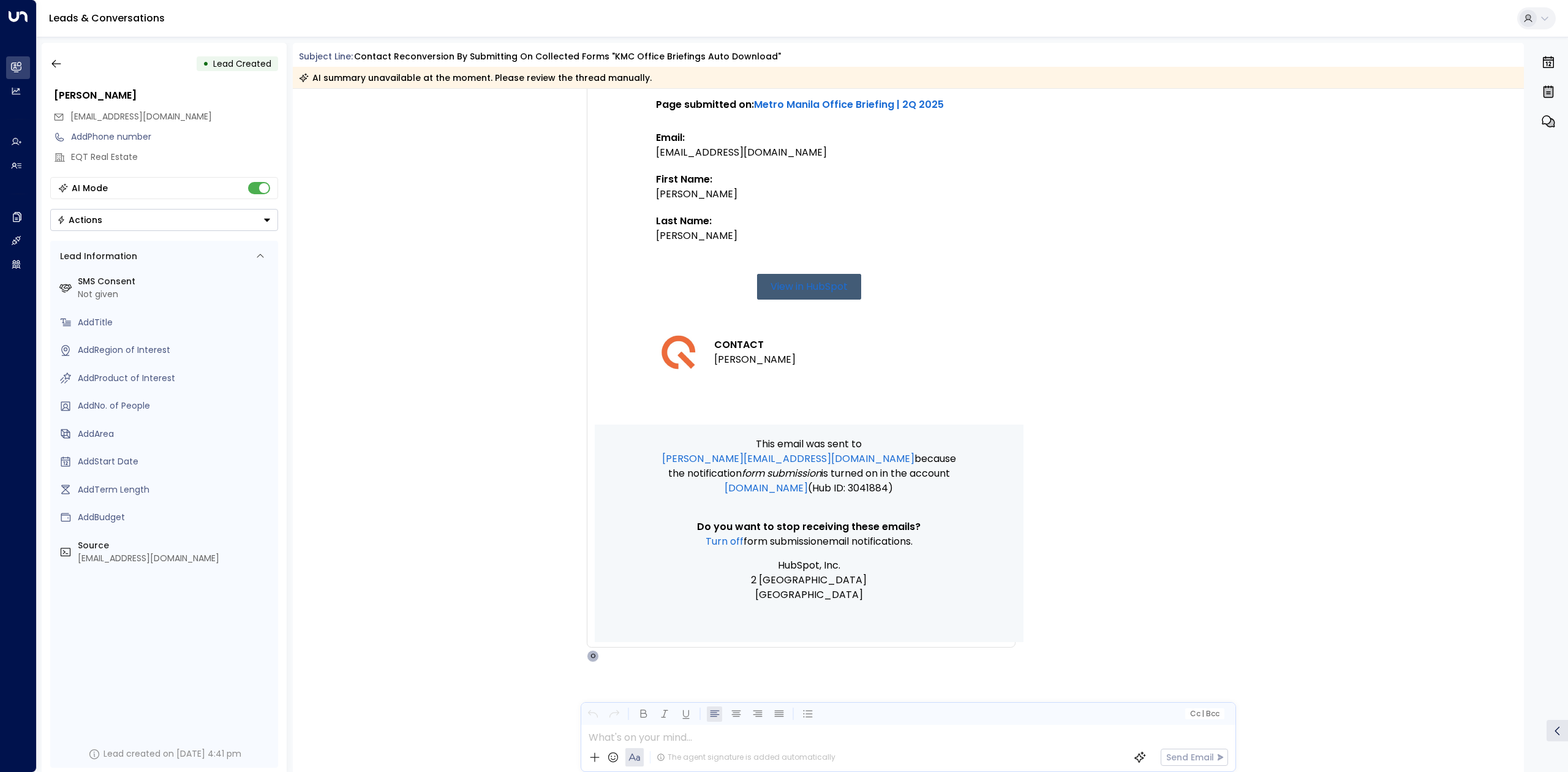
scroll to position [227, 0]
click at [61, 62] on icon "button" at bounding box center [56, 63] width 12 height 12
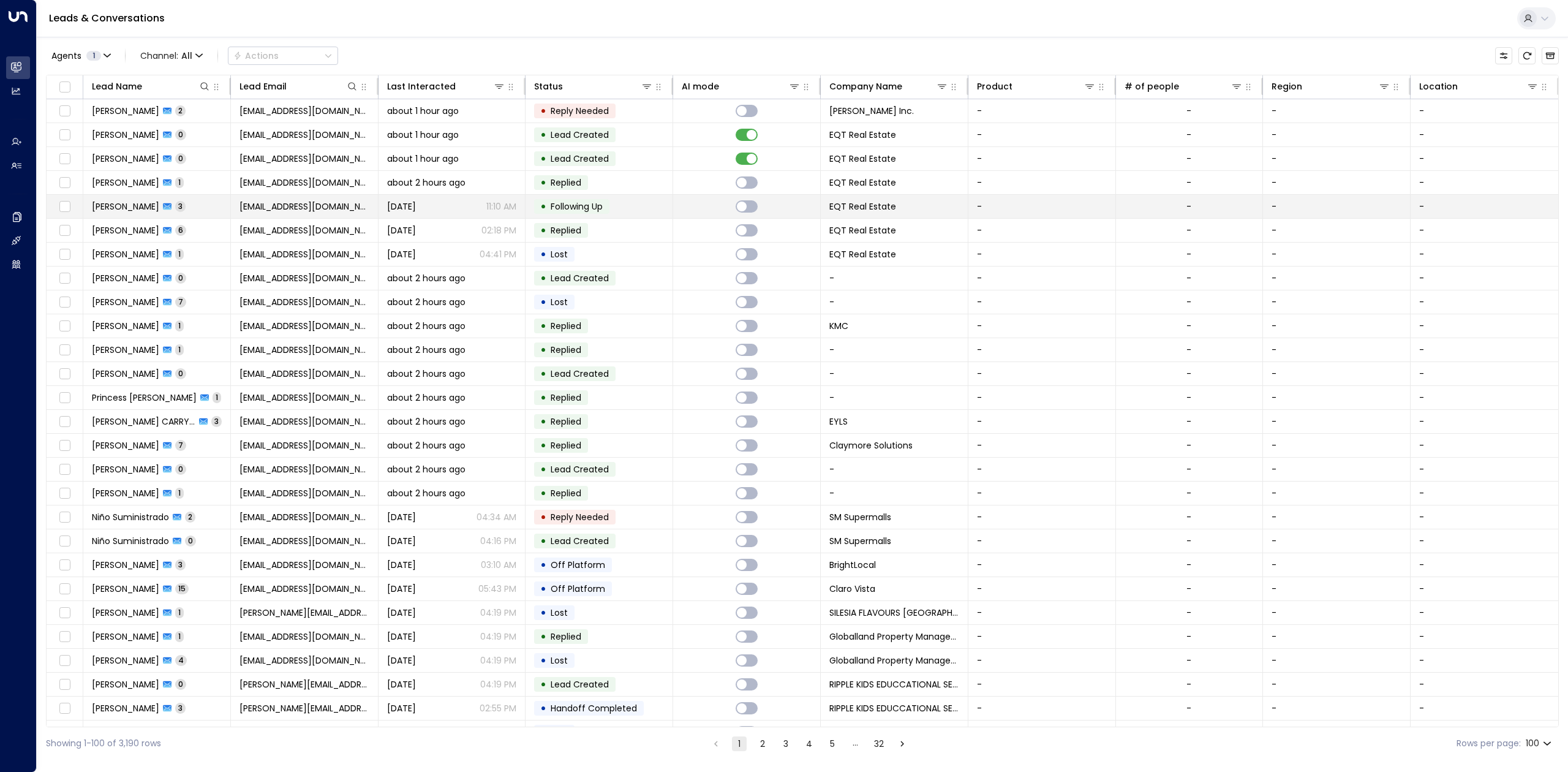
click at [667, 214] on td "• Following Up" at bounding box center [600, 206] width 148 height 23
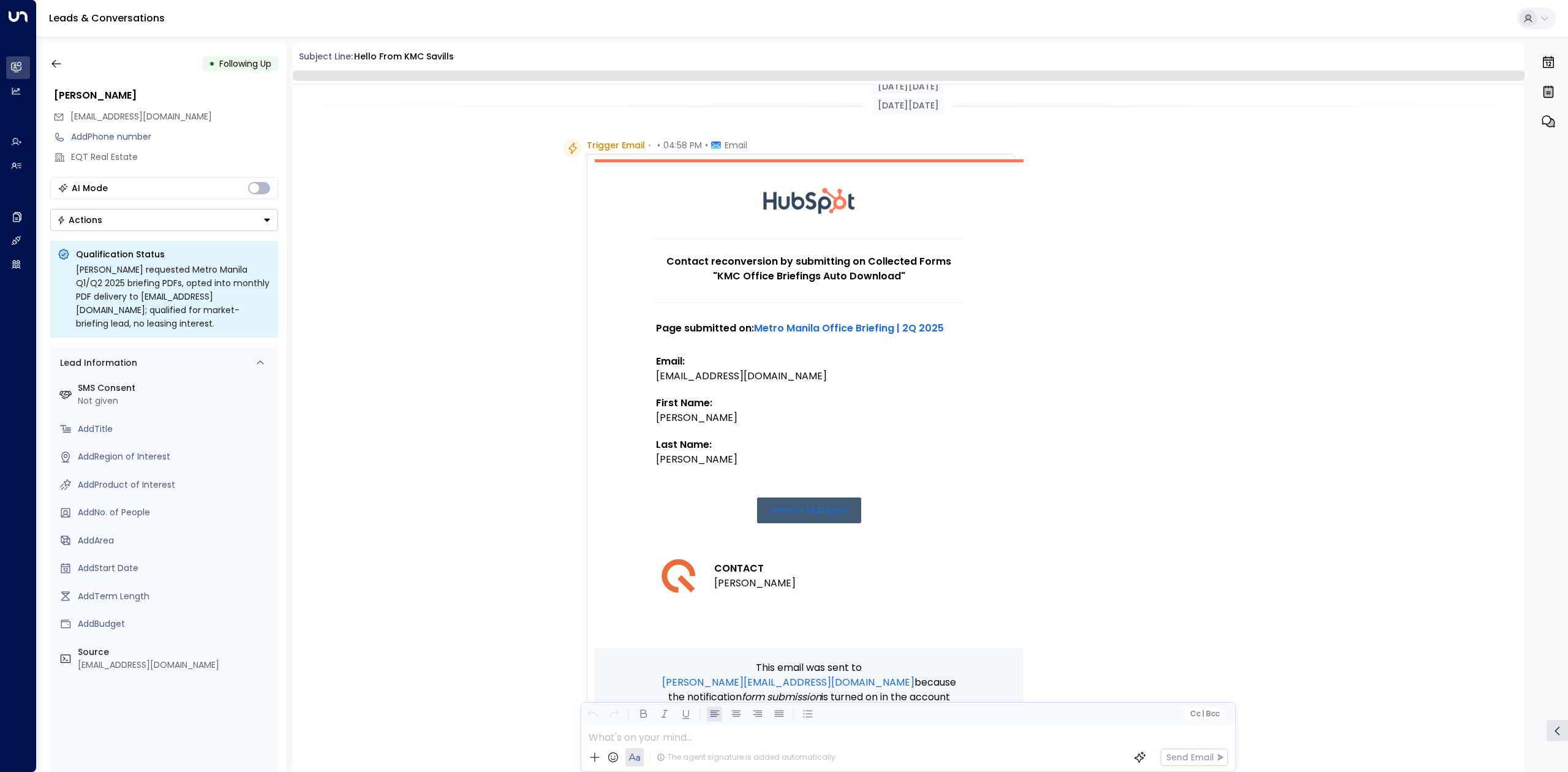
scroll to position [1047, 0]
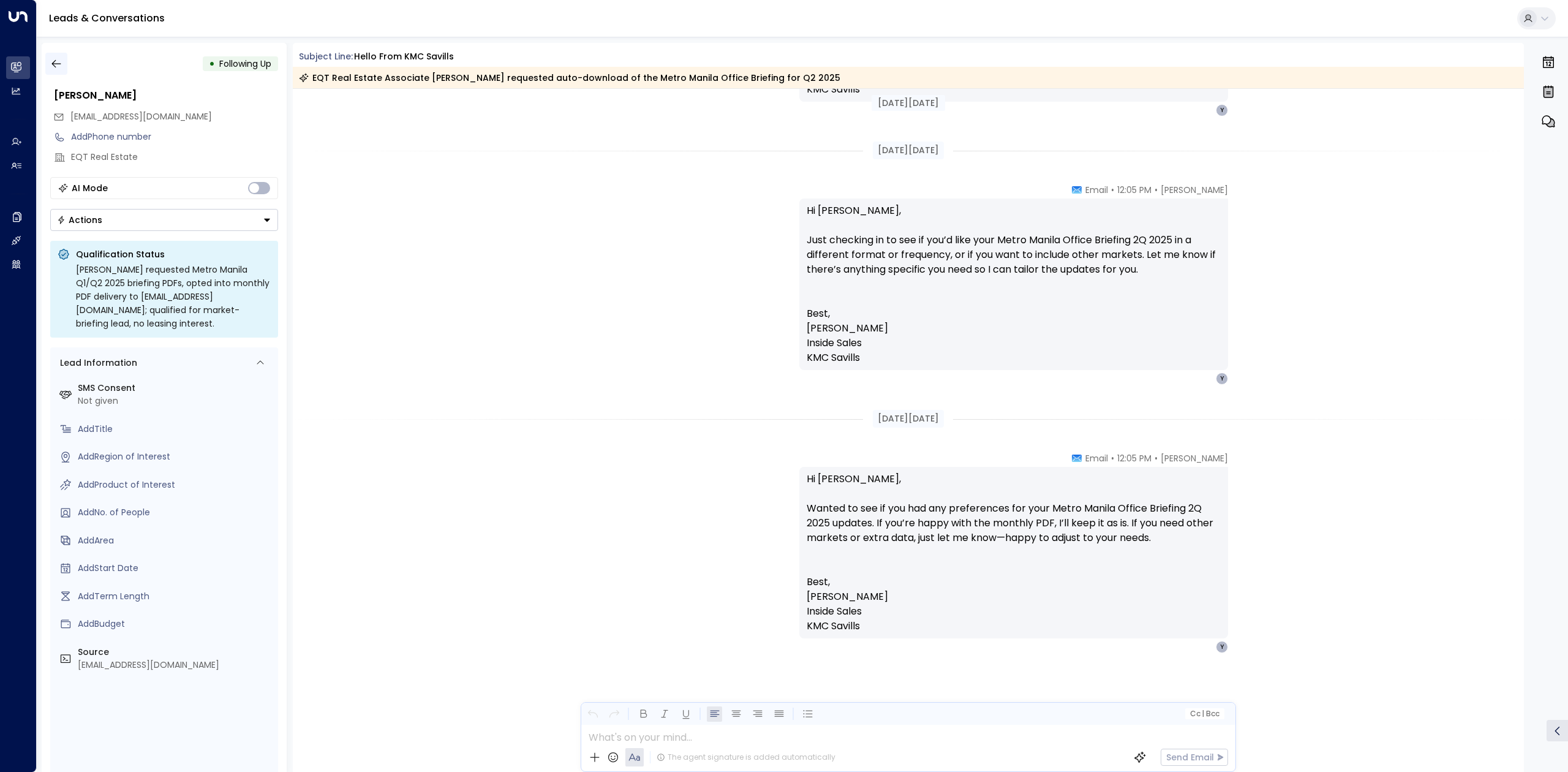
click at [61, 68] on icon "button" at bounding box center [56, 63] width 12 height 12
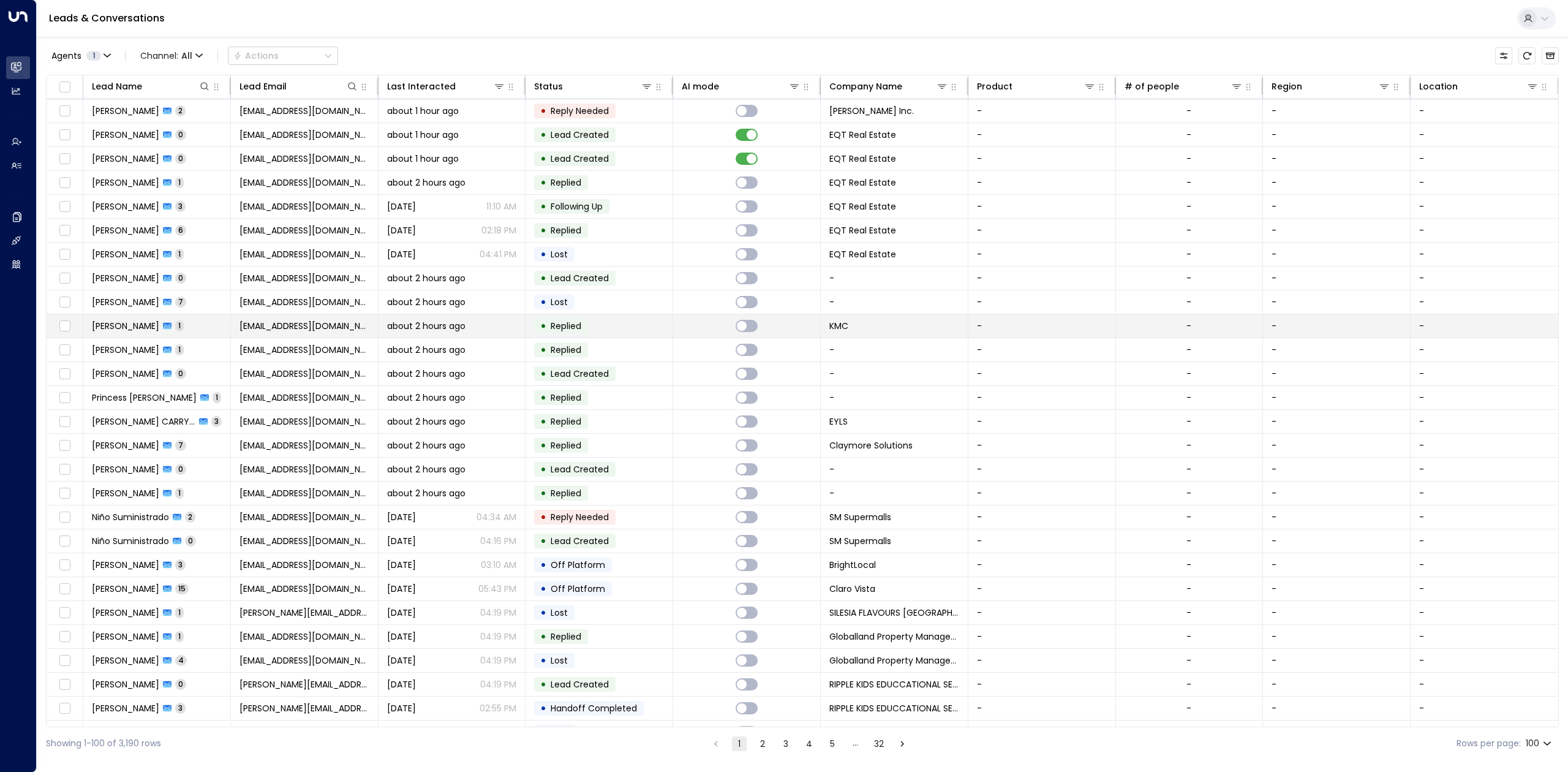
scroll to position [163, 0]
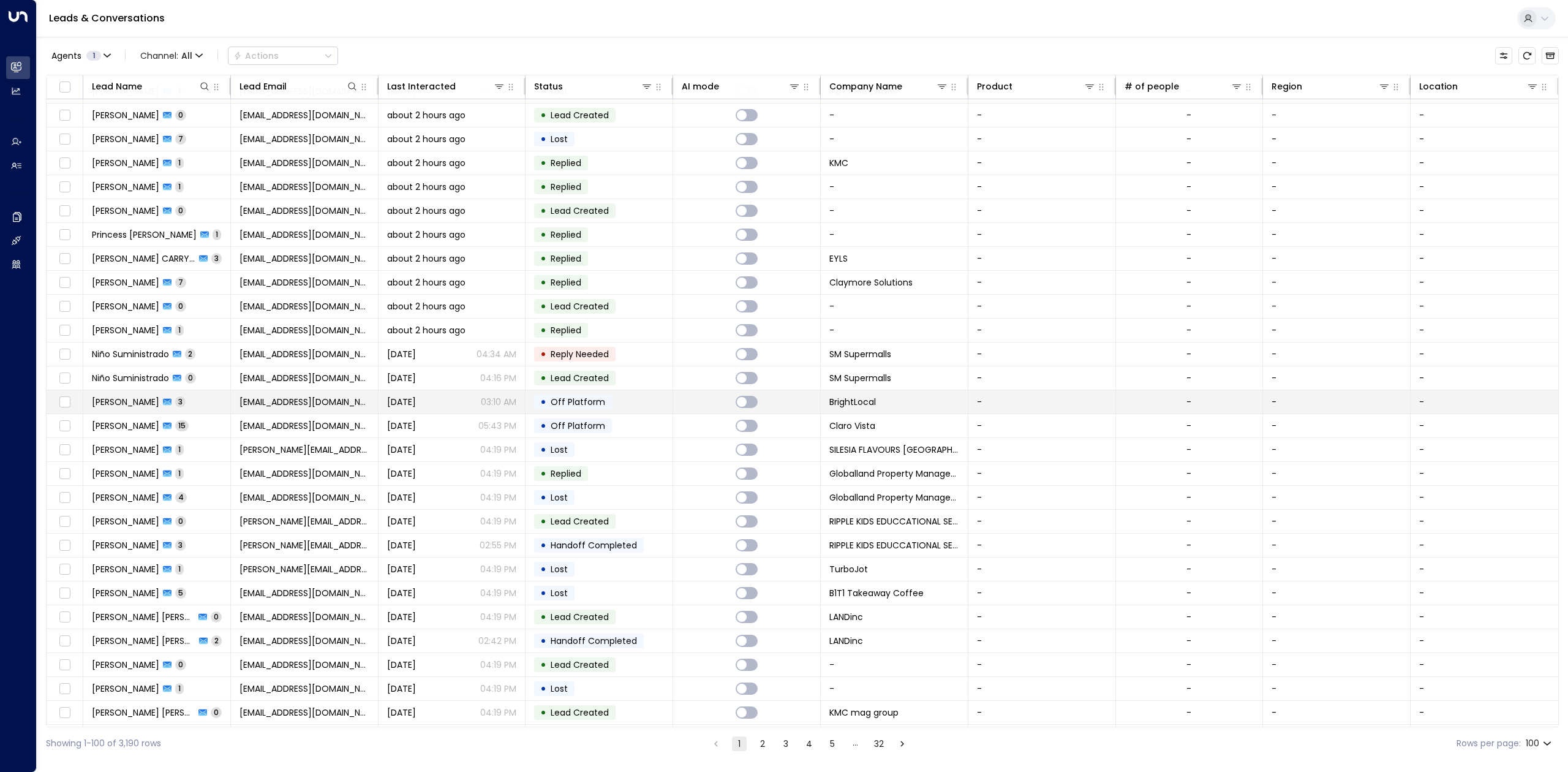
click at [668, 403] on td "• Off Platform" at bounding box center [600, 401] width 148 height 23
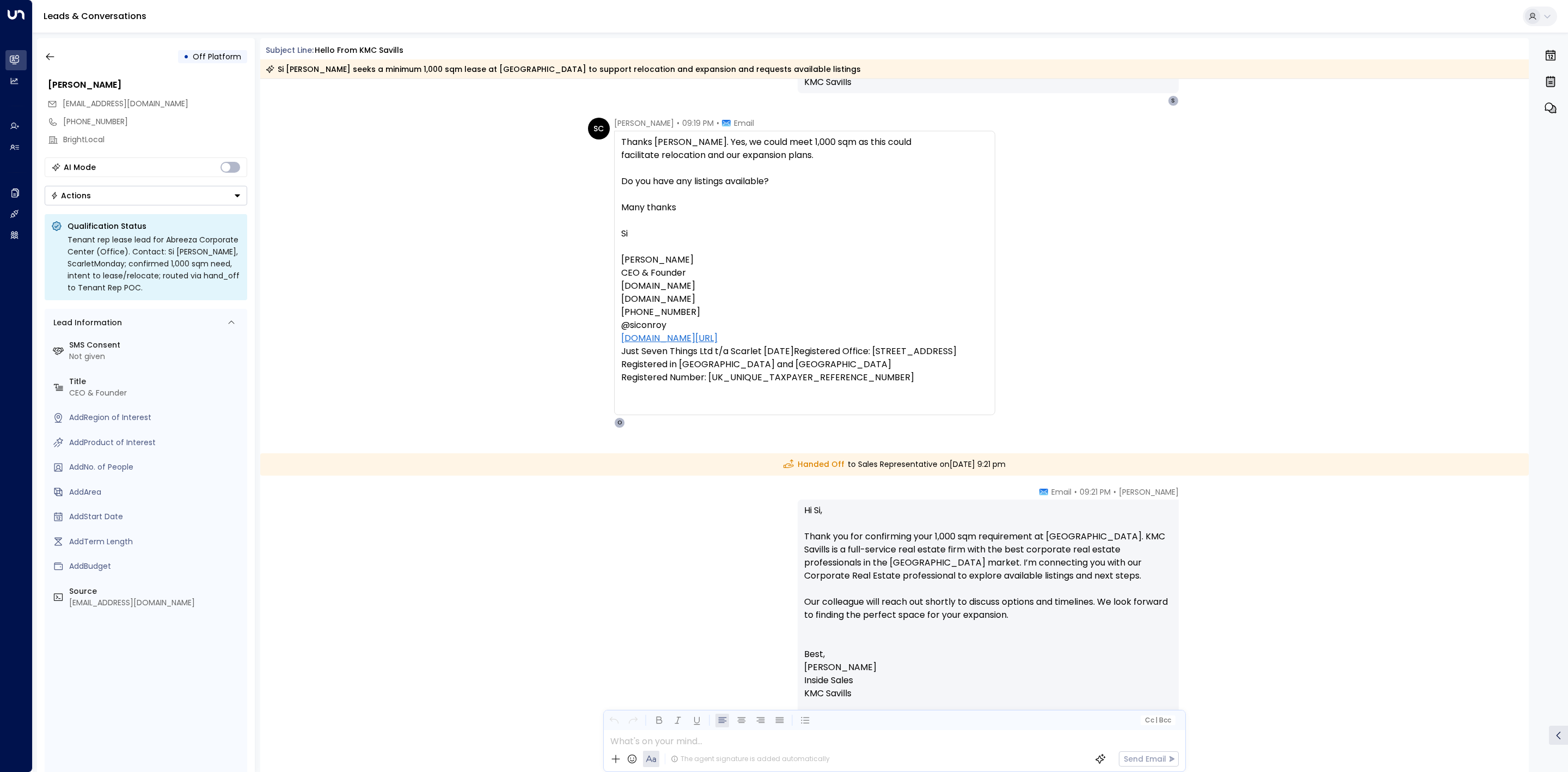
scroll to position [1229, 0]
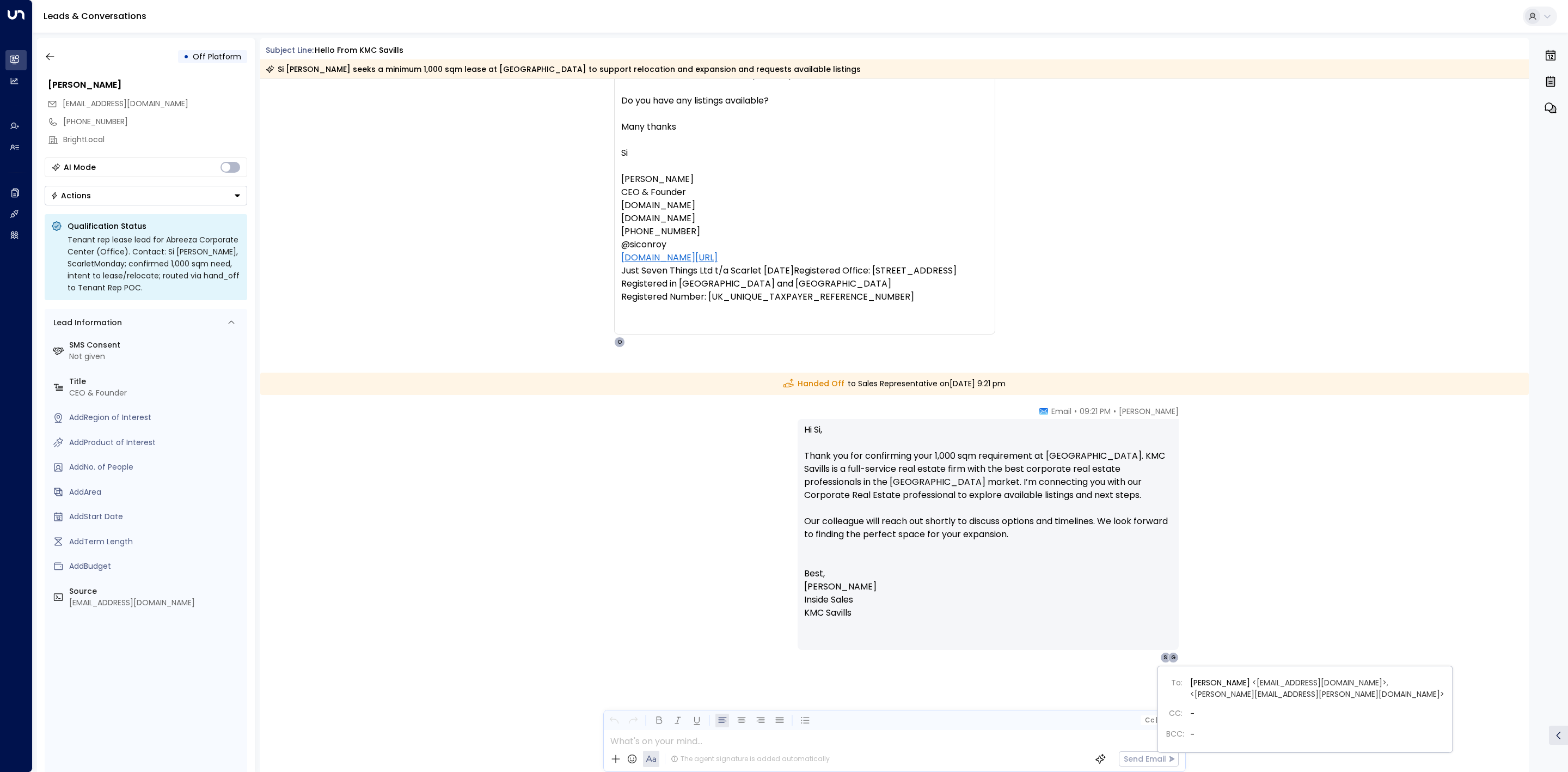
click at [1171, 656] on div "G" at bounding box center [1173, 657] width 11 height 11
click at [1174, 660] on div "G" at bounding box center [1173, 657] width 11 height 11
